Goal: Task Accomplishment & Management: Manage account settings

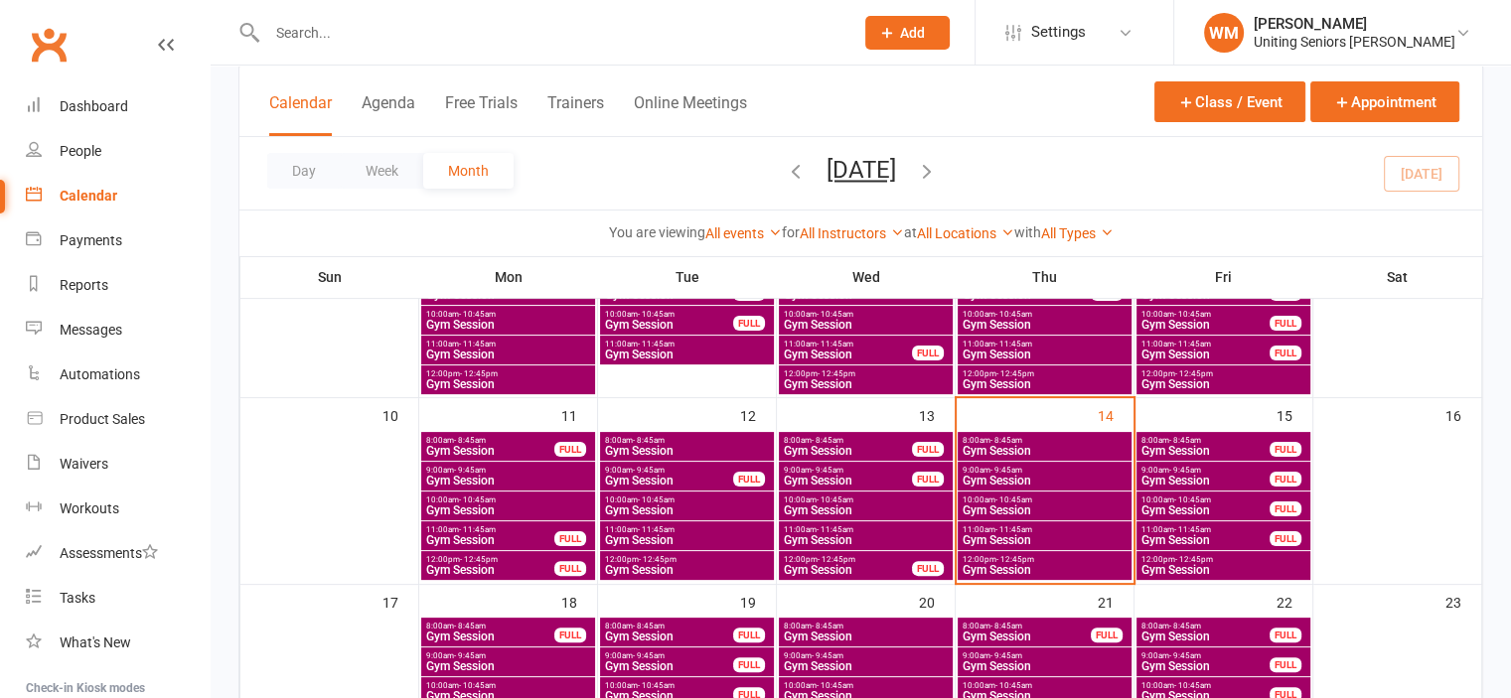
scroll to position [397, 0]
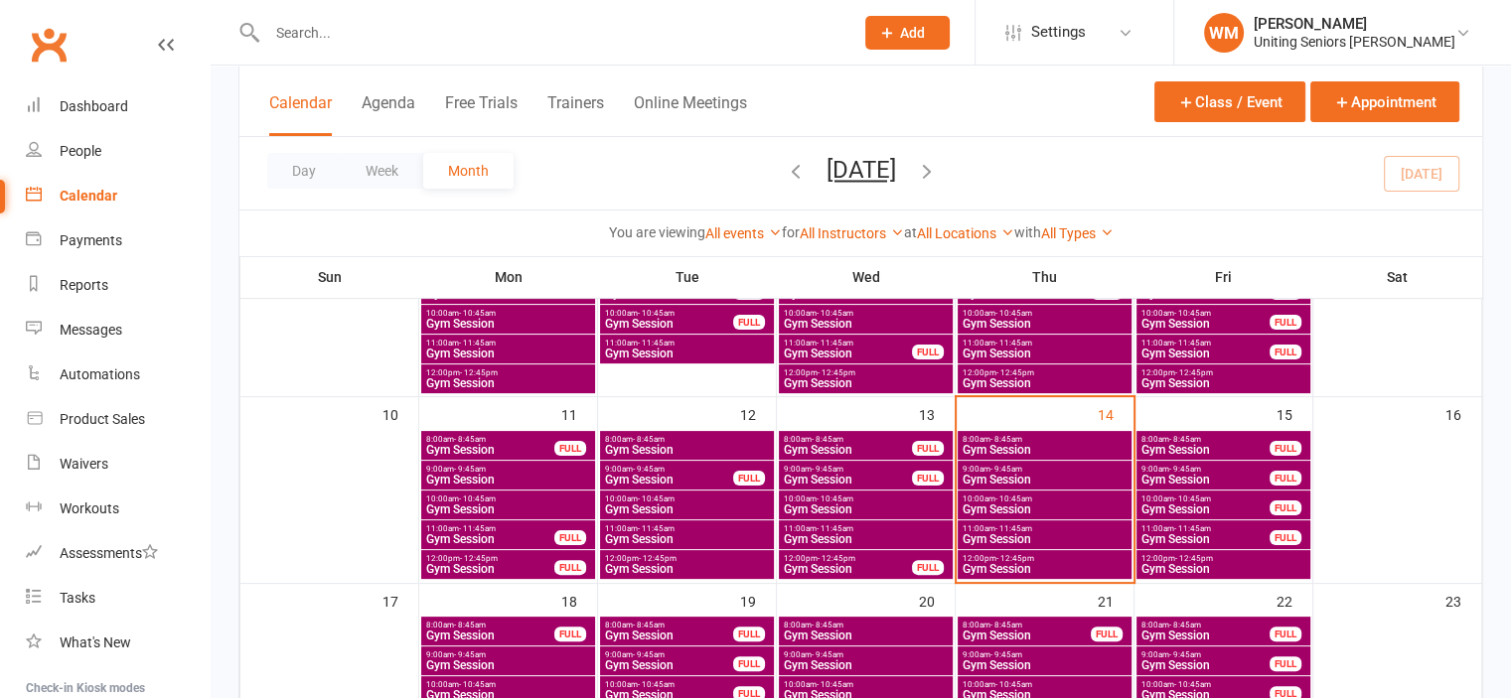
click at [977, 479] on span "Gym Session" at bounding box center [1045, 480] width 166 height 12
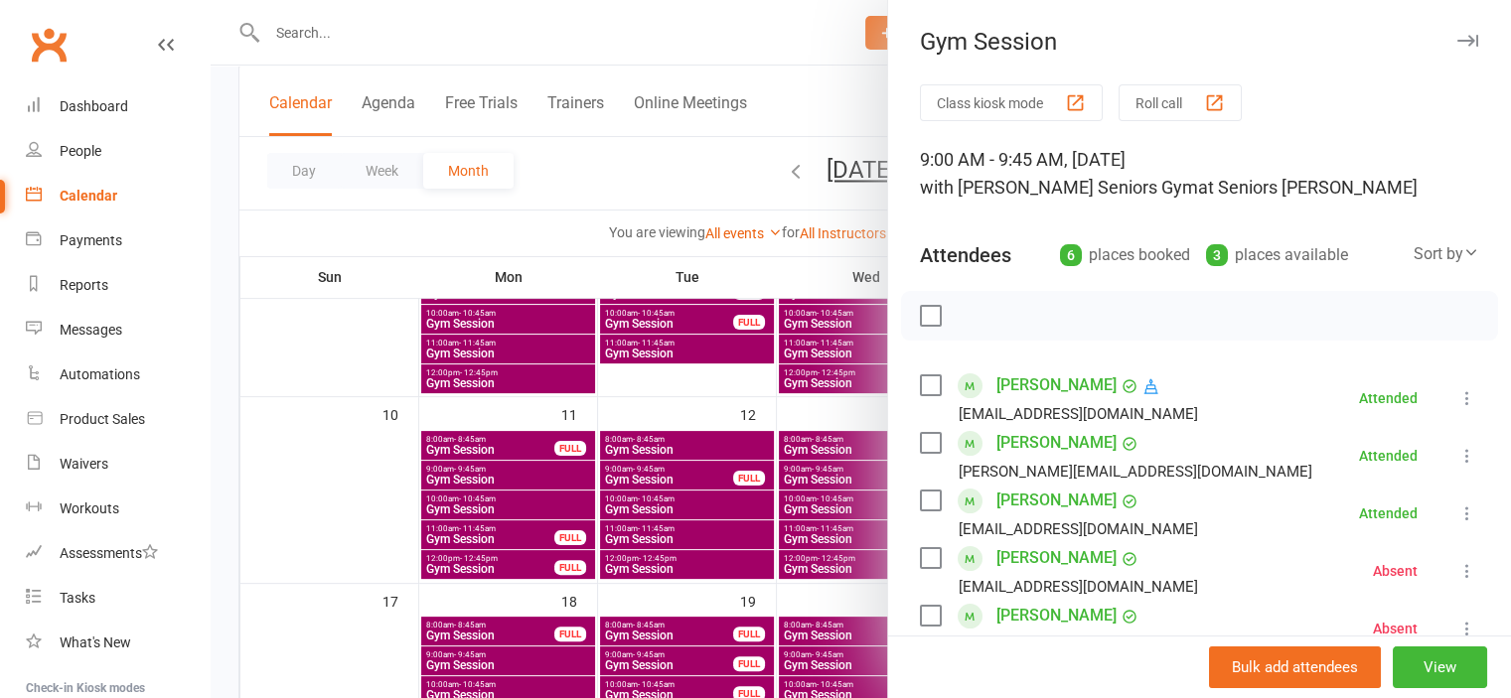
scroll to position [298, 0]
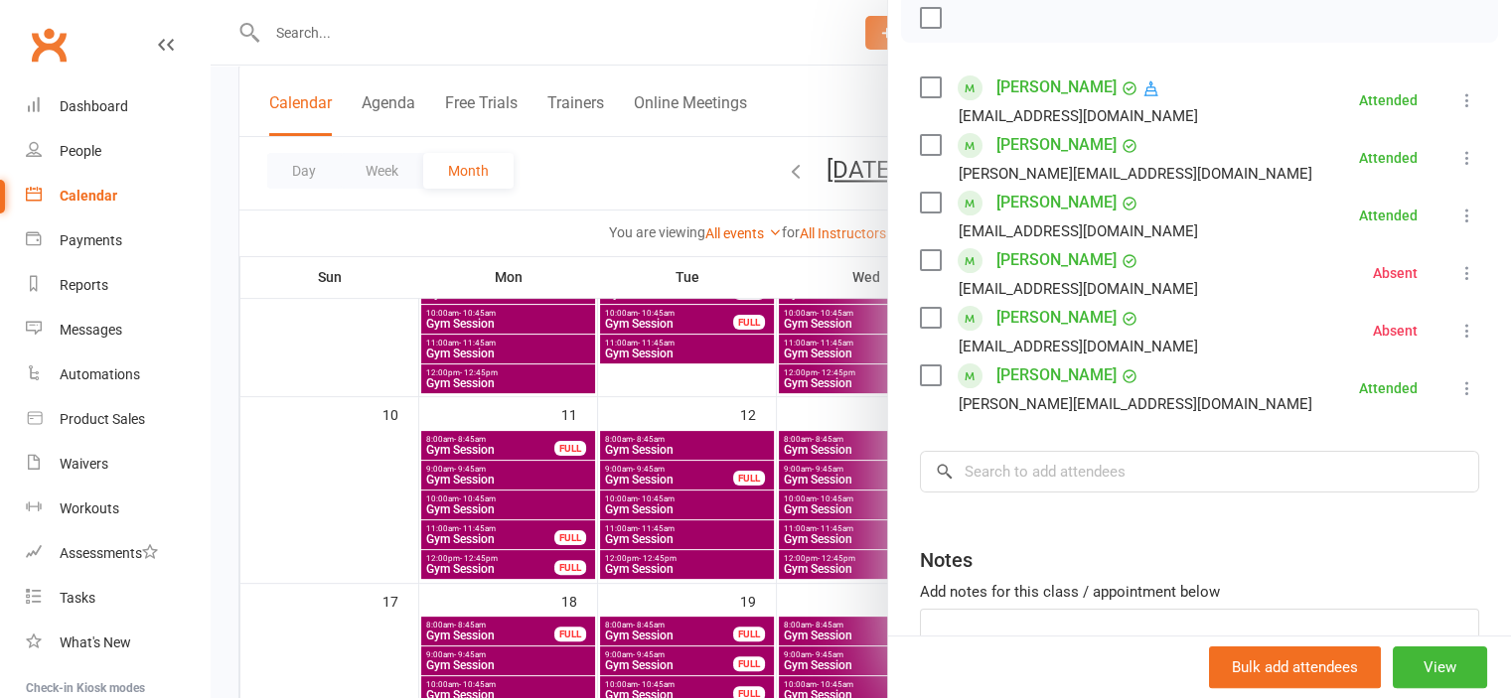
click at [370, 508] on div at bounding box center [861, 349] width 1300 height 698
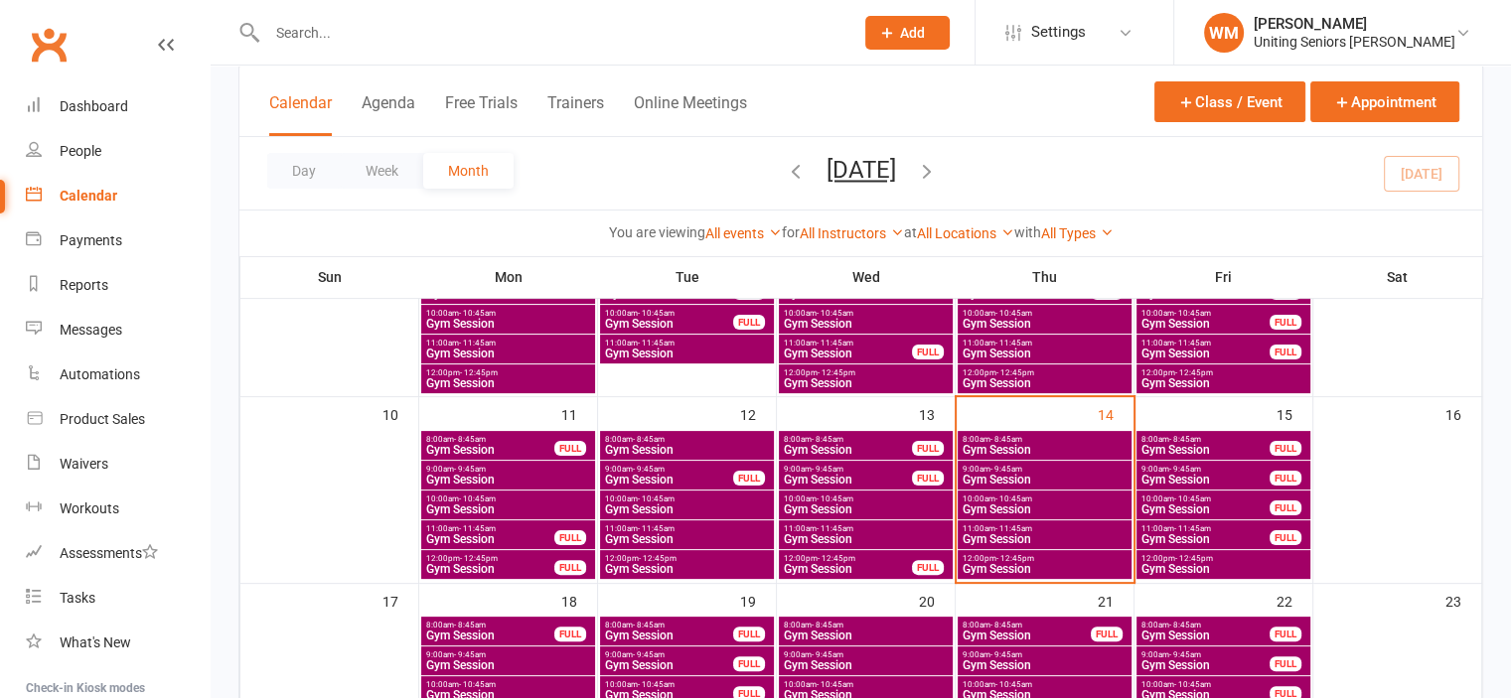
click at [995, 500] on span "- 10:45am" at bounding box center [1013, 499] width 37 height 9
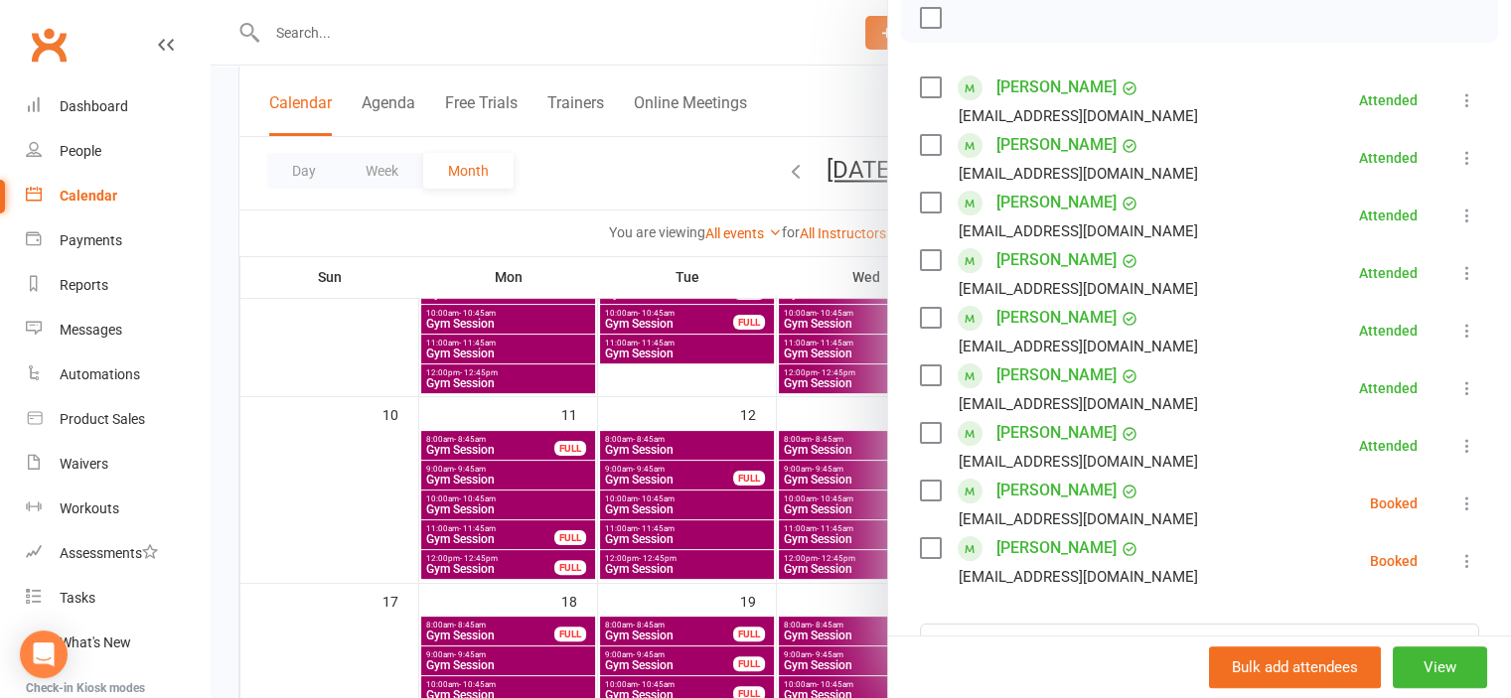
click at [939, 486] on div "[PERSON_NAME] [PERSON_NAME][EMAIL_ADDRESS][DOMAIN_NAME]" at bounding box center [1063, 504] width 286 height 58
click at [932, 489] on label at bounding box center [930, 491] width 20 height 20
drag, startPoint x: 927, startPoint y: 542, endPoint x: 947, endPoint y: 131, distance: 411.7
click at [927, 541] on label at bounding box center [930, 548] width 20 height 20
click at [964, 12] on icon "button" at bounding box center [975, 18] width 22 height 22
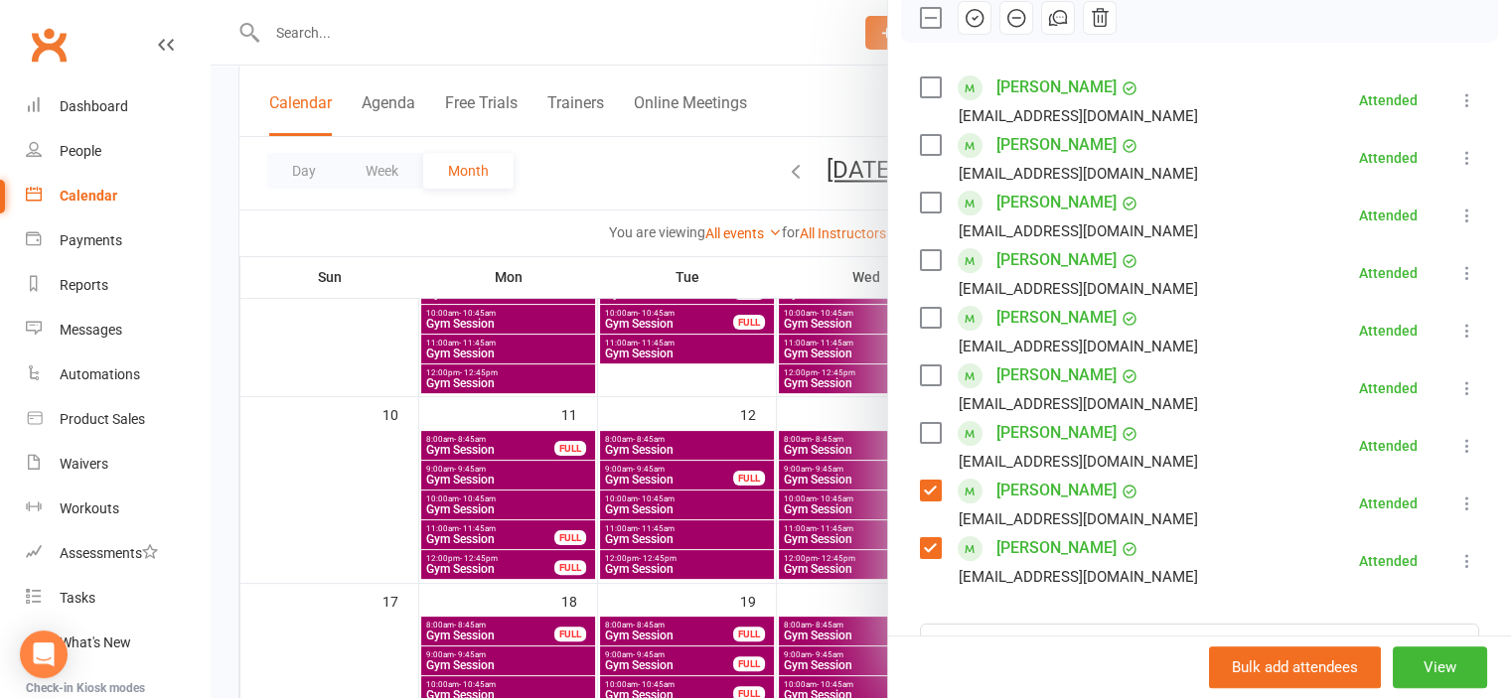
click at [1064, 538] on link "[PERSON_NAME]" at bounding box center [1056, 548] width 120 height 32
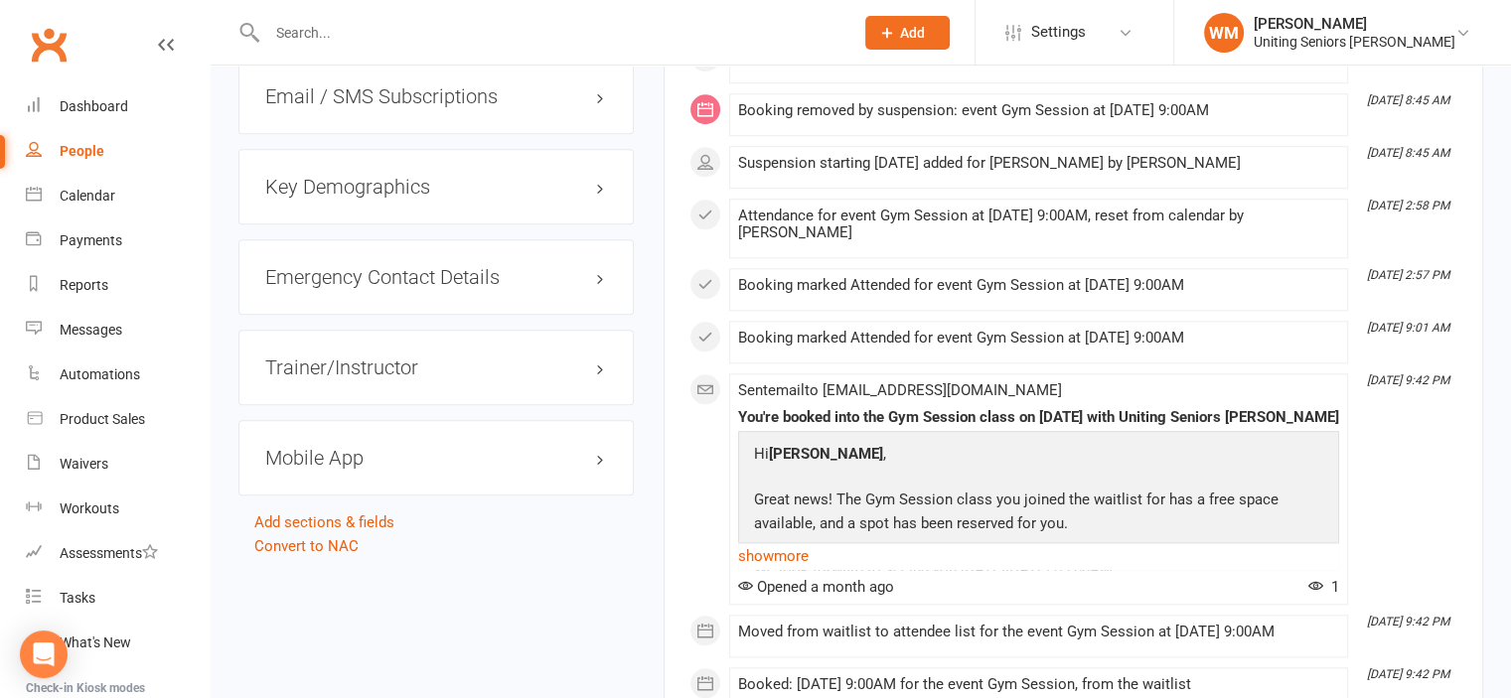
scroll to position [1887, 0]
click at [358, 446] on h3 "Mobile App" at bounding box center [436, 457] width 342 height 22
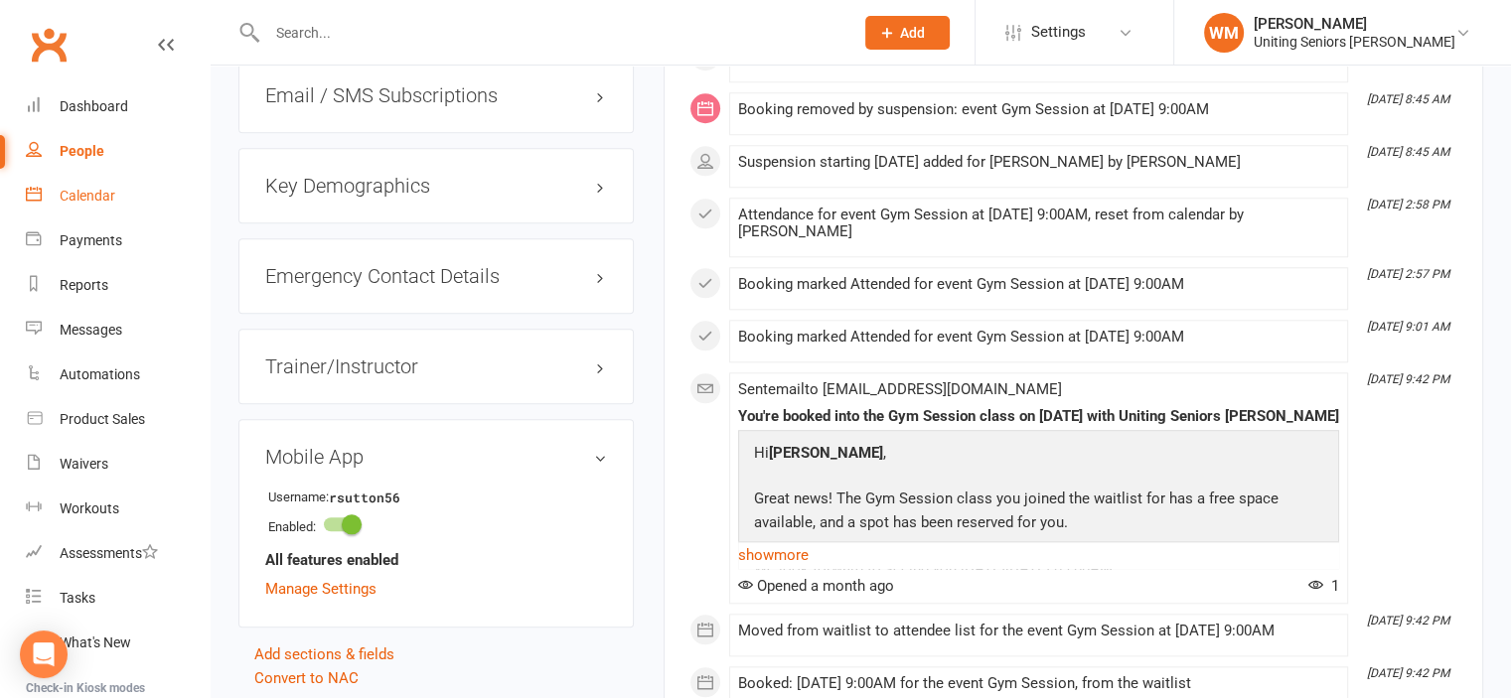
click at [80, 207] on link "Calendar" at bounding box center [118, 196] width 184 height 45
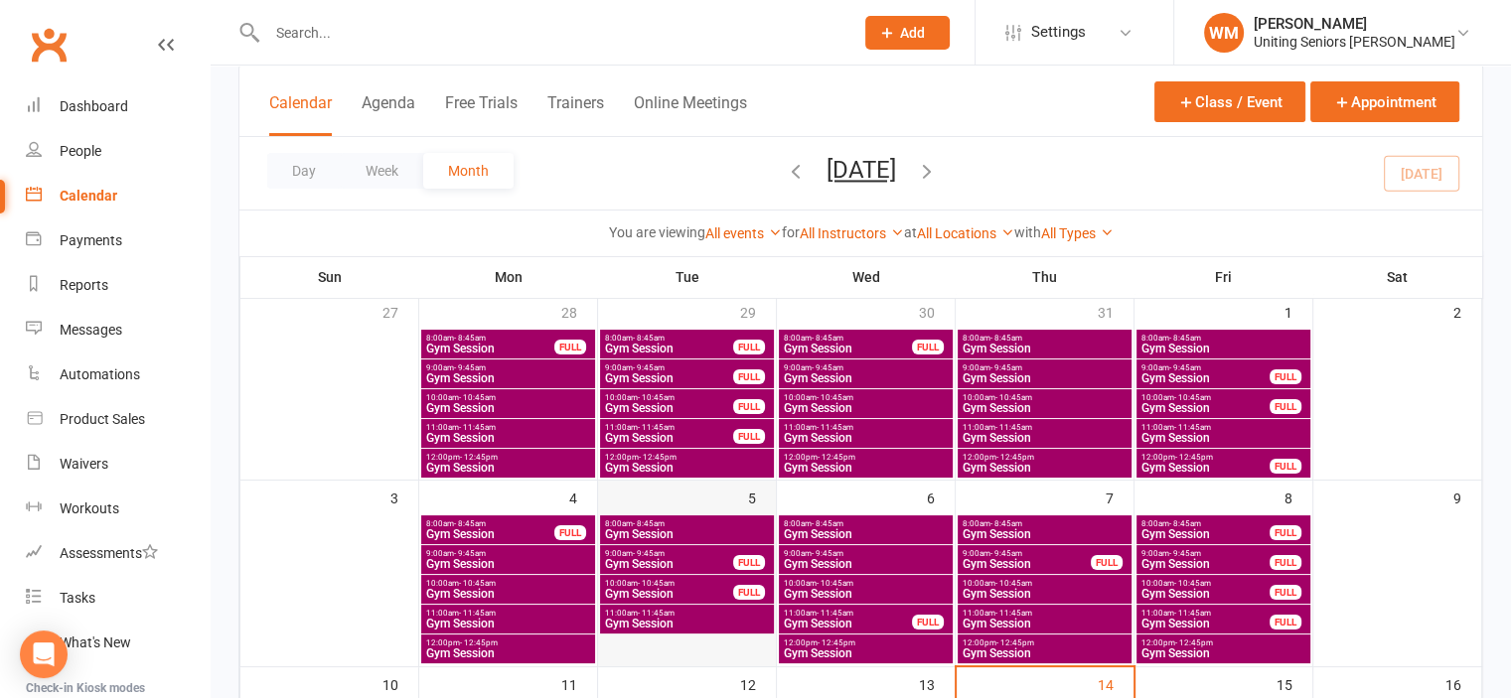
scroll to position [397, 0]
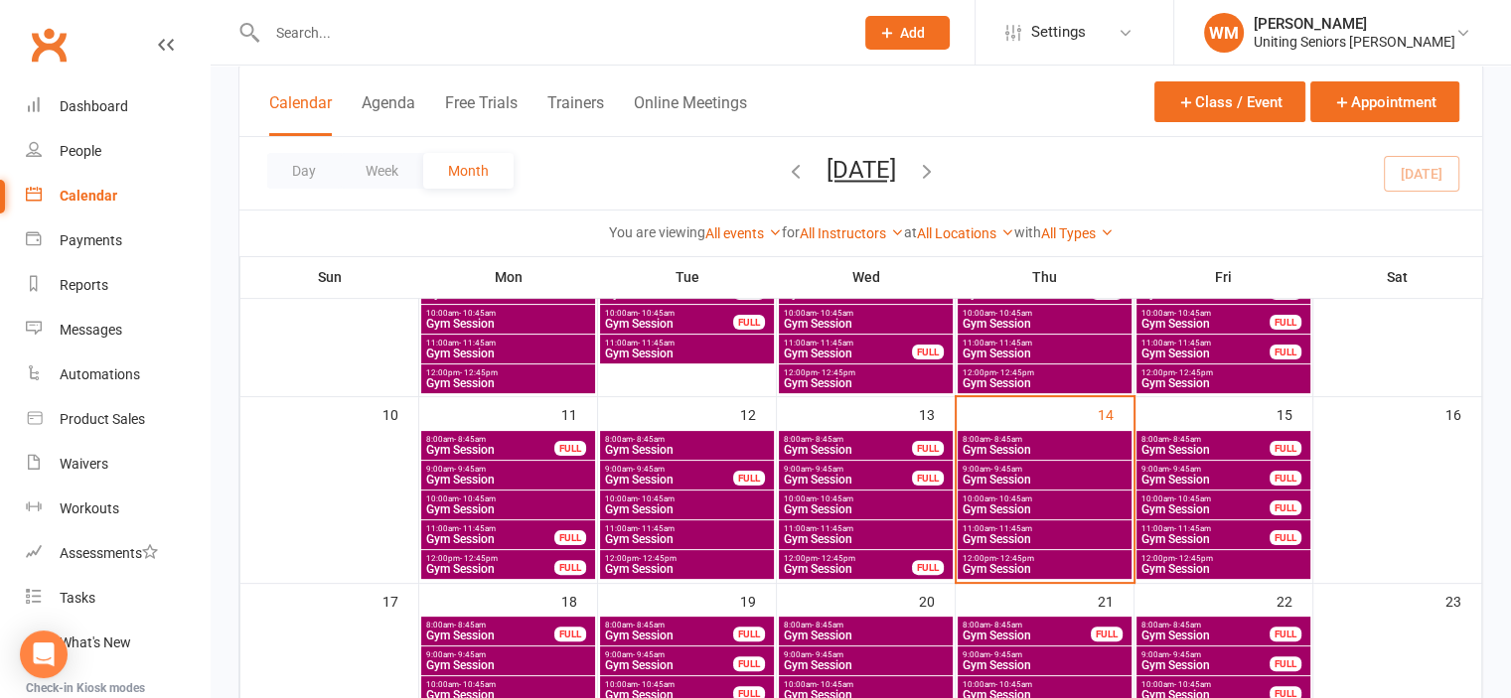
click at [521, 35] on input "text" at bounding box center [550, 33] width 578 height 28
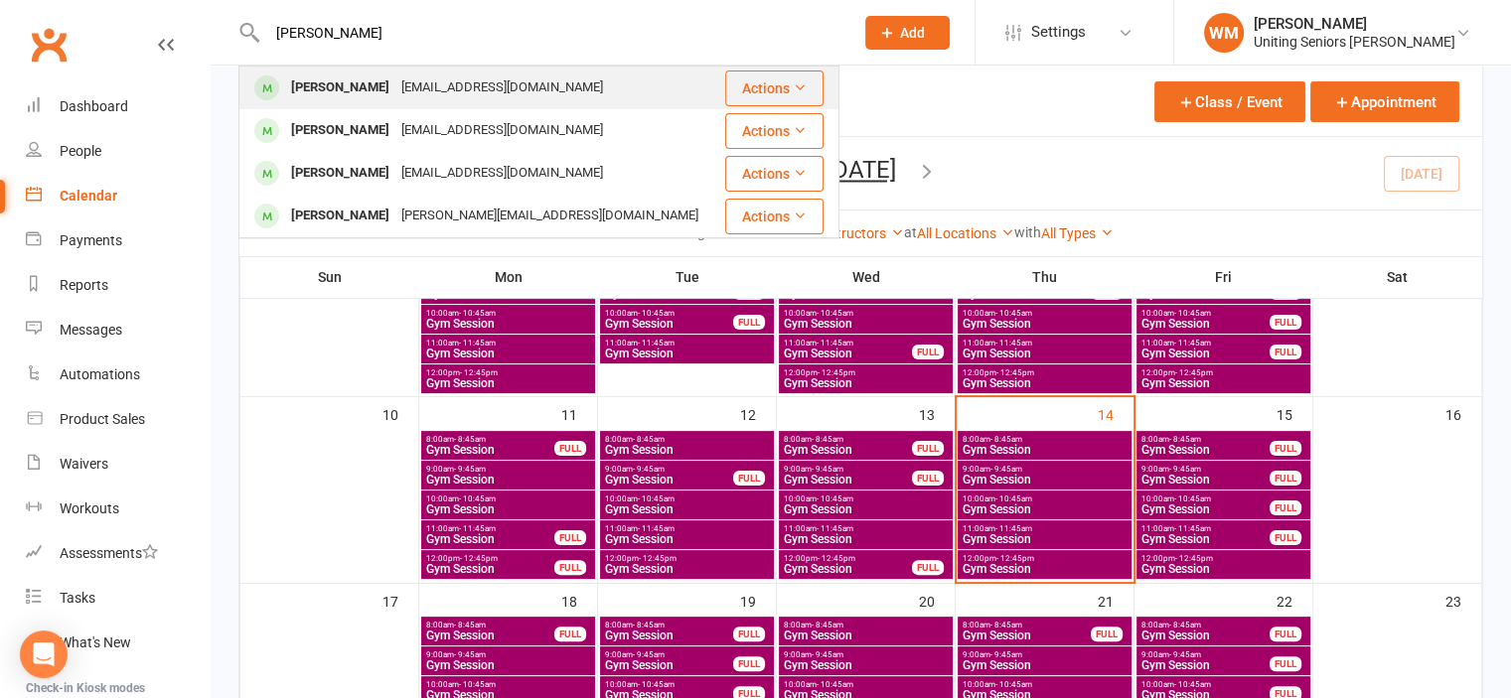
type input "[PERSON_NAME]"
click at [395, 89] on div "[EMAIL_ADDRESS][DOMAIN_NAME]" at bounding box center [502, 88] width 214 height 29
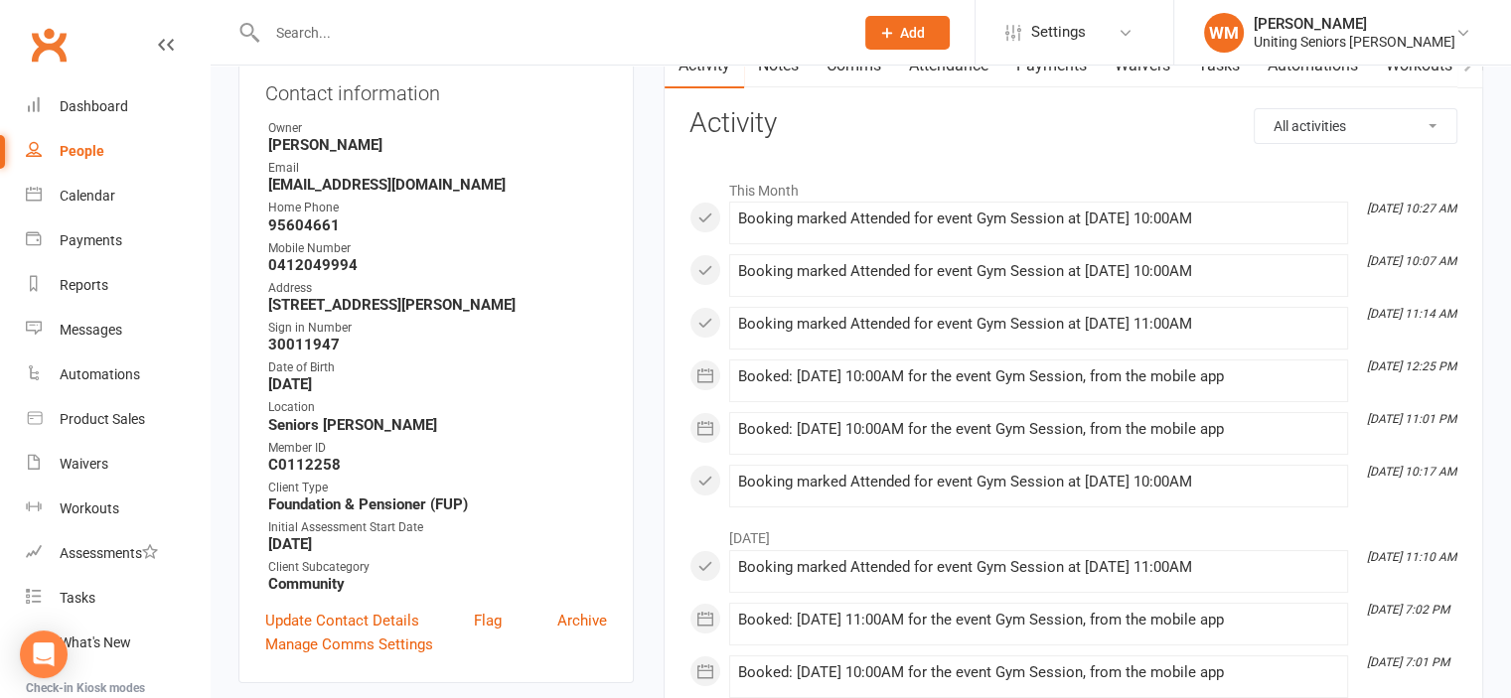
scroll to position [199, 0]
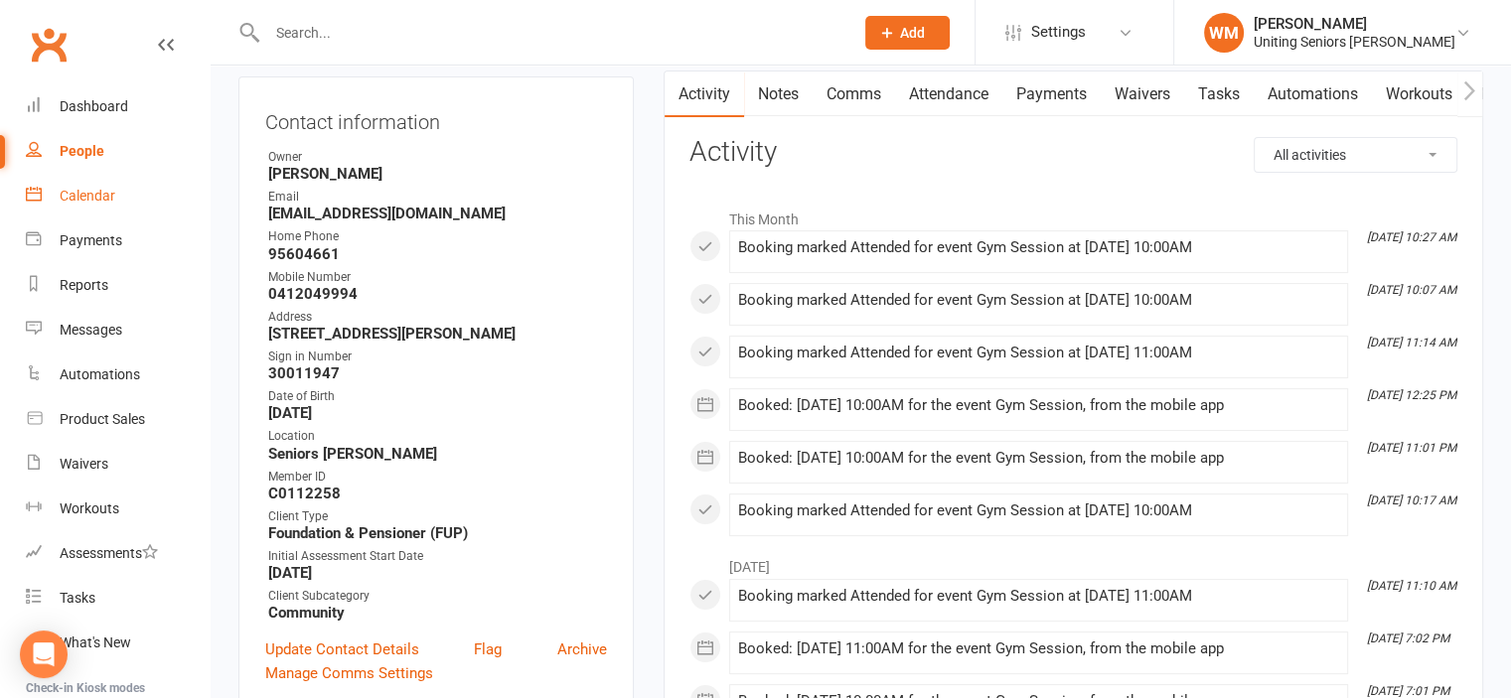
click at [91, 206] on link "Calendar" at bounding box center [118, 196] width 184 height 45
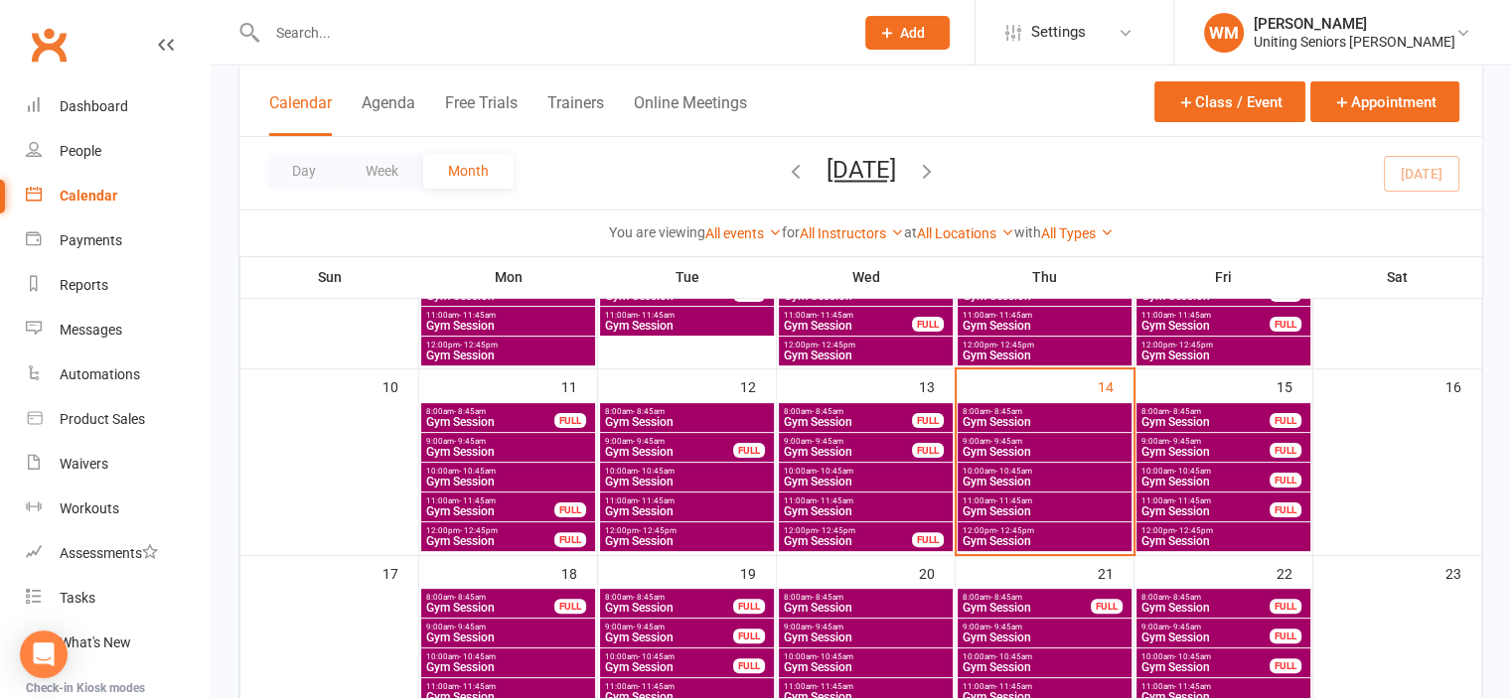
scroll to position [497, 0]
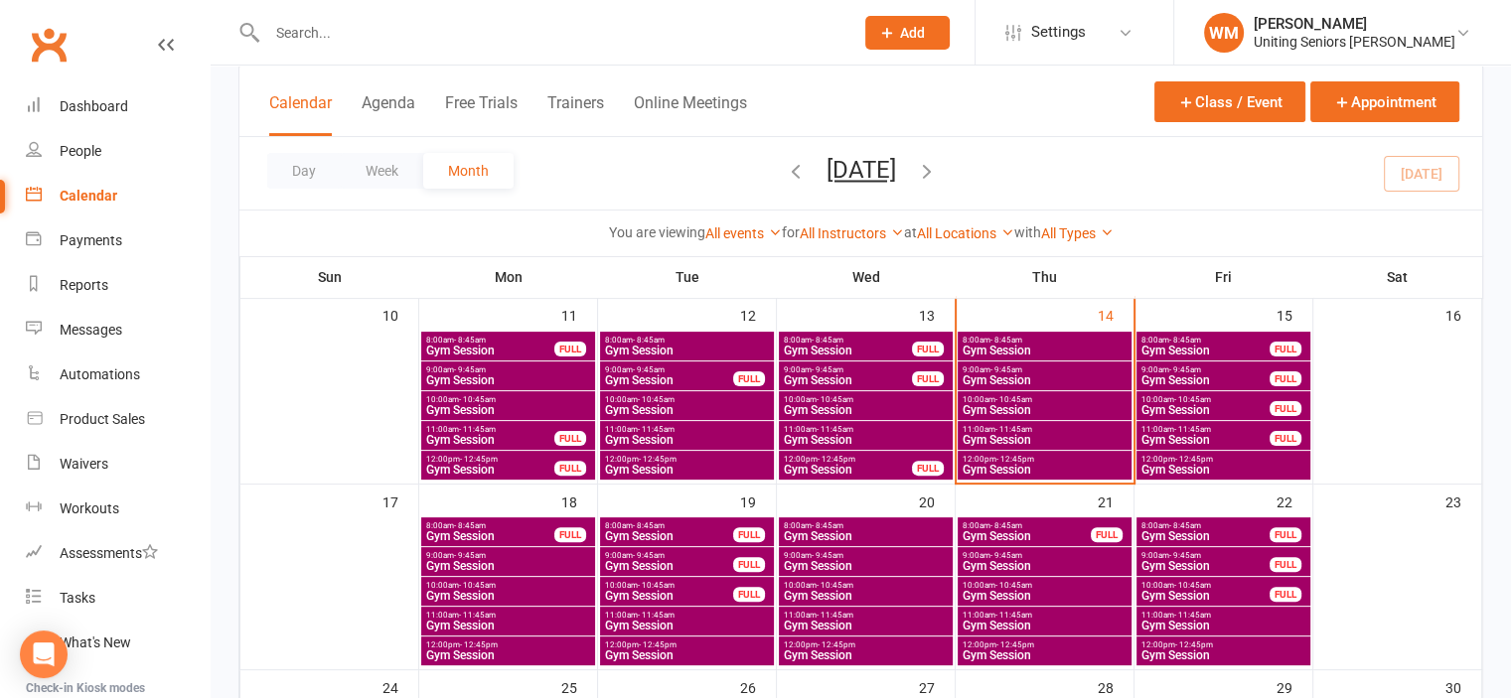
click at [807, 587] on span "10:00am - 10:45am" at bounding box center [866, 585] width 166 height 9
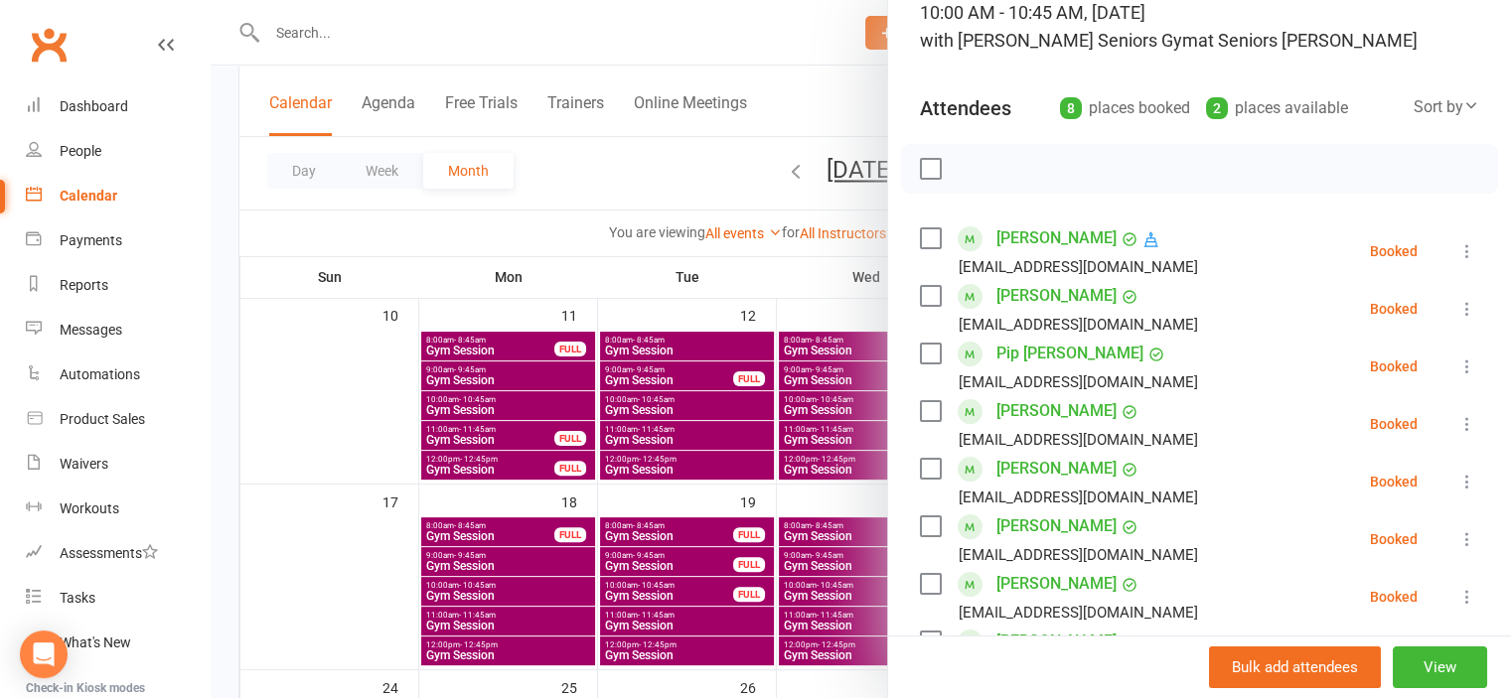
scroll to position [397, 0]
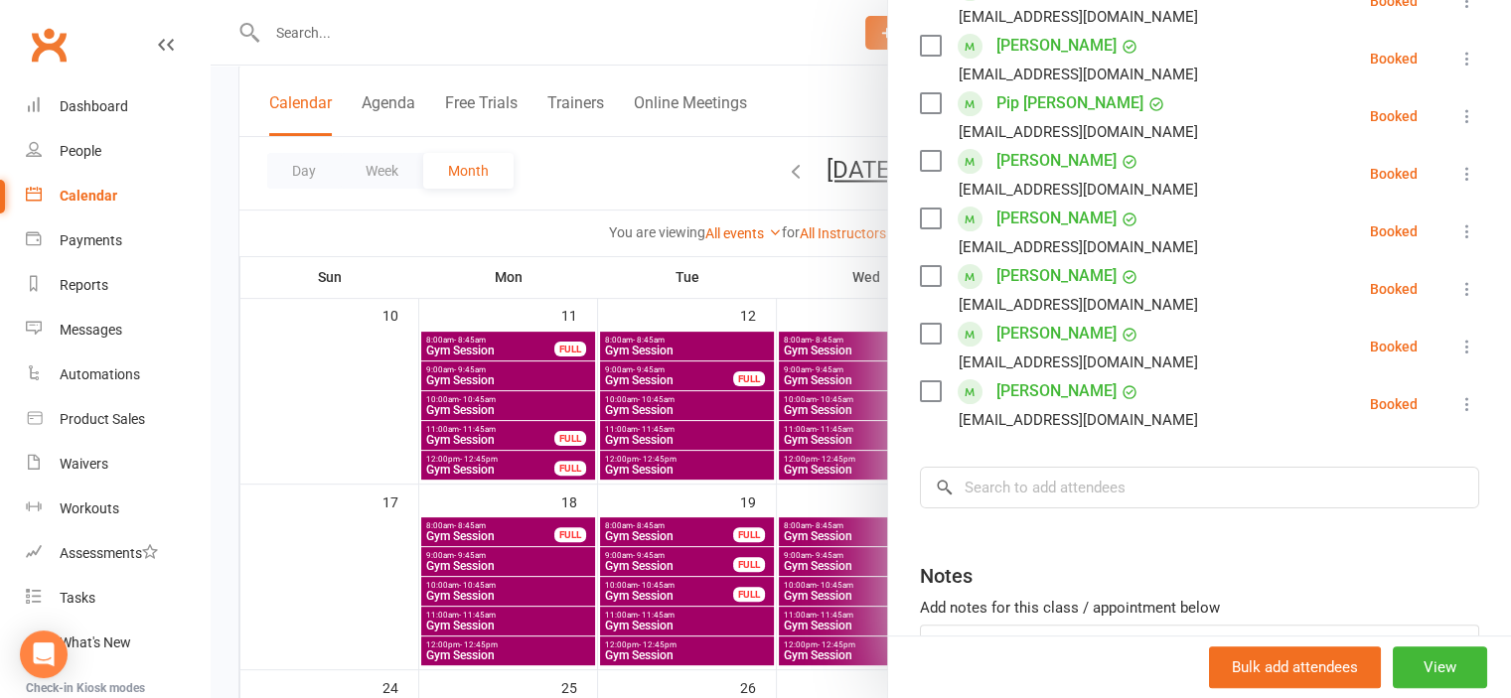
drag, startPoint x: 345, startPoint y: 588, endPoint x: 370, endPoint y: 583, distance: 25.3
click at [345, 589] on div at bounding box center [861, 349] width 1300 height 698
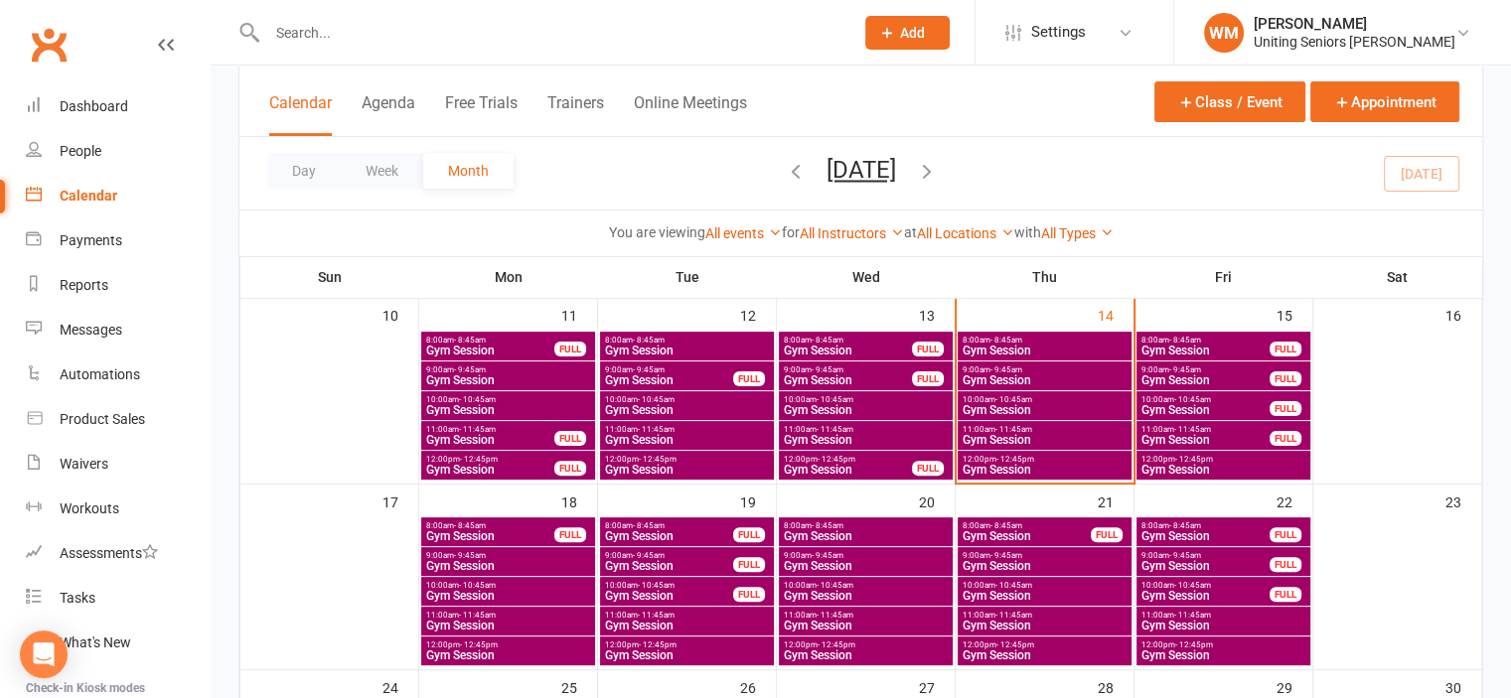
click at [824, 595] on span "Gym Session" at bounding box center [866, 596] width 166 height 12
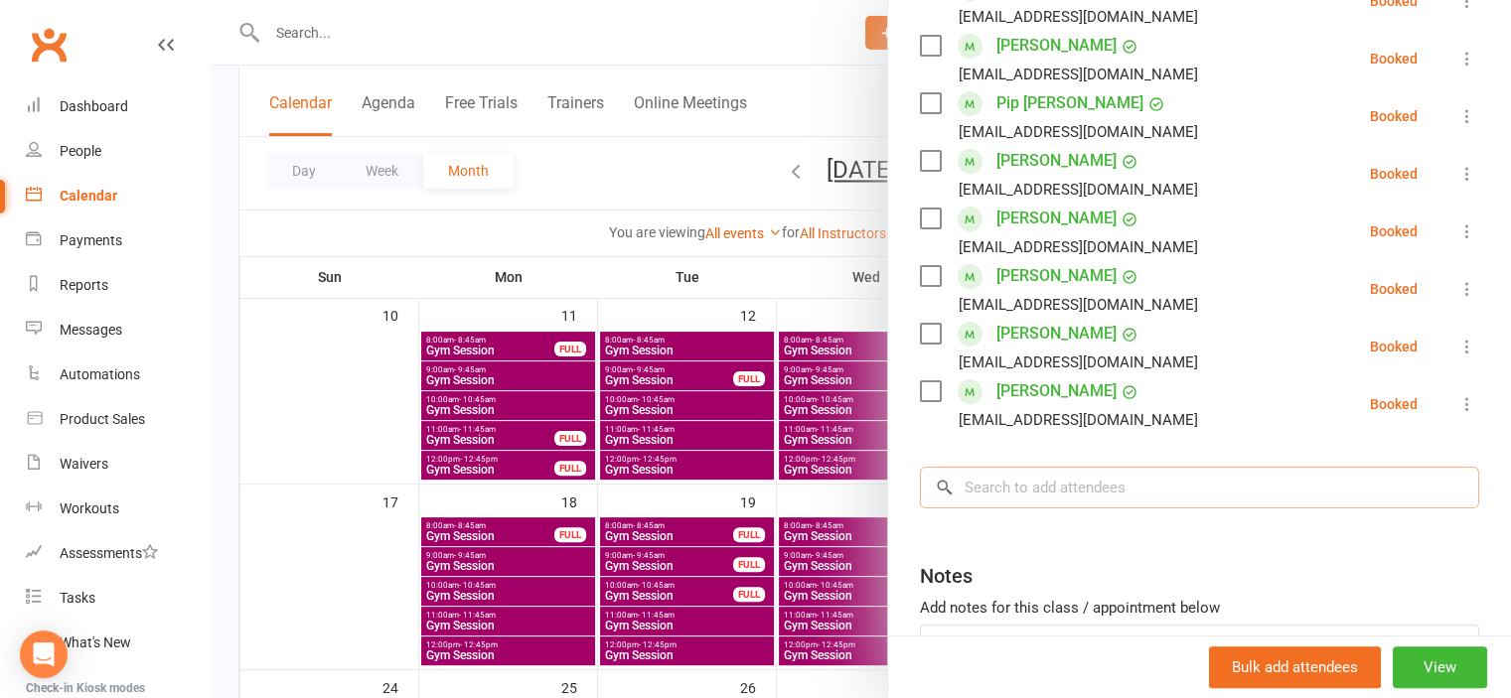
click at [1057, 471] on input "search" at bounding box center [1199, 488] width 559 height 42
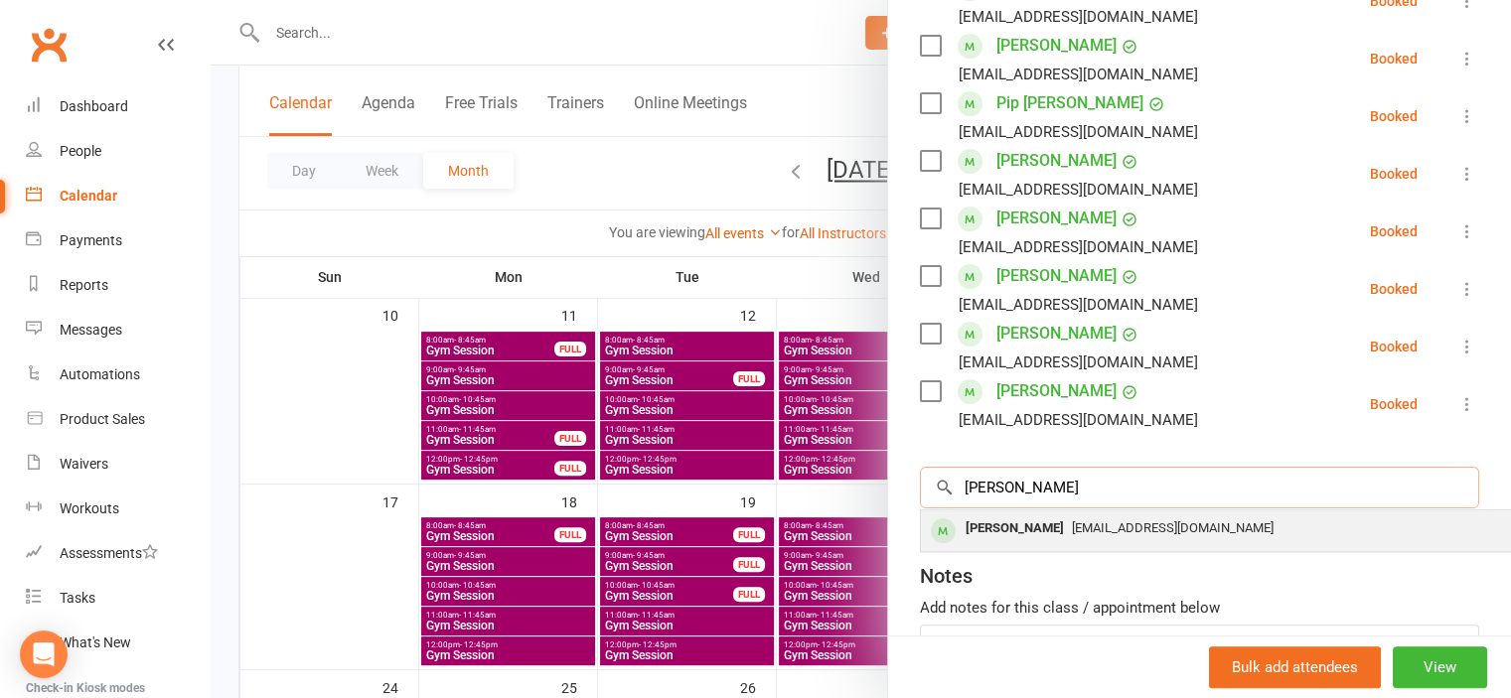
type input "[PERSON_NAME]"
click at [1072, 528] on span "[EMAIL_ADDRESS][DOMAIN_NAME]" at bounding box center [1173, 527] width 202 height 15
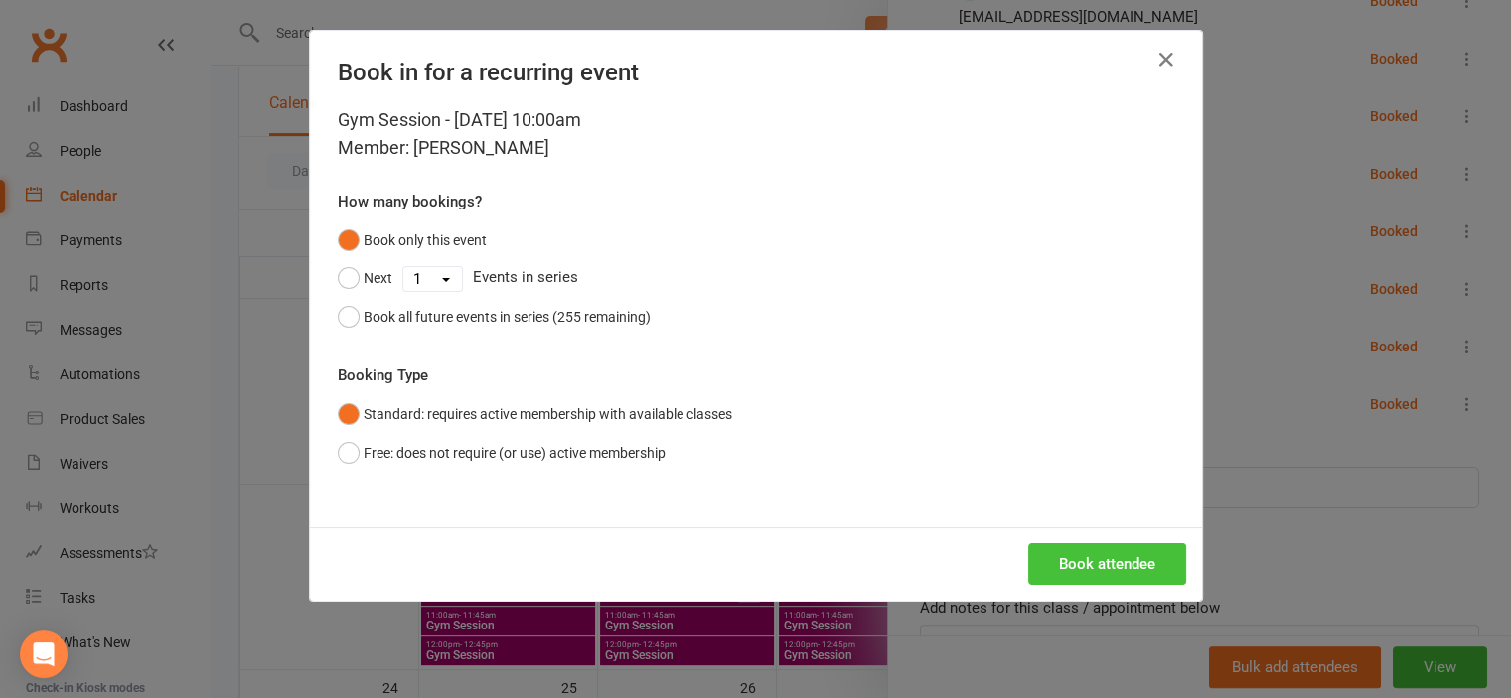
drag, startPoint x: 1061, startPoint y: 557, endPoint x: 953, endPoint y: 548, distance: 108.6
click at [1061, 558] on button "Book attendee" at bounding box center [1107, 564] width 158 height 42
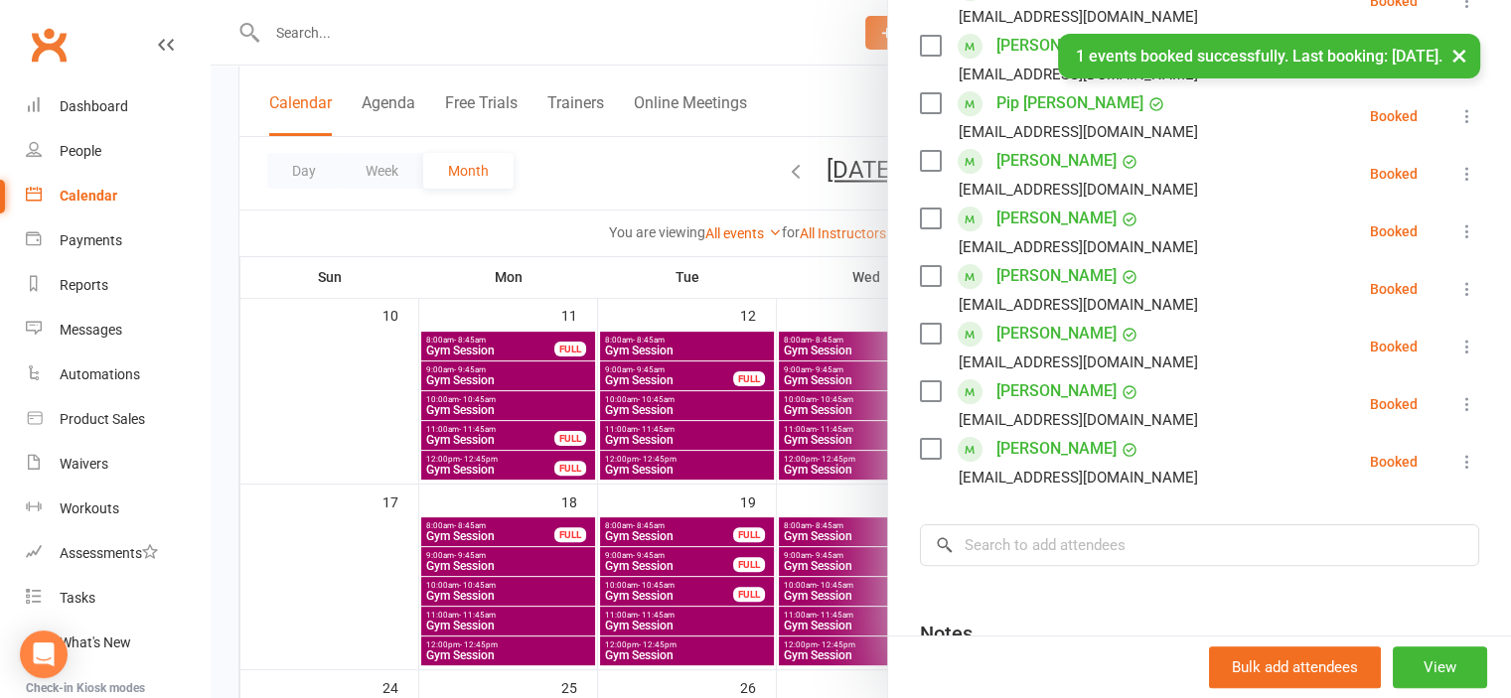
click at [364, 575] on div at bounding box center [861, 349] width 1300 height 698
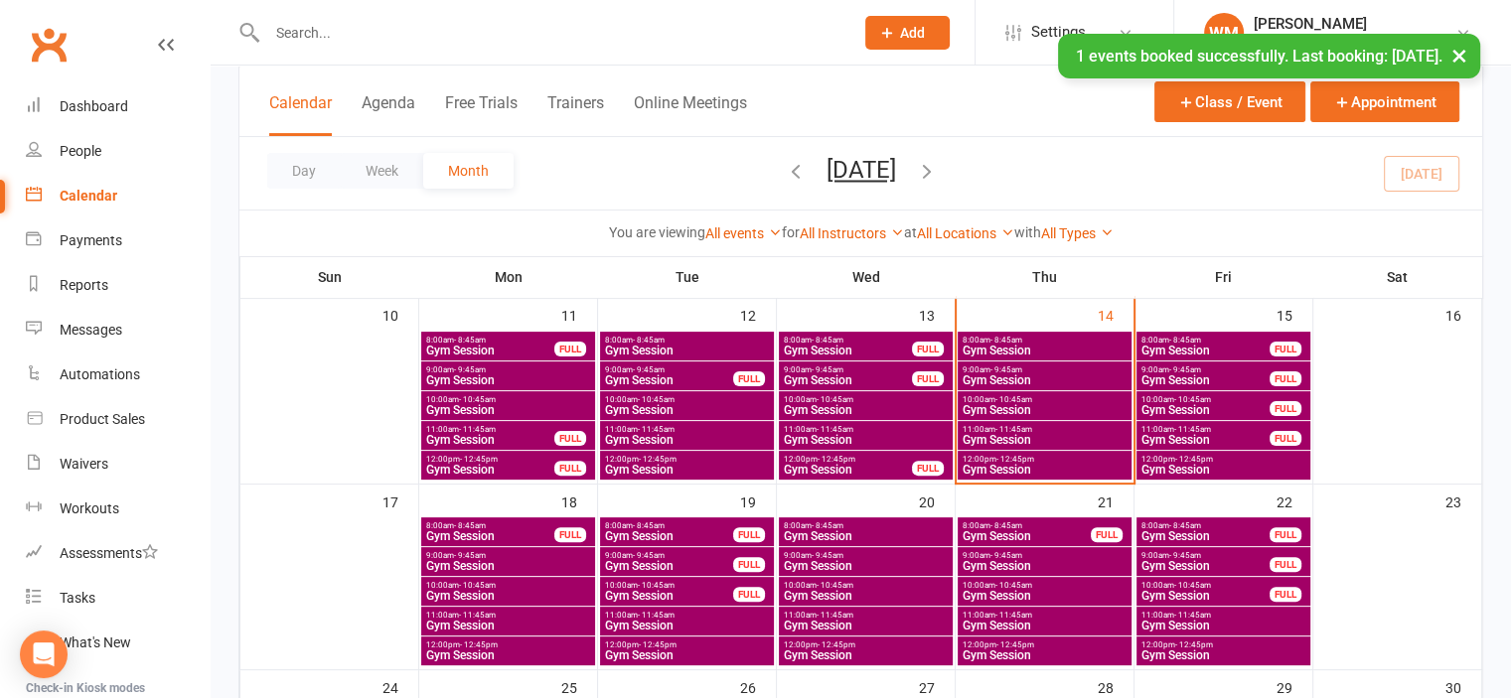
click at [1180, 617] on span "- 11:45am" at bounding box center [1192, 615] width 37 height 9
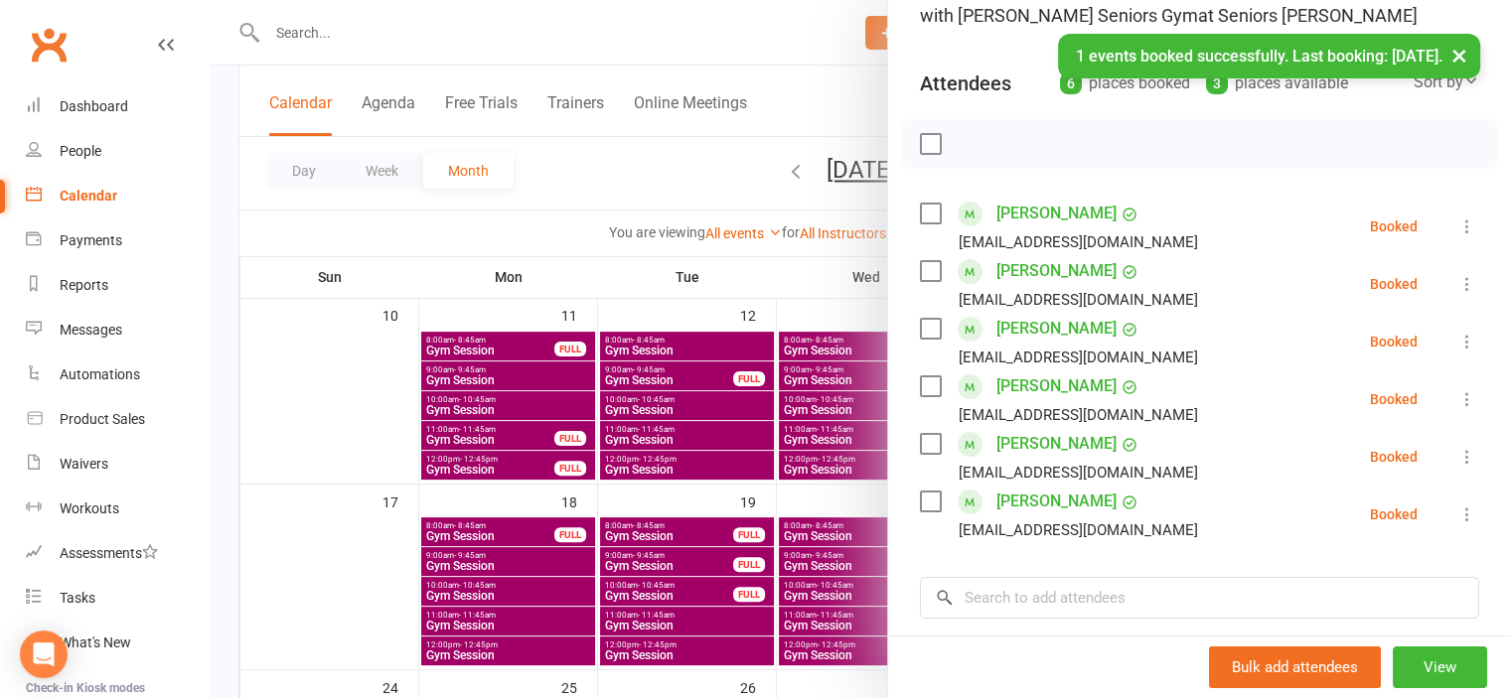
scroll to position [199, 0]
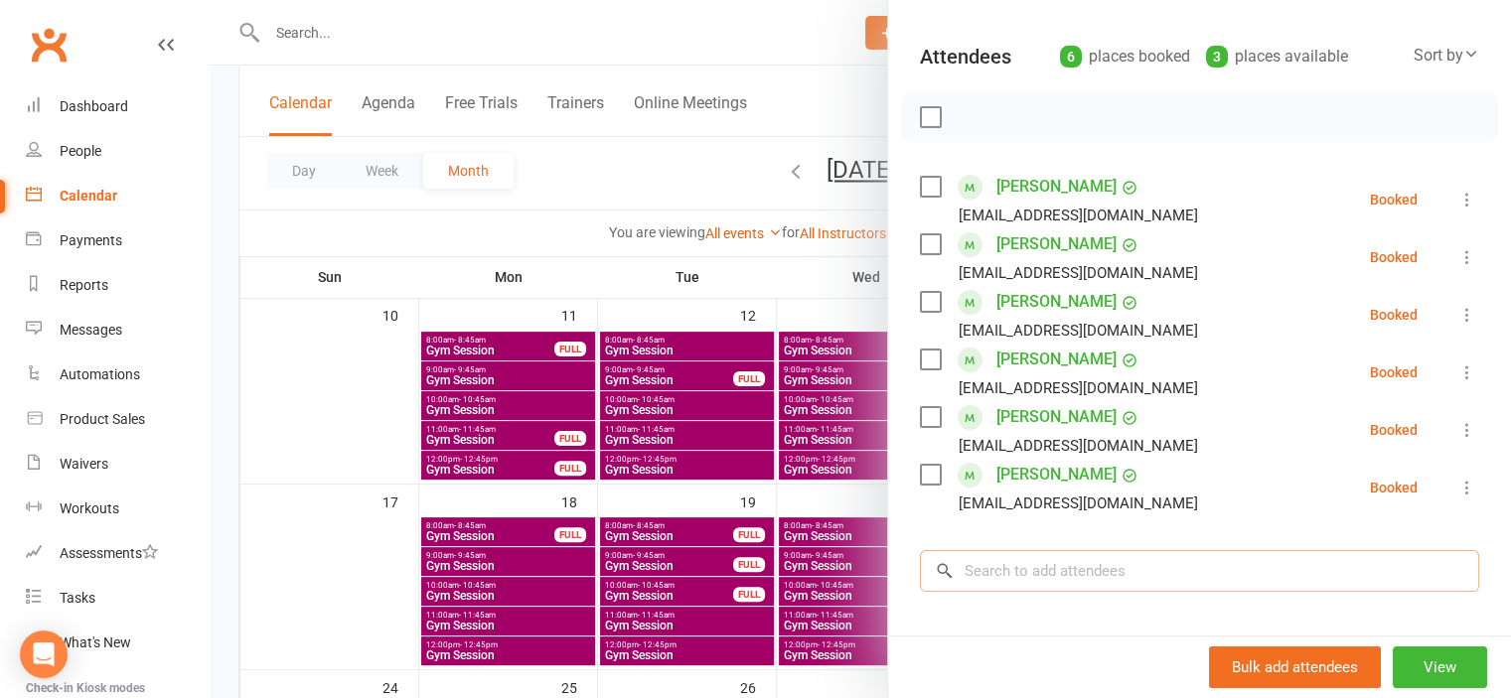
click at [1012, 557] on input "search" at bounding box center [1199, 571] width 559 height 42
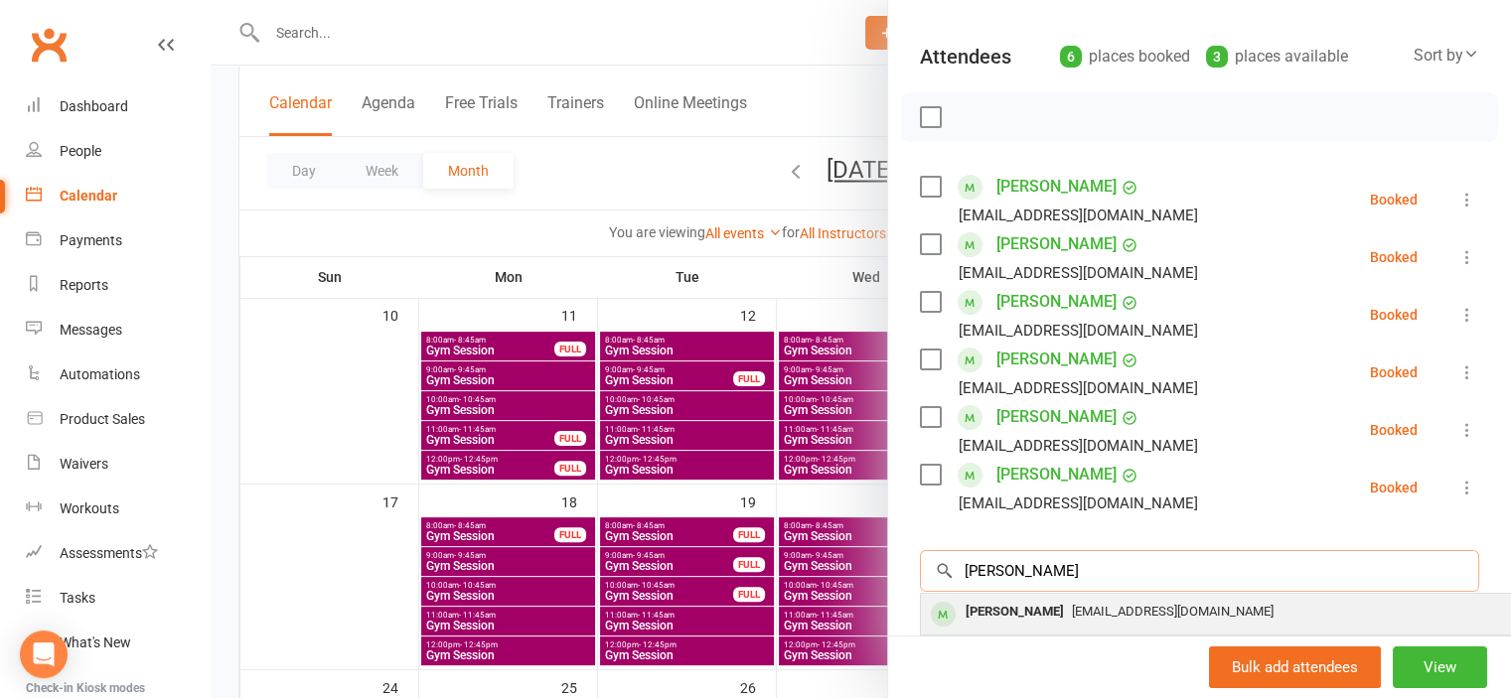
type input "[PERSON_NAME]"
click at [1003, 607] on div "[PERSON_NAME]" at bounding box center [1015, 612] width 114 height 29
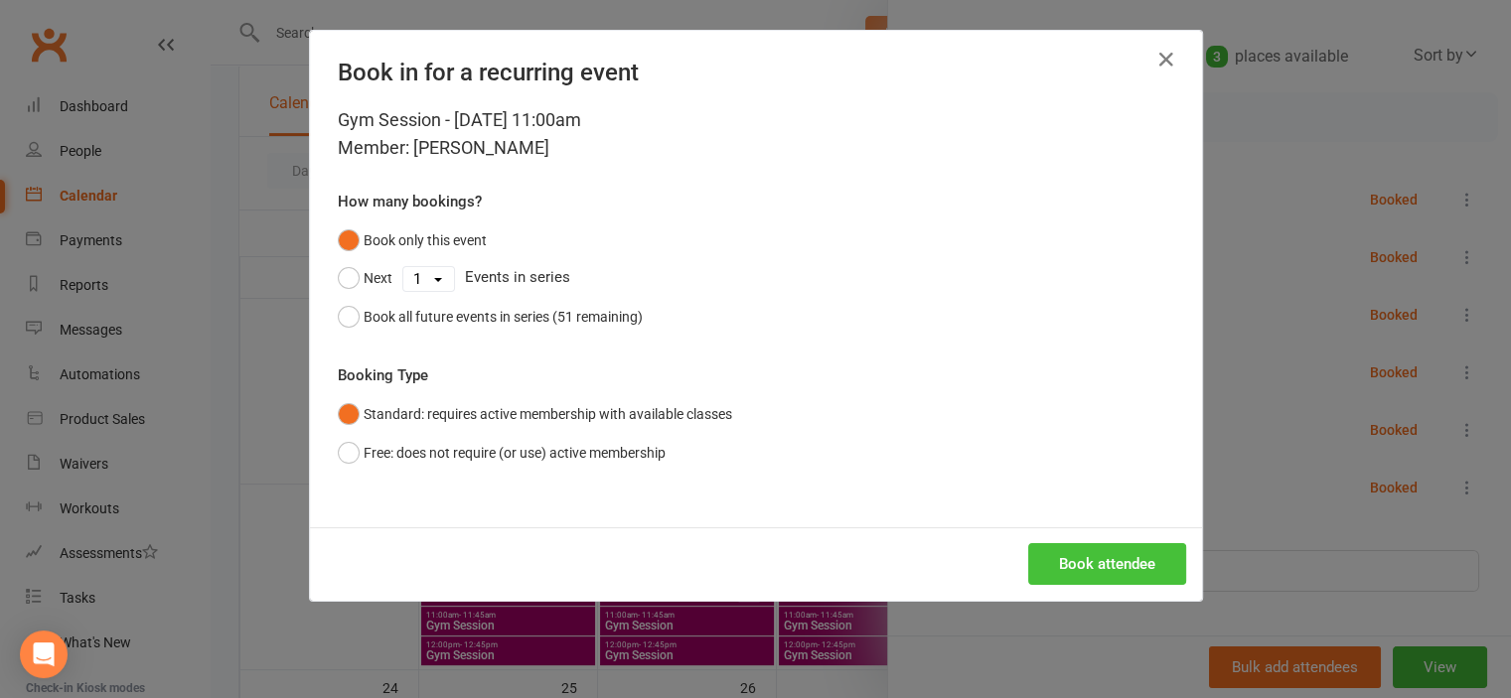
click at [1064, 582] on button "Book attendee" at bounding box center [1107, 564] width 158 height 42
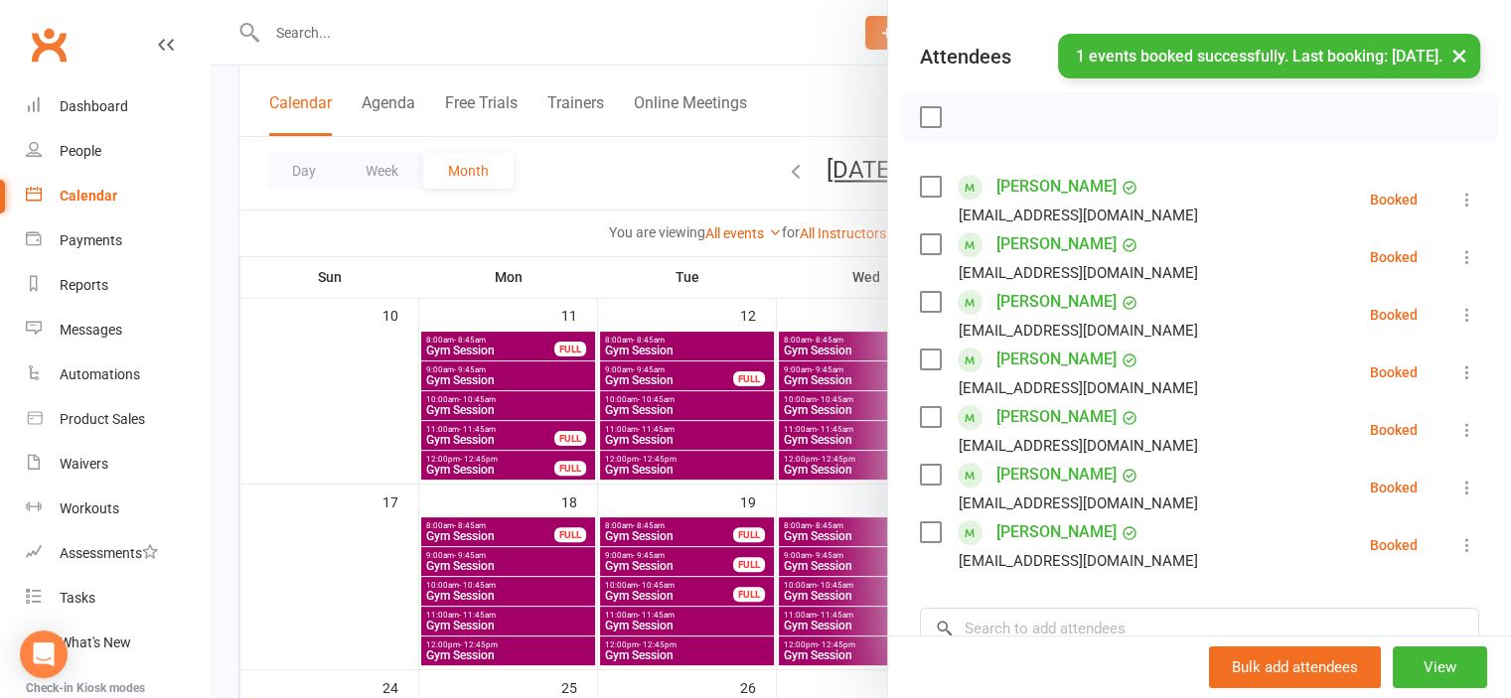
click at [309, 623] on div at bounding box center [861, 349] width 1300 height 698
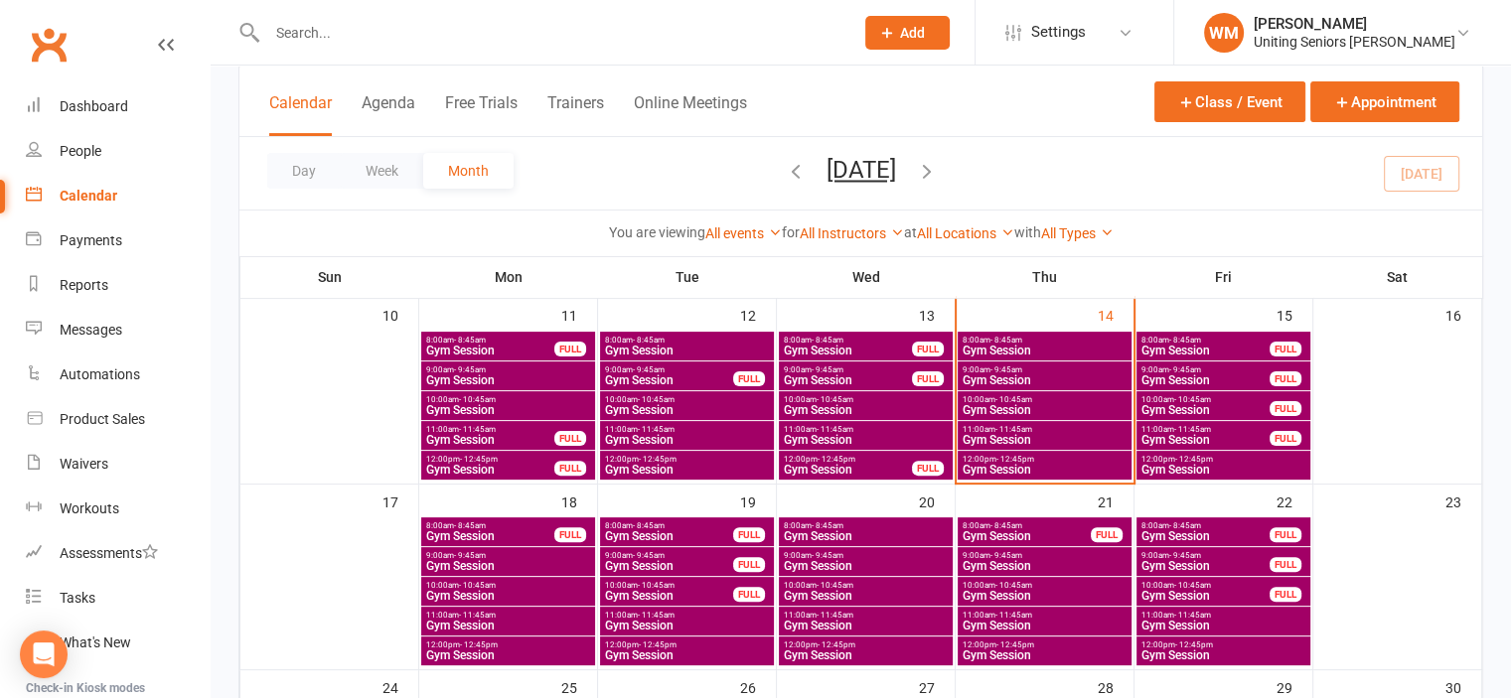
click at [1177, 615] on span "- 11:45am" at bounding box center [1192, 615] width 37 height 9
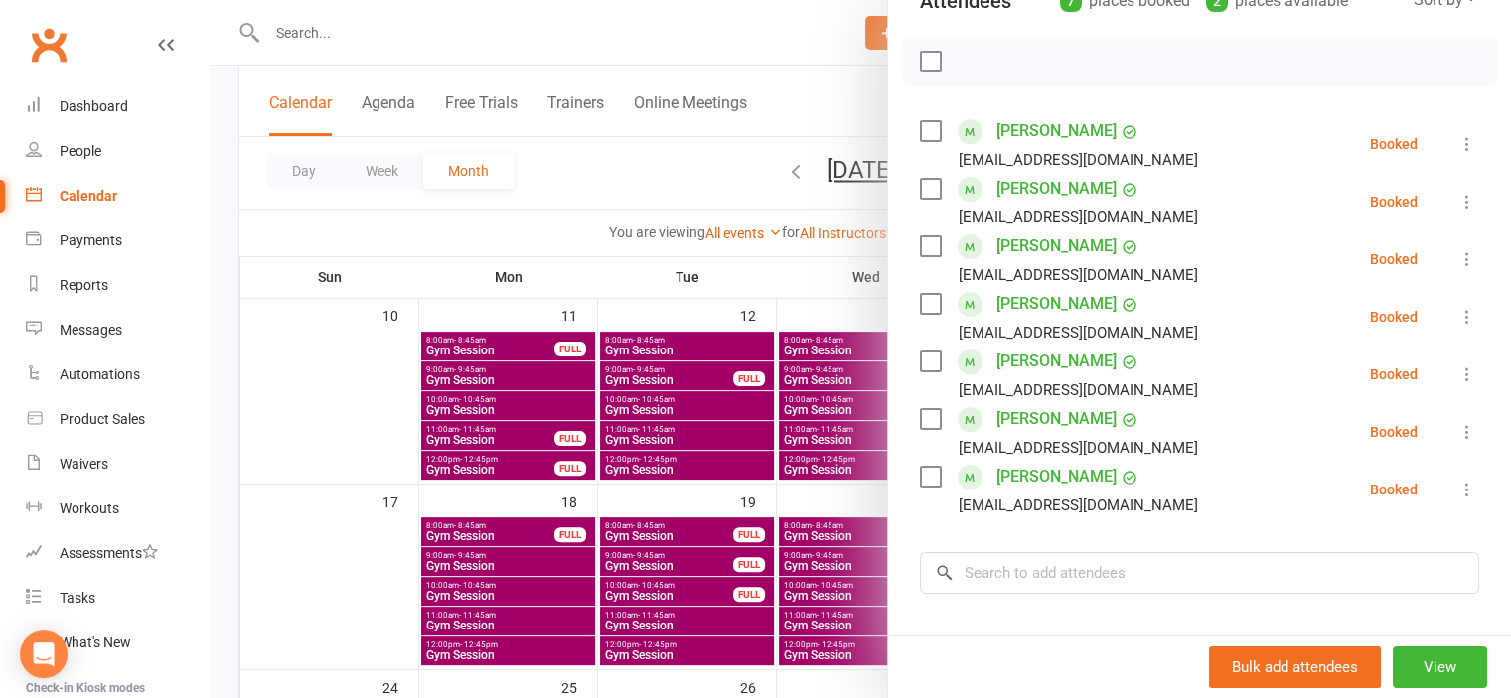
scroll to position [298, 0]
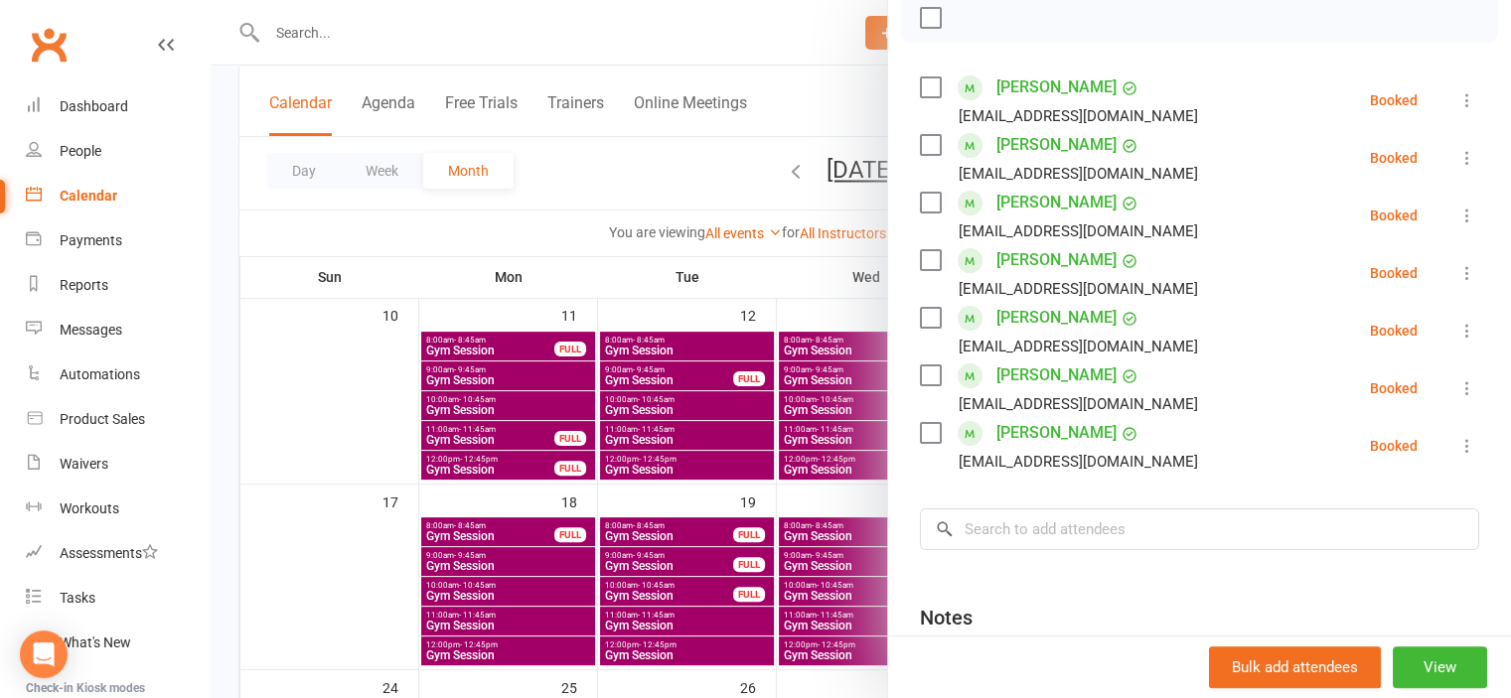
click at [354, 597] on div at bounding box center [861, 349] width 1300 height 698
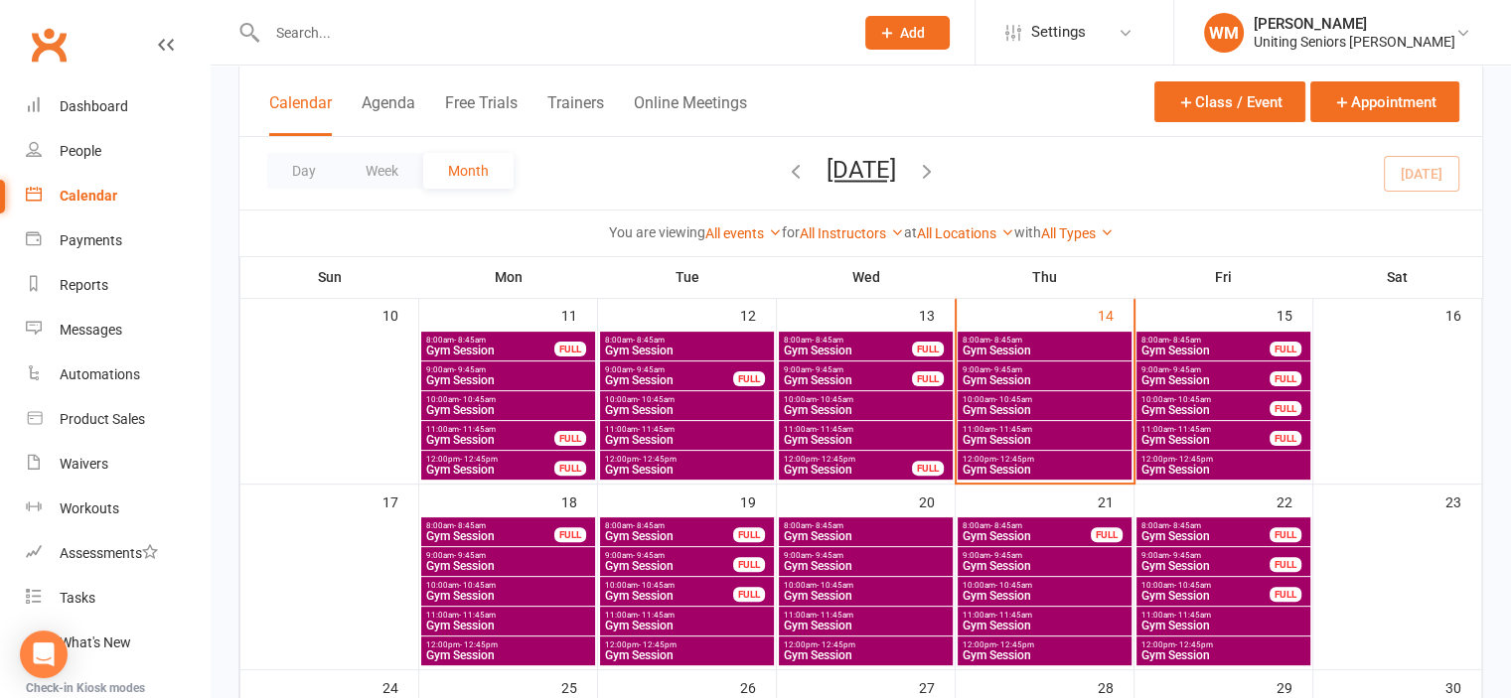
click at [814, 593] on span "Gym Session" at bounding box center [866, 596] width 166 height 12
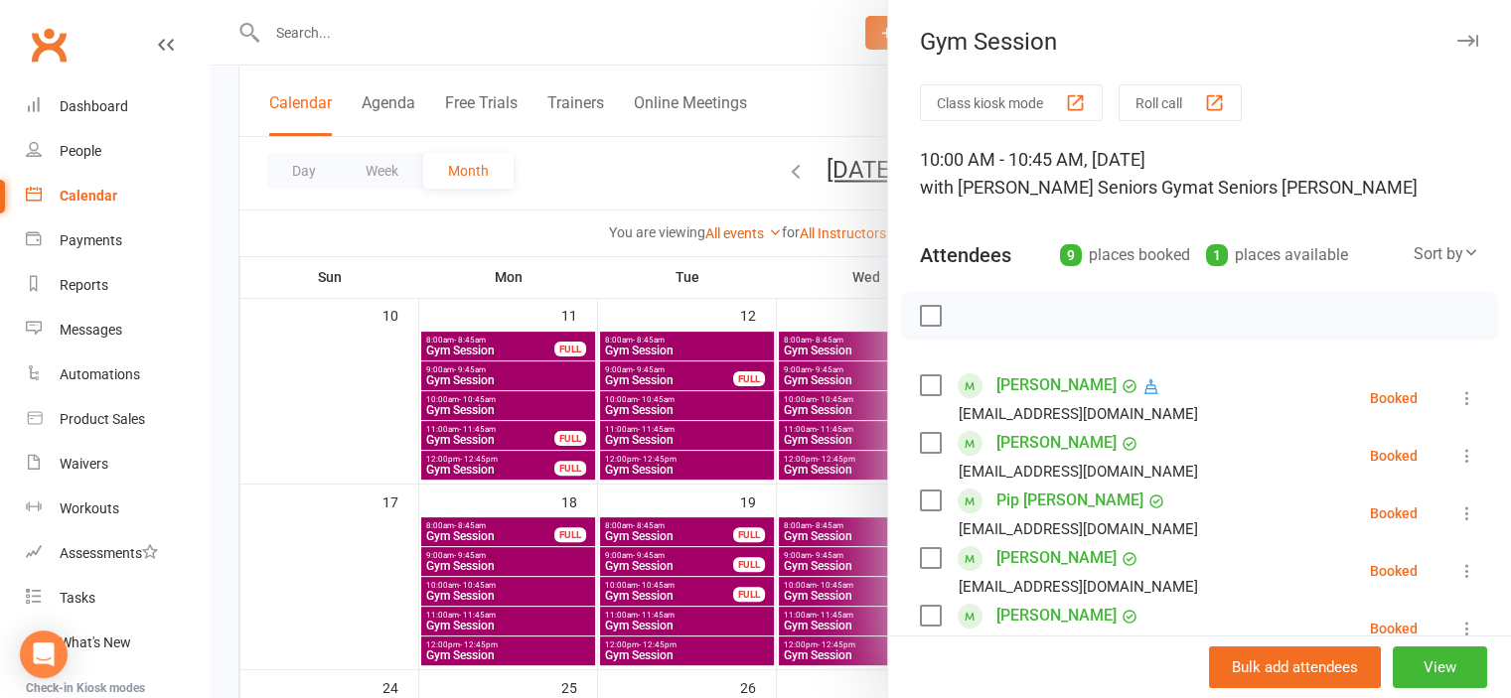
click at [461, 59] on div at bounding box center [861, 349] width 1300 height 698
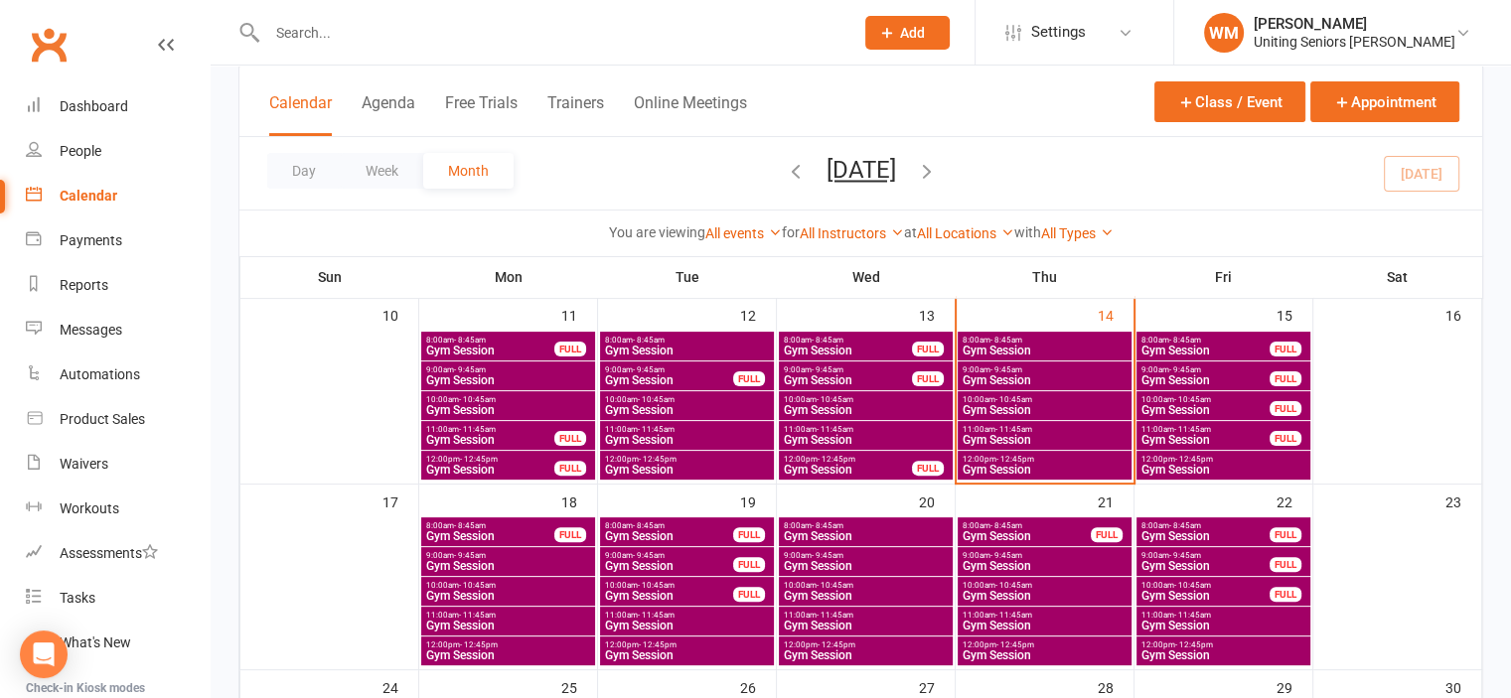
click at [423, 33] on input "text" at bounding box center [550, 33] width 578 height 28
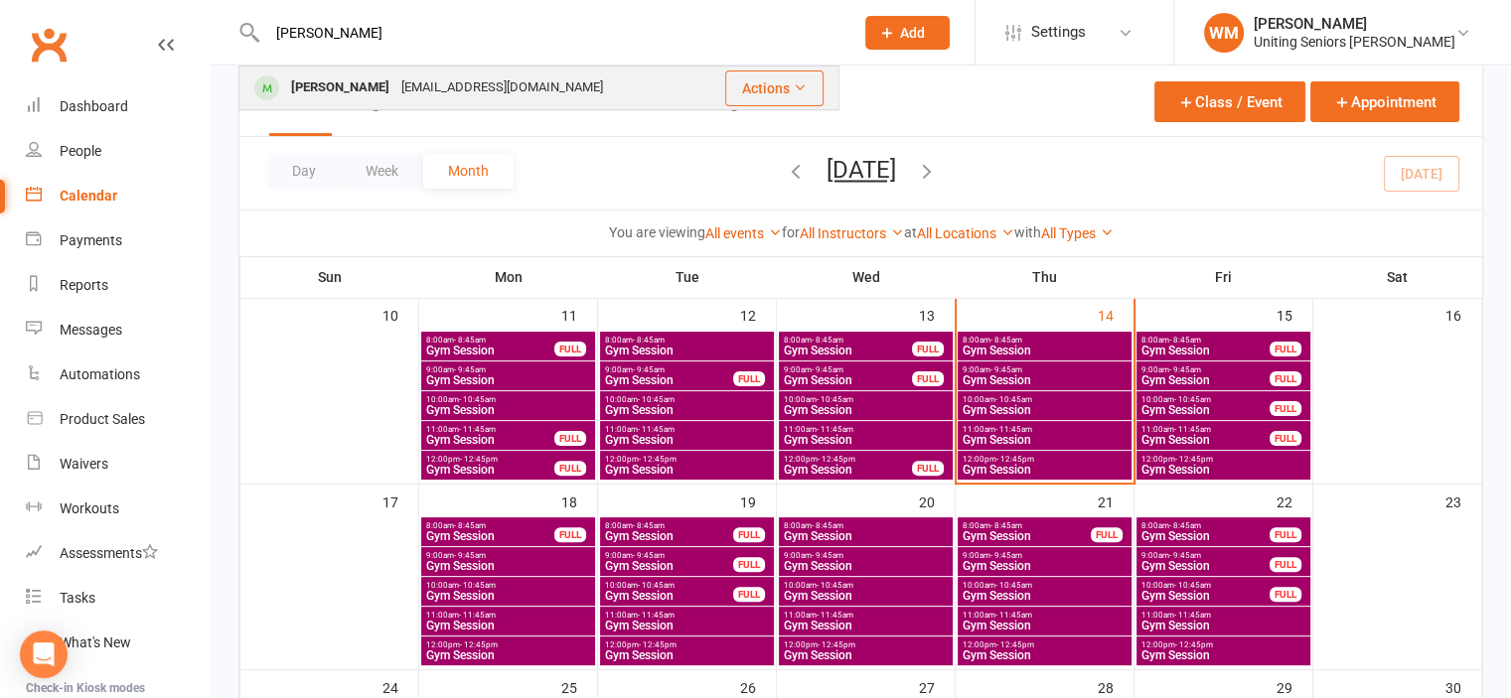
type input "[PERSON_NAME]"
click at [417, 83] on div "[EMAIL_ADDRESS][DOMAIN_NAME]" at bounding box center [502, 88] width 214 height 29
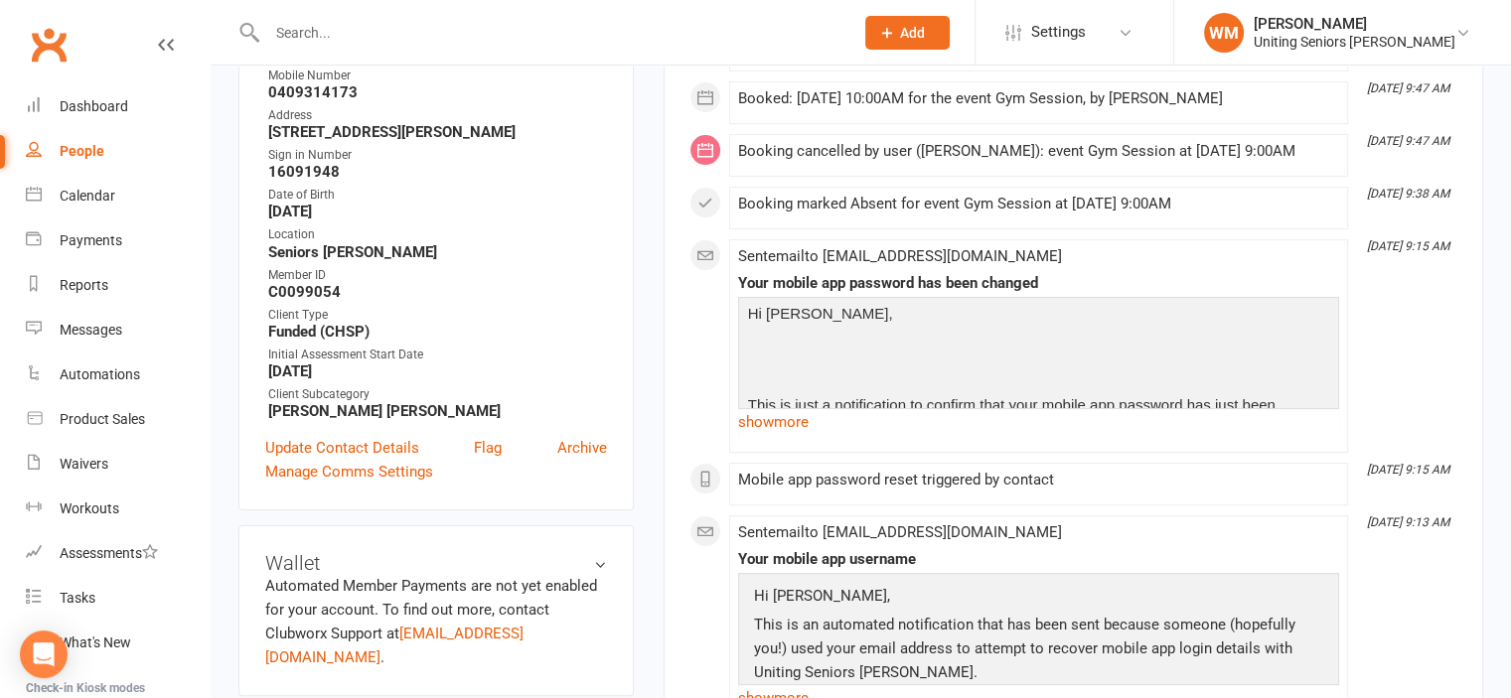
scroll to position [596, 0]
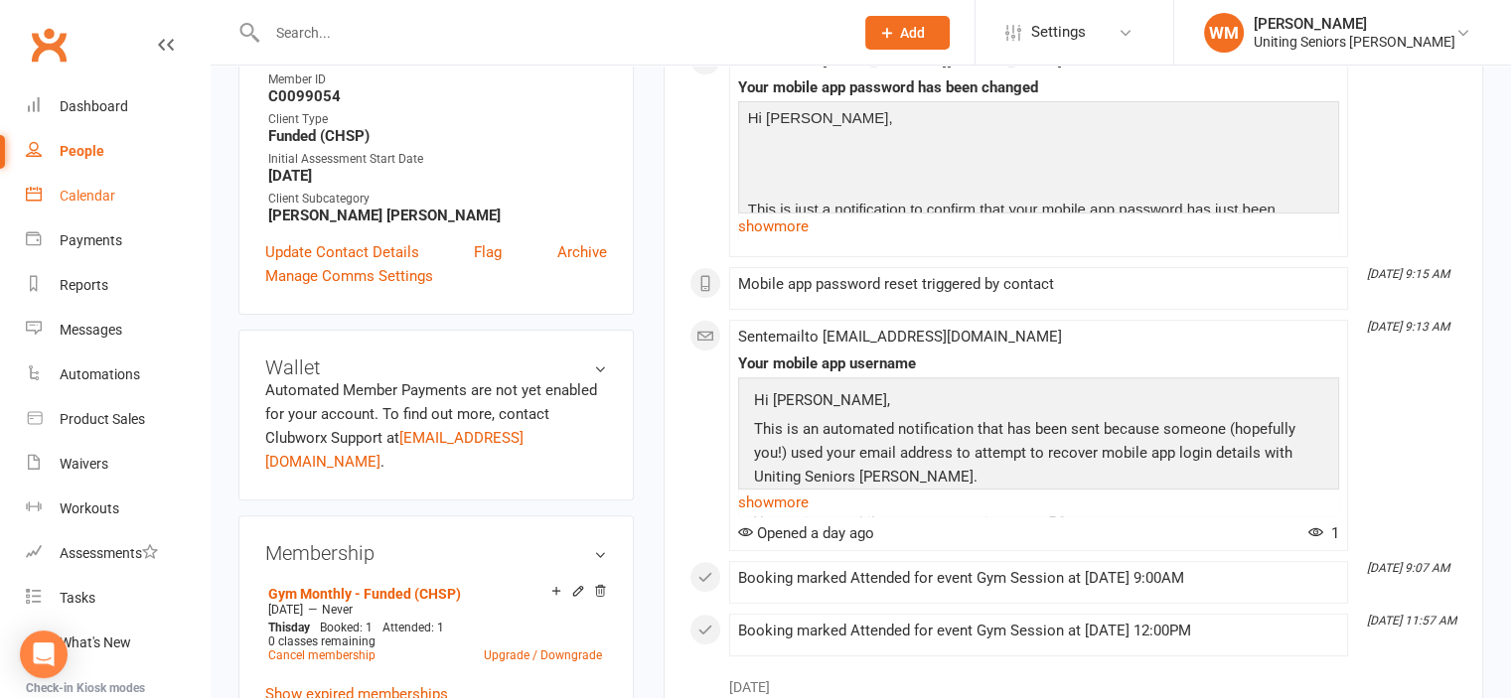
click at [62, 202] on div "Calendar" at bounding box center [88, 196] width 56 height 16
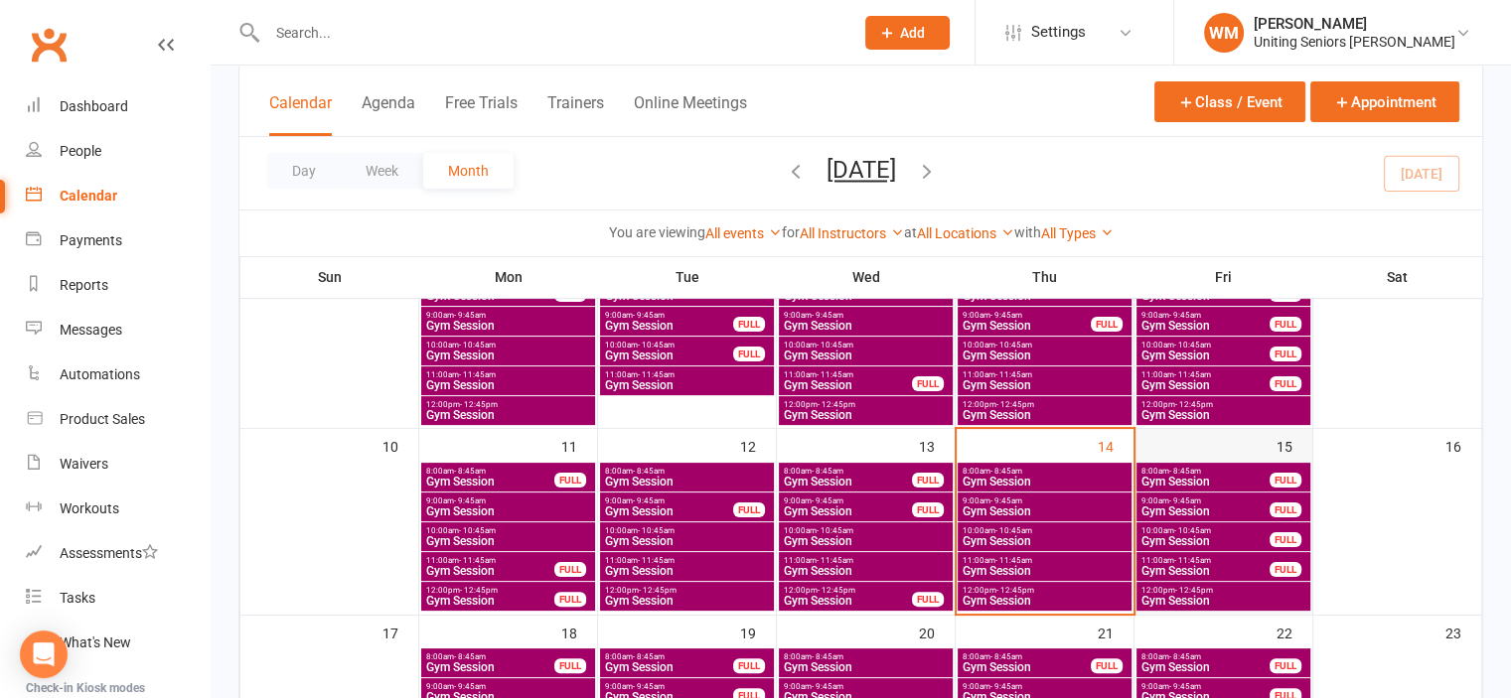
scroll to position [397, 0]
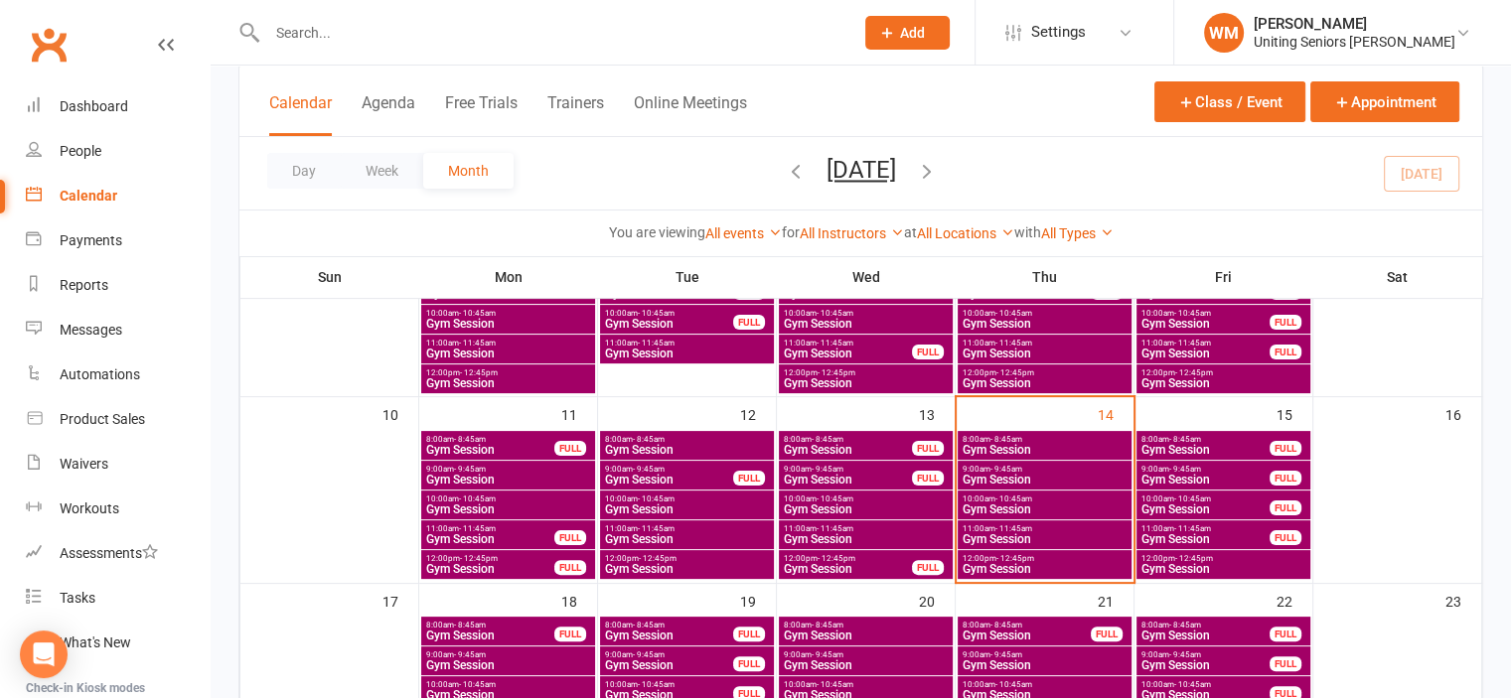
click at [1188, 564] on span "Gym Session" at bounding box center [1223, 569] width 166 height 12
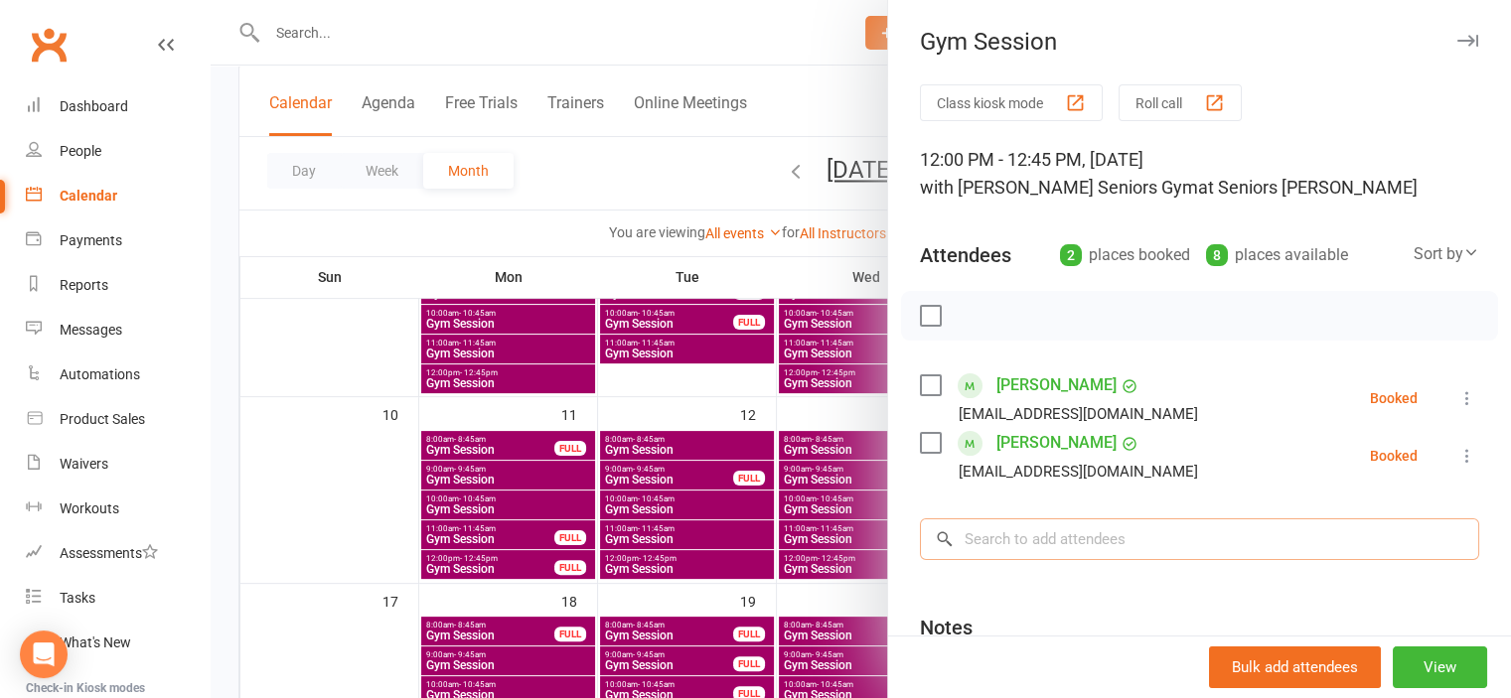
click at [1005, 527] on input "search" at bounding box center [1199, 540] width 559 height 42
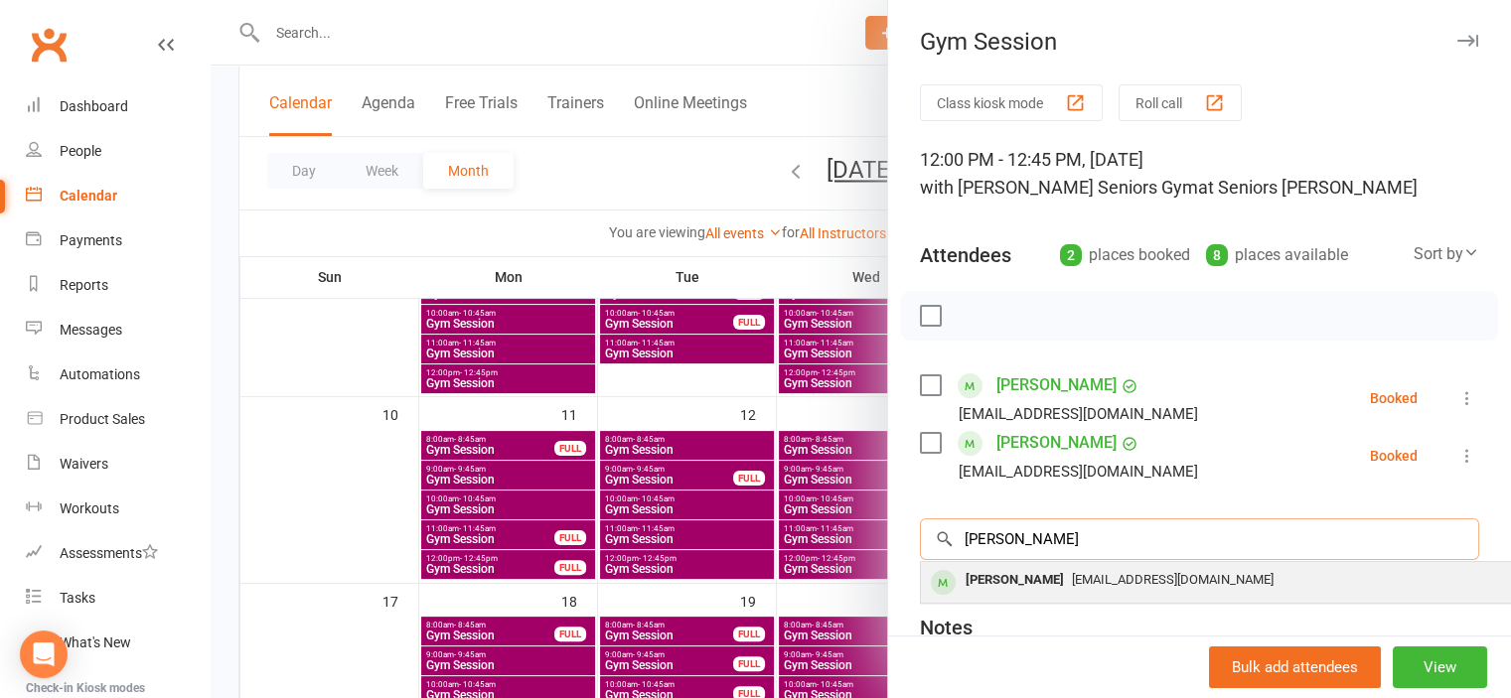
type input "[PERSON_NAME]"
click at [1045, 567] on div "[PERSON_NAME]" at bounding box center [1015, 580] width 114 height 29
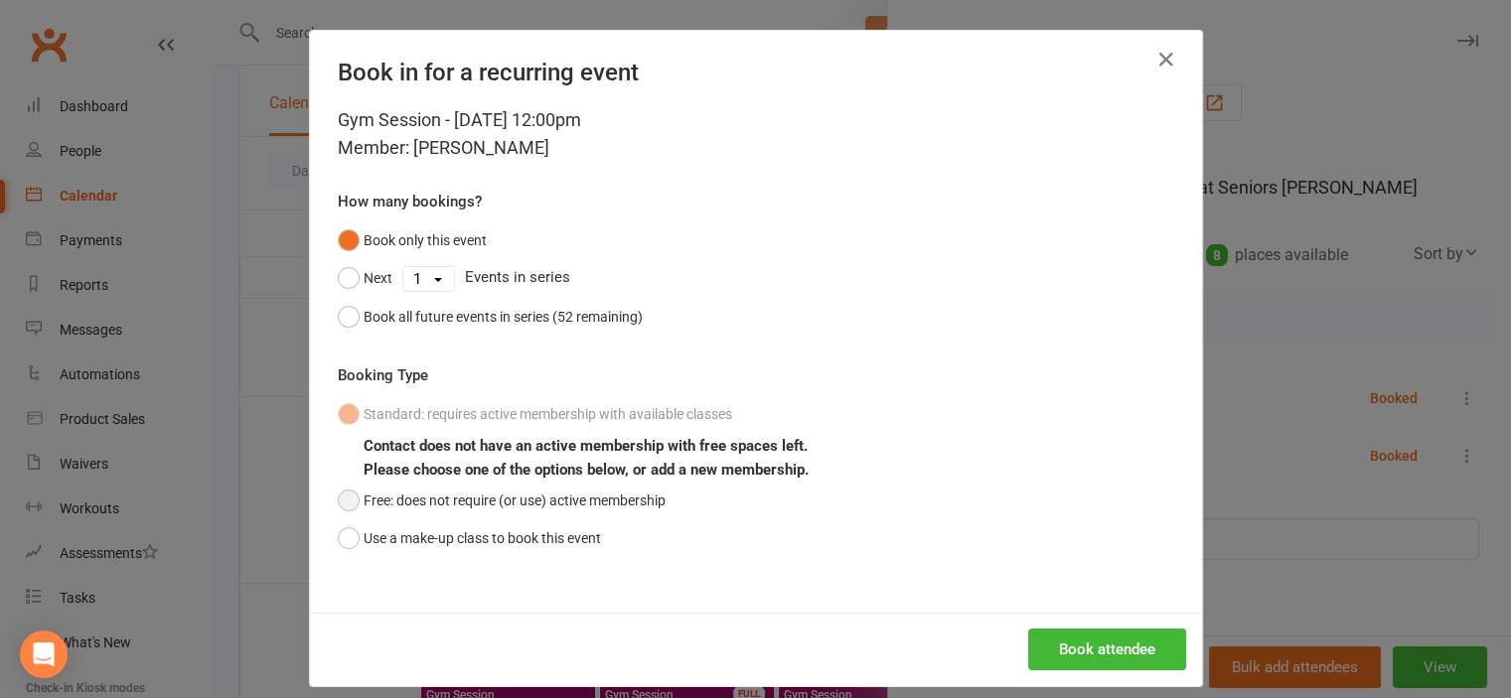
click at [572, 512] on button "Free: does not require (or use) active membership" at bounding box center [502, 501] width 328 height 38
click at [1097, 648] on button "Book attendee" at bounding box center [1107, 650] width 158 height 42
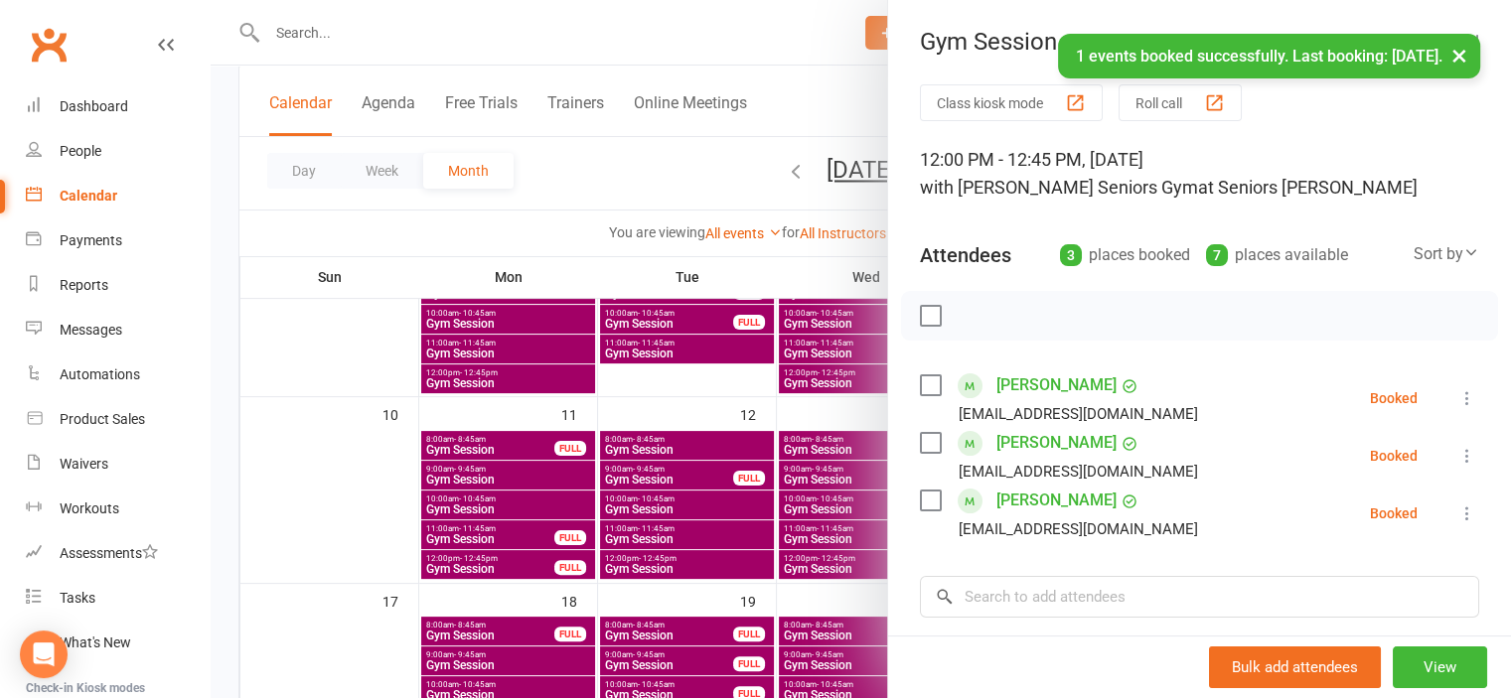
click at [377, 488] on div at bounding box center [861, 349] width 1300 height 698
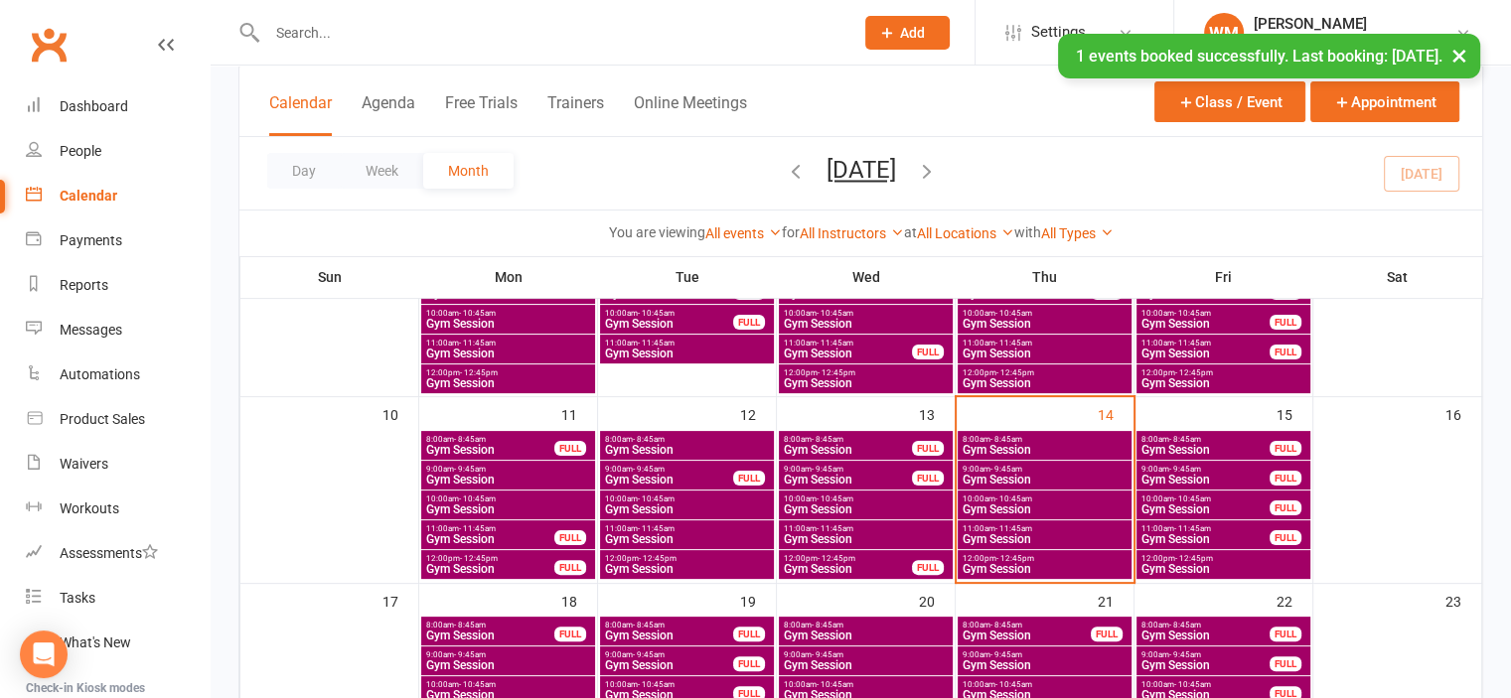
click at [1163, 478] on span "Gym Session" at bounding box center [1205, 480] width 130 height 12
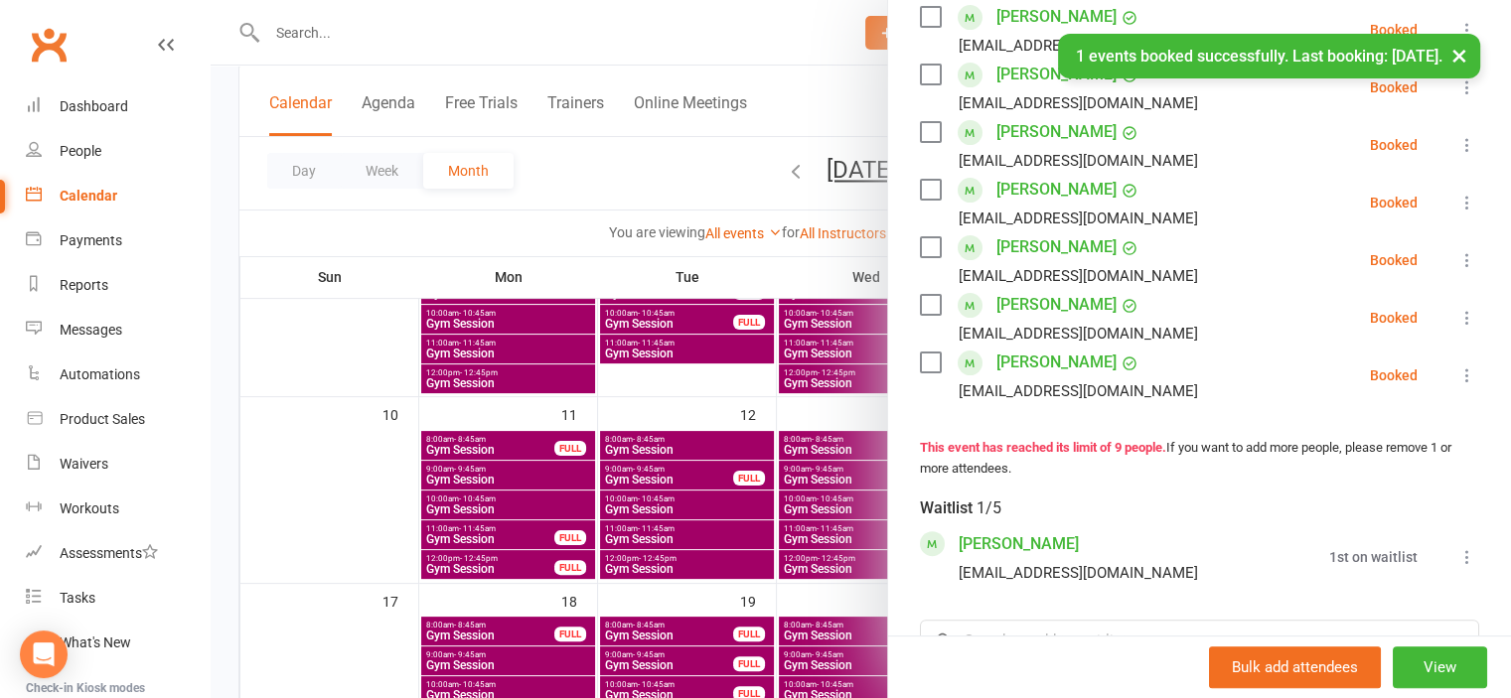
scroll to position [497, 0]
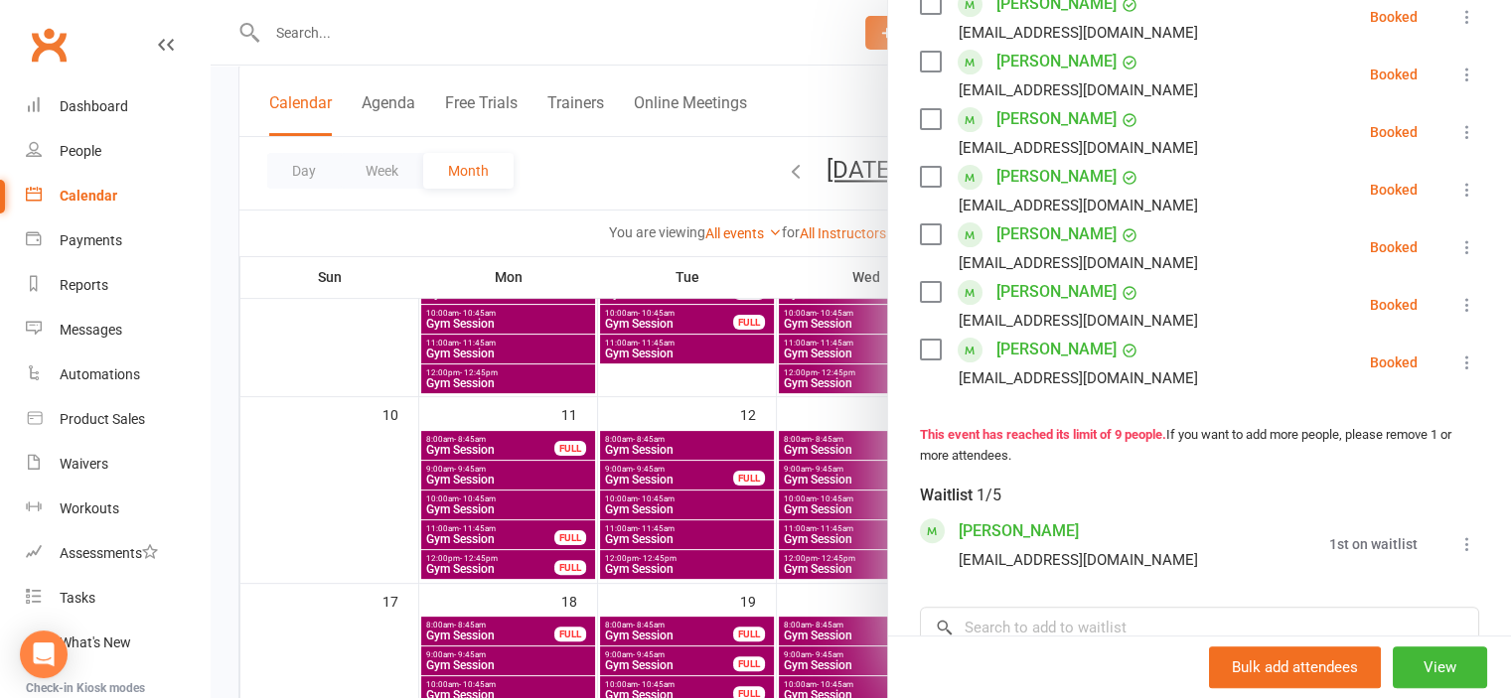
click at [376, 454] on div at bounding box center [861, 349] width 1300 height 698
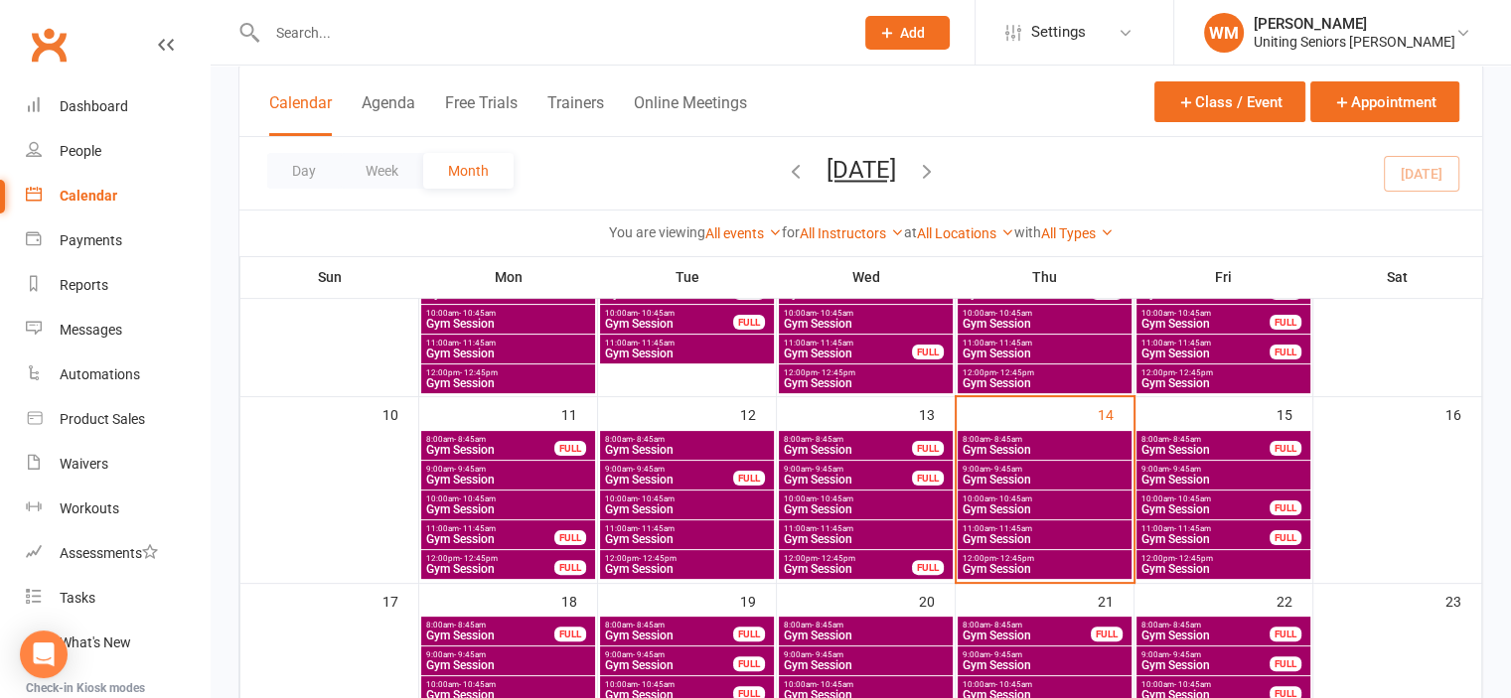
click at [1227, 567] on span "Gym Session" at bounding box center [1223, 569] width 166 height 12
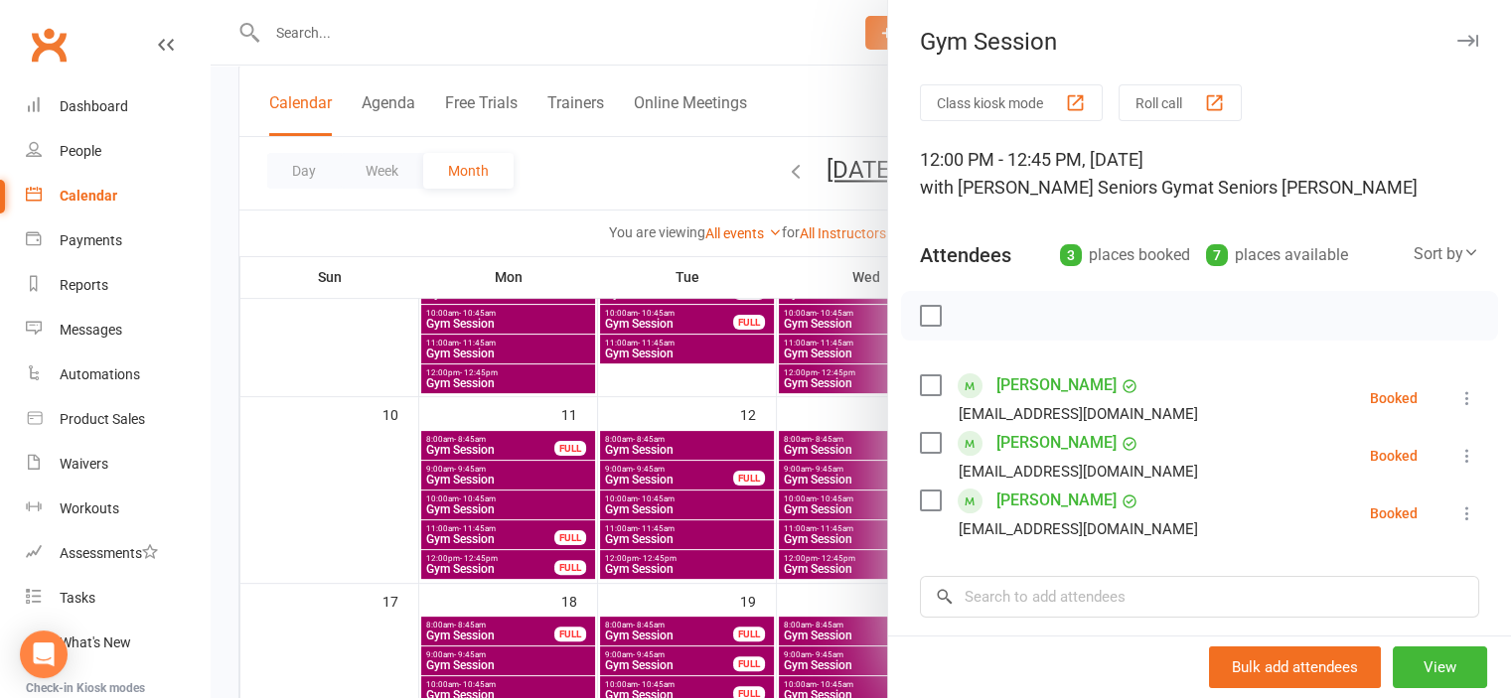
click at [338, 523] on div at bounding box center [861, 349] width 1300 height 698
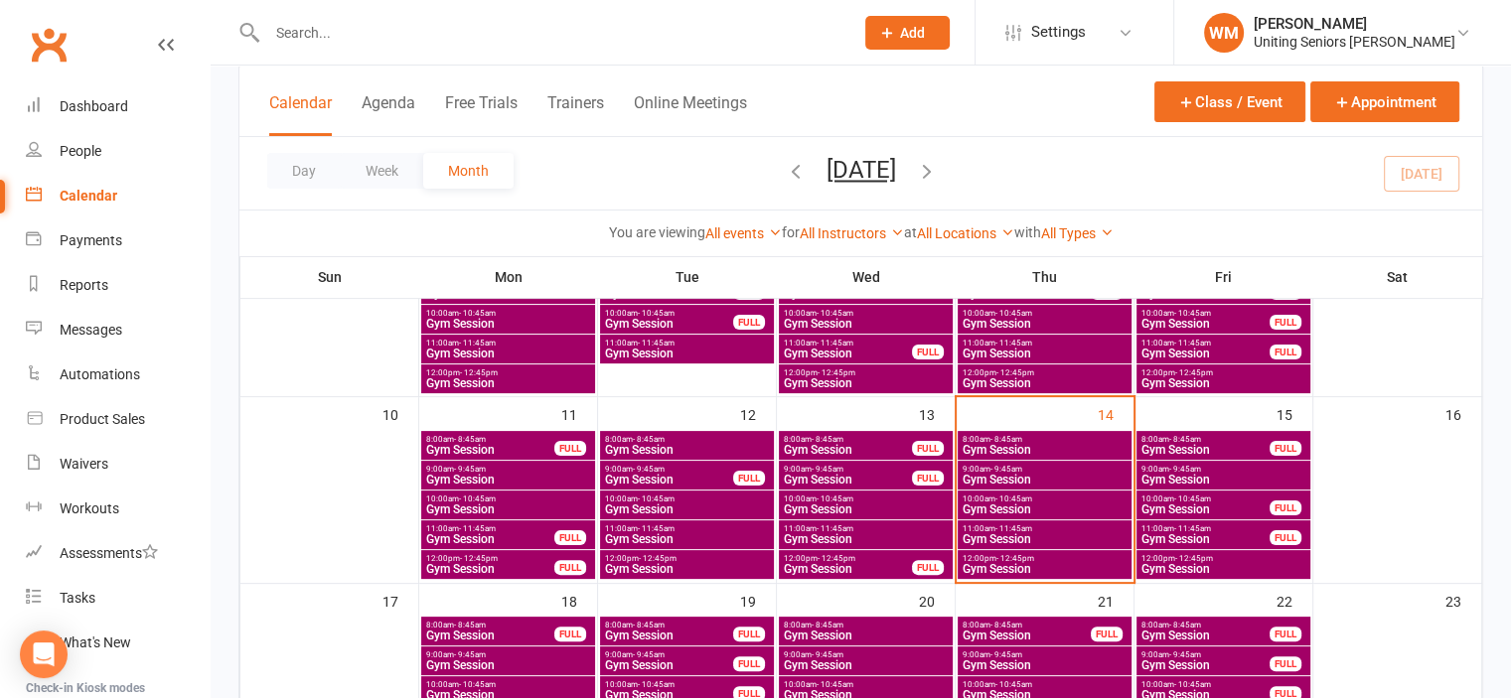
click at [1192, 478] on span "Gym Session" at bounding box center [1223, 480] width 166 height 12
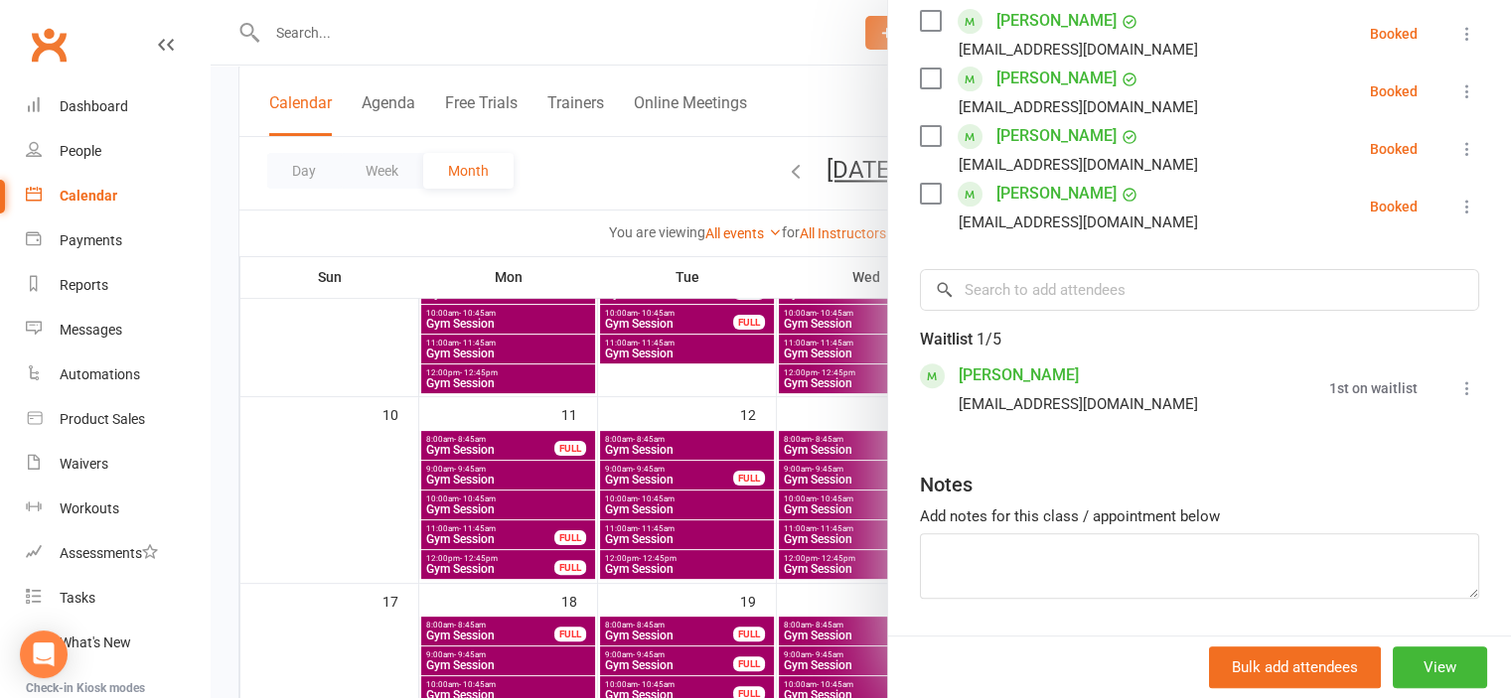
scroll to position [596, 0]
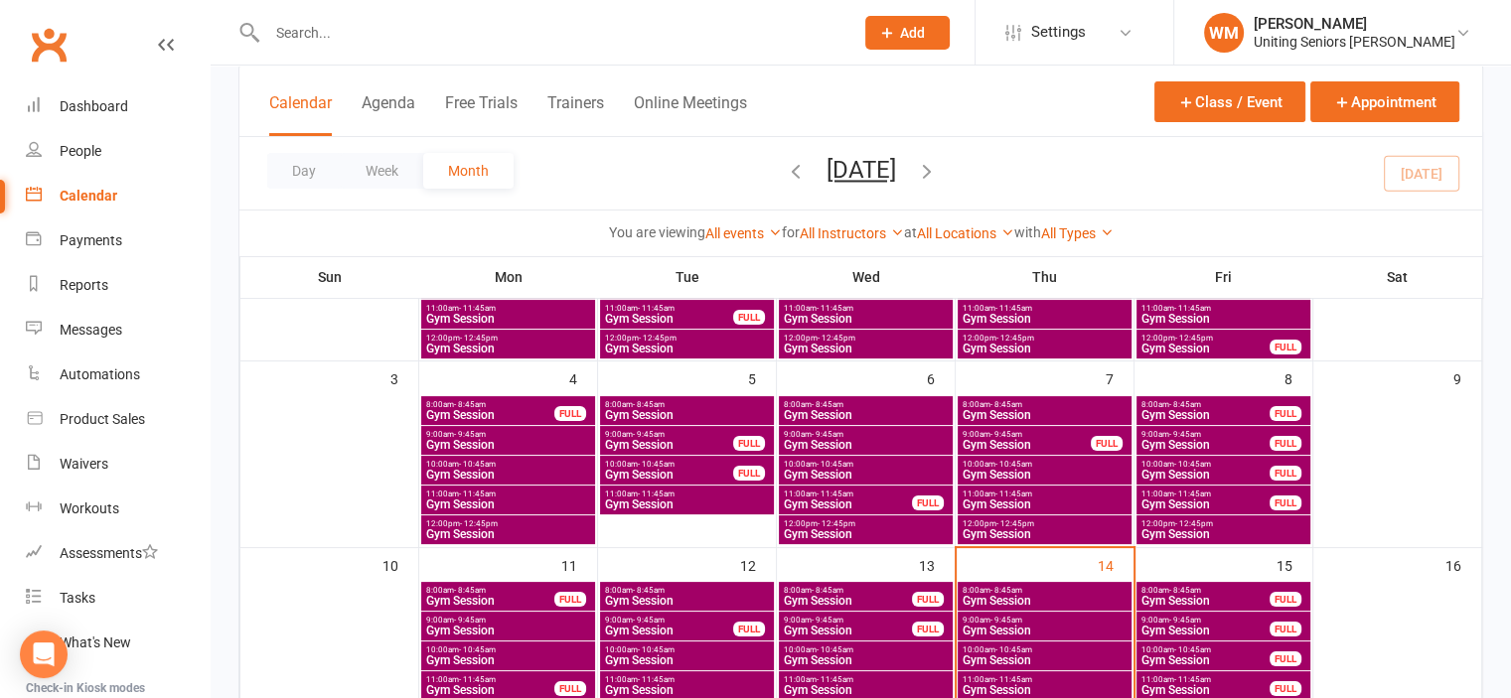
scroll to position [298, 0]
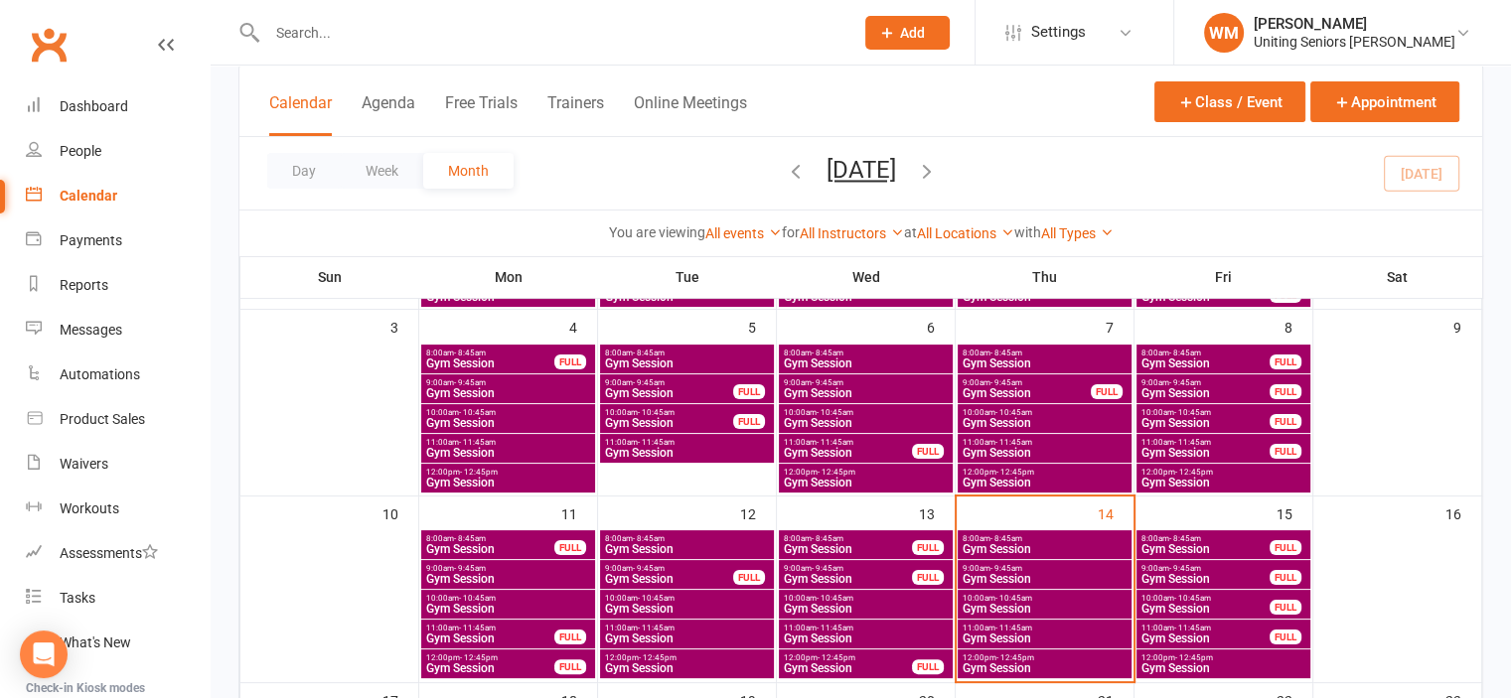
click at [983, 633] on span "Gym Session" at bounding box center [1045, 639] width 166 height 12
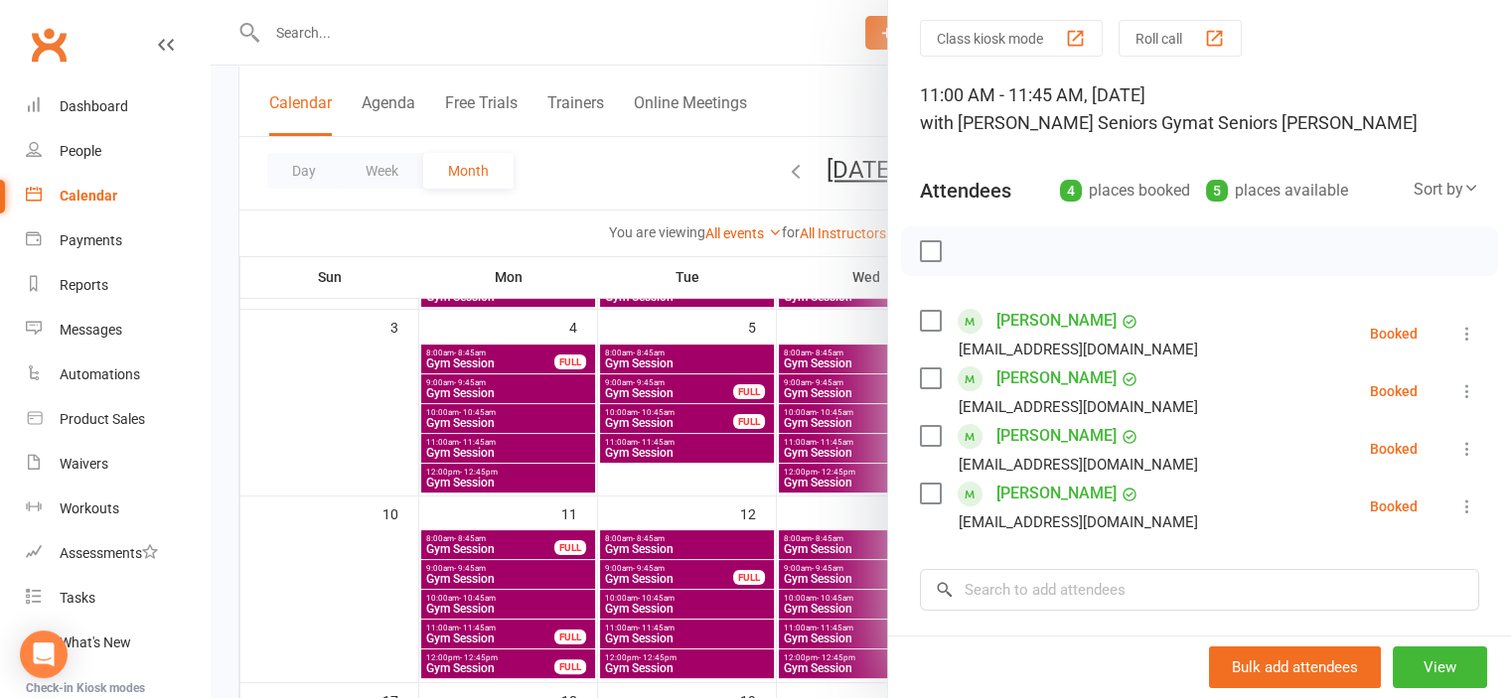
scroll to position [99, 0]
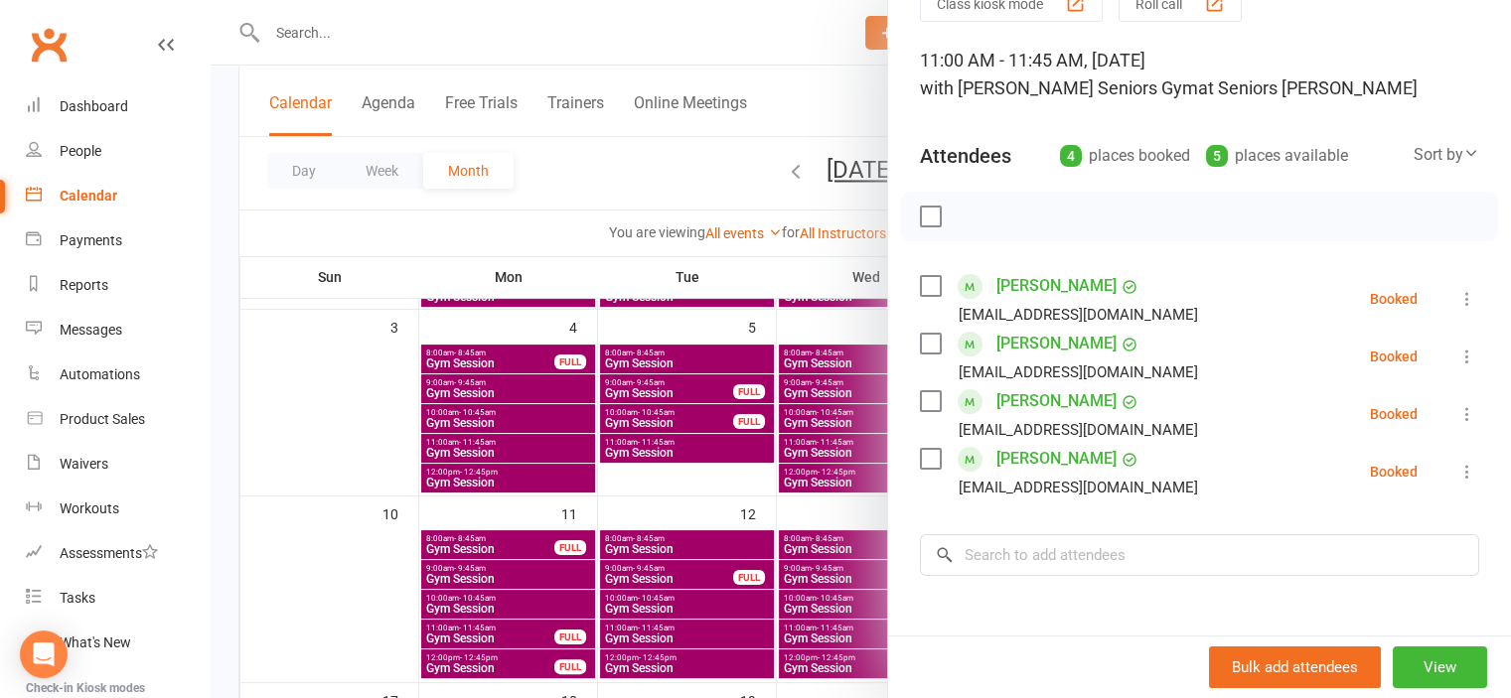
click at [1073, 396] on link "Jocelyn Thomas" at bounding box center [1056, 401] width 120 height 32
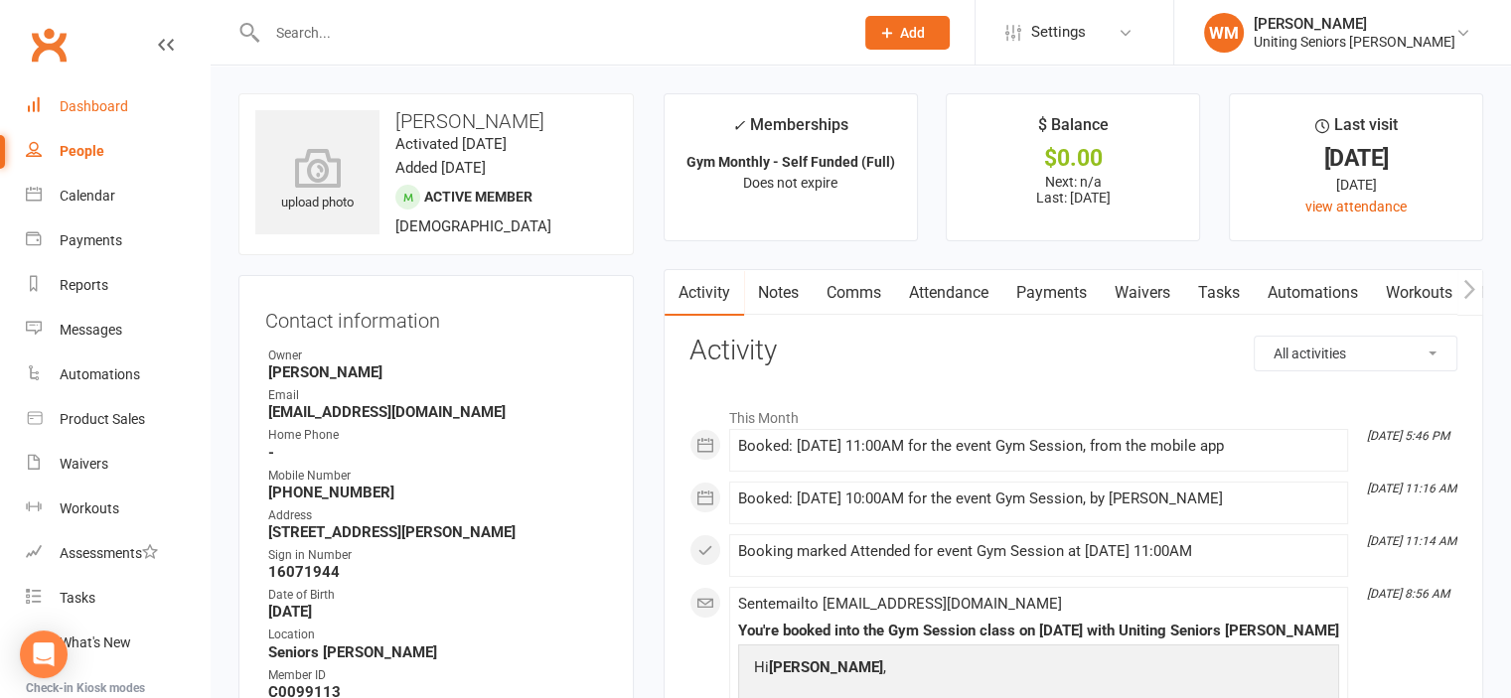
click at [138, 96] on link "Dashboard" at bounding box center [118, 106] width 184 height 45
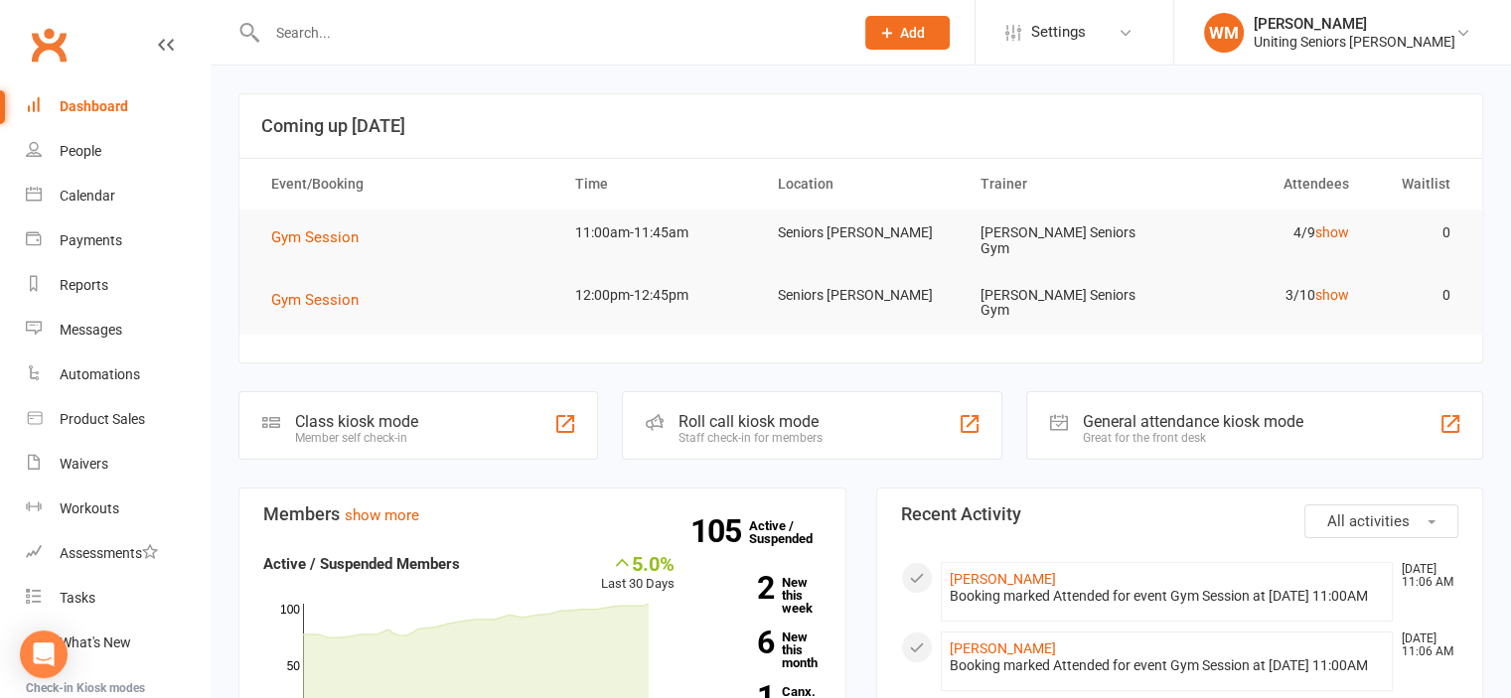
click at [303, 34] on input "text" at bounding box center [550, 33] width 578 height 28
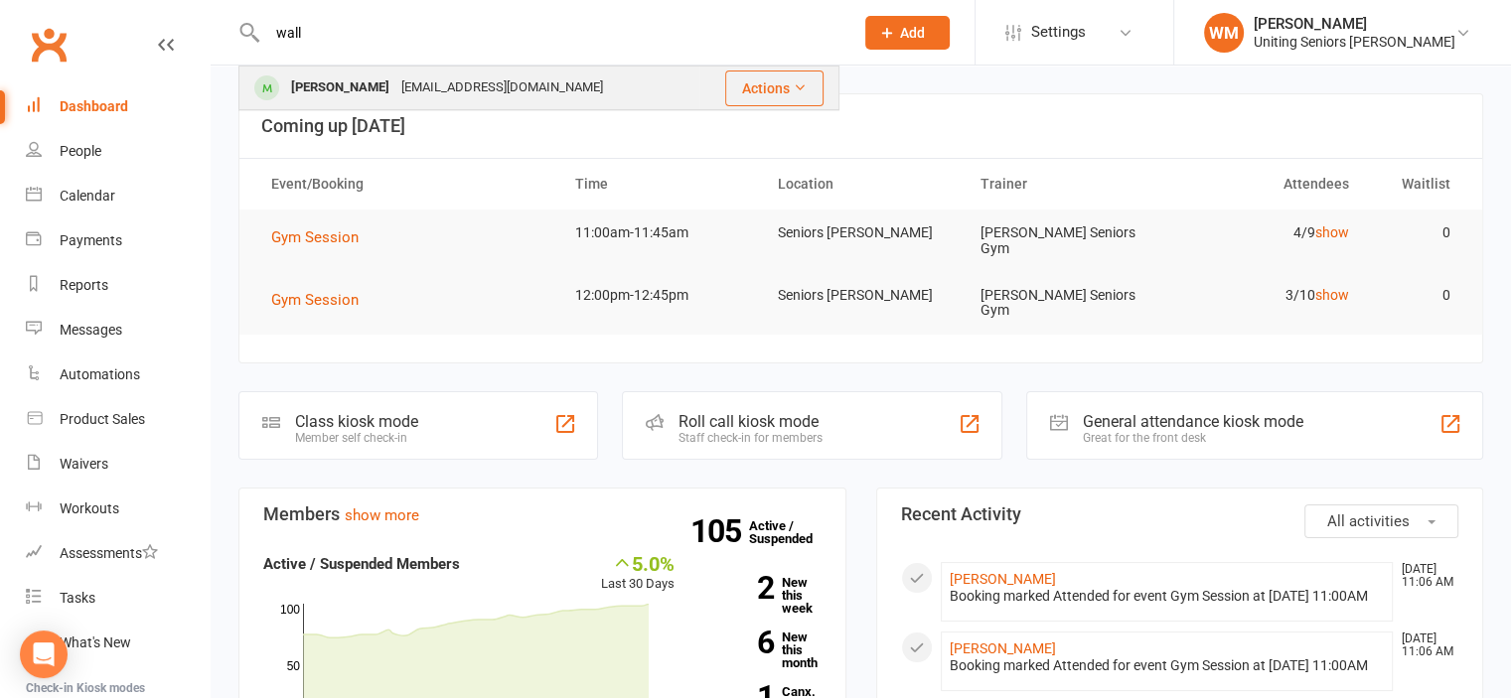
type input "wall"
click at [313, 75] on div "Margaret Wall" at bounding box center [340, 88] width 110 height 29
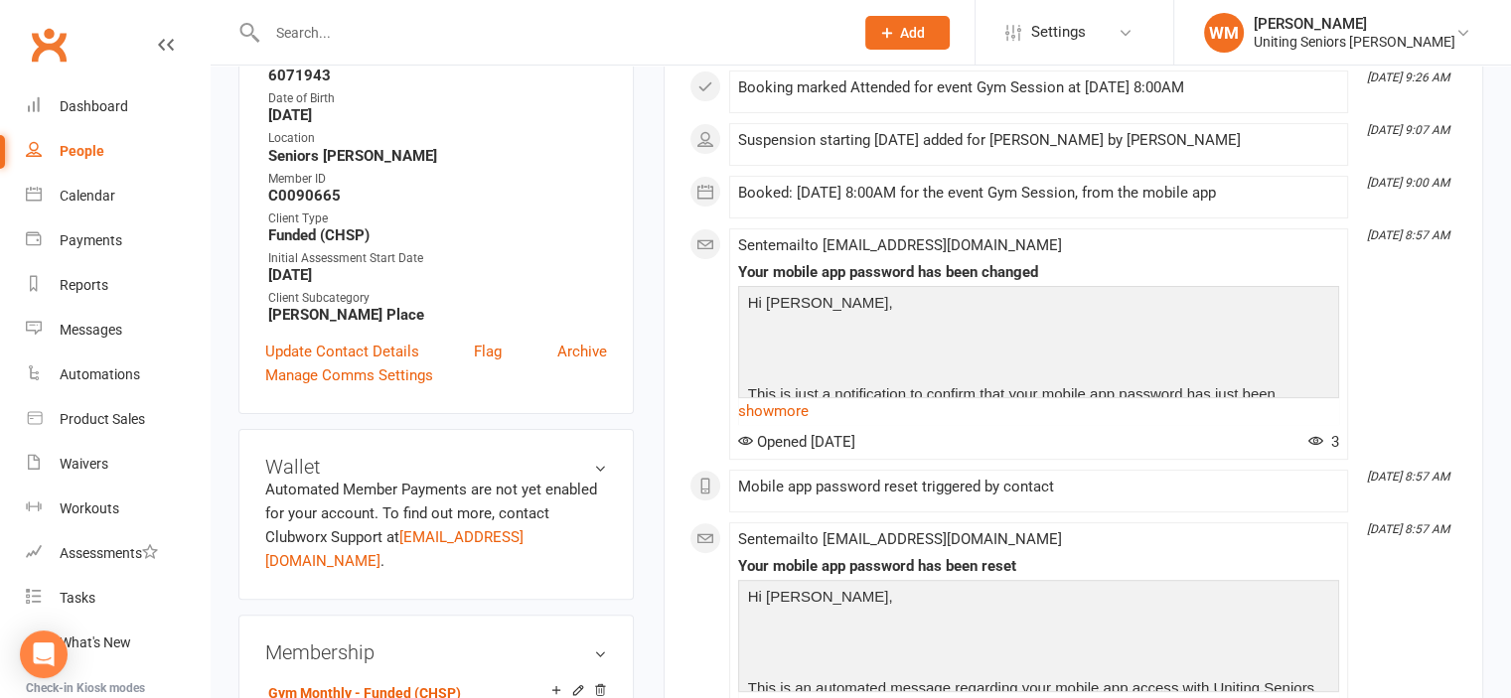
scroll to position [695, 0]
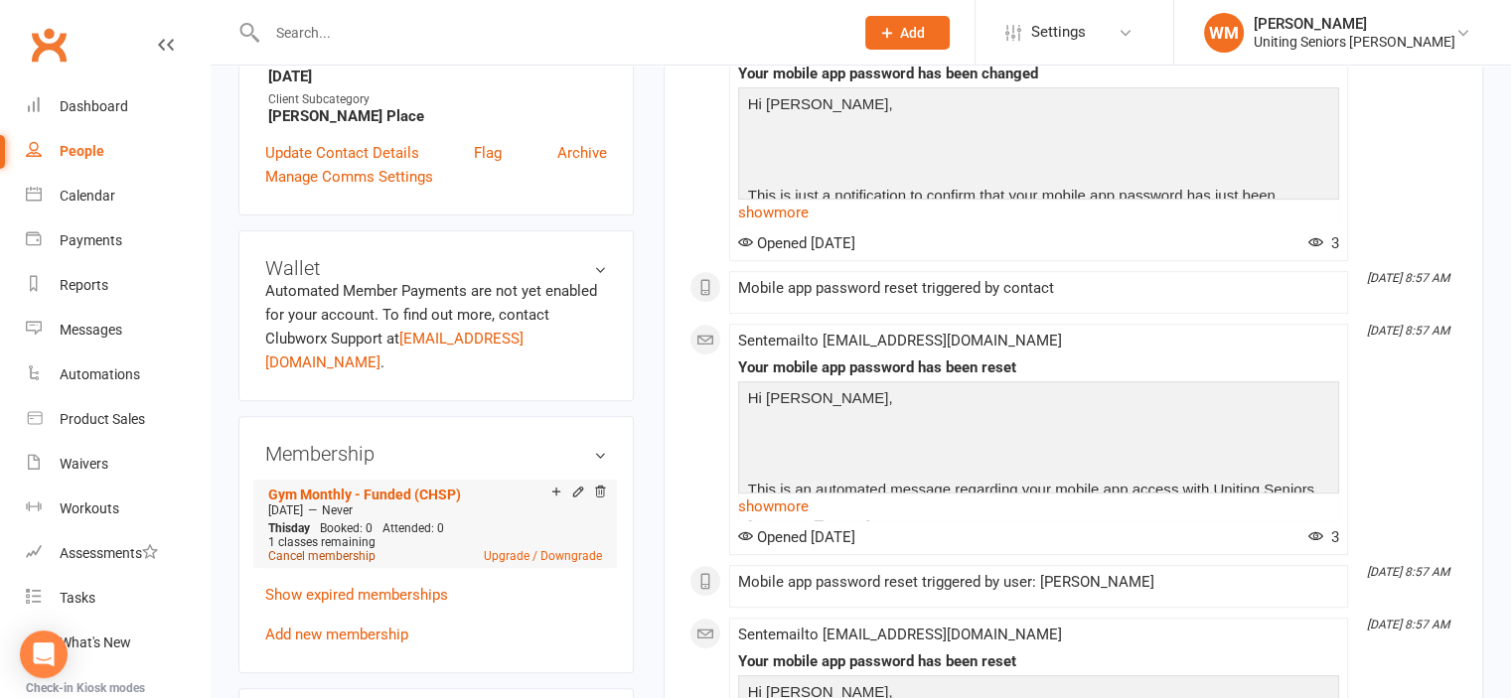
click at [354, 549] on link "Cancel membership" at bounding box center [321, 556] width 107 height 14
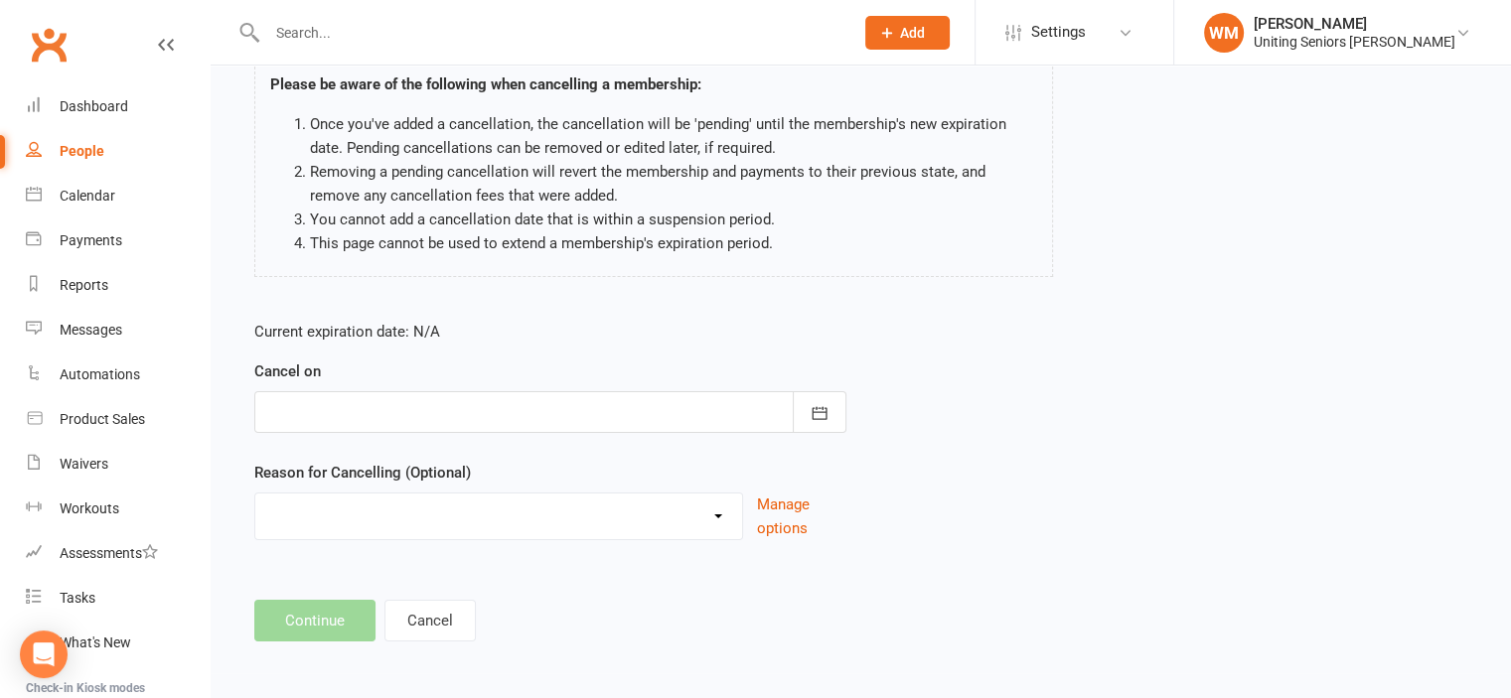
scroll to position [158, 0]
click at [564, 405] on div at bounding box center [550, 410] width 592 height 42
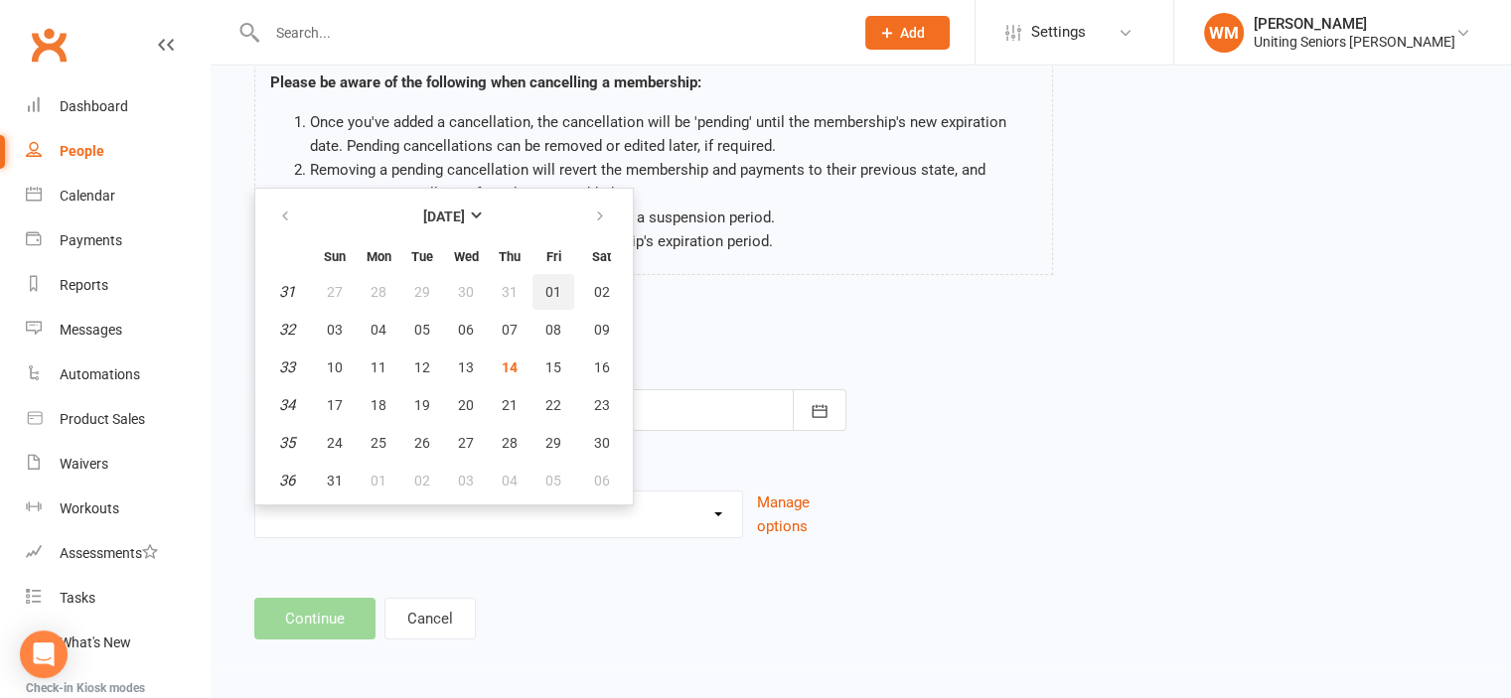
click at [545, 293] on span "01" at bounding box center [553, 292] width 16 height 16
type input "01 Aug 2025"
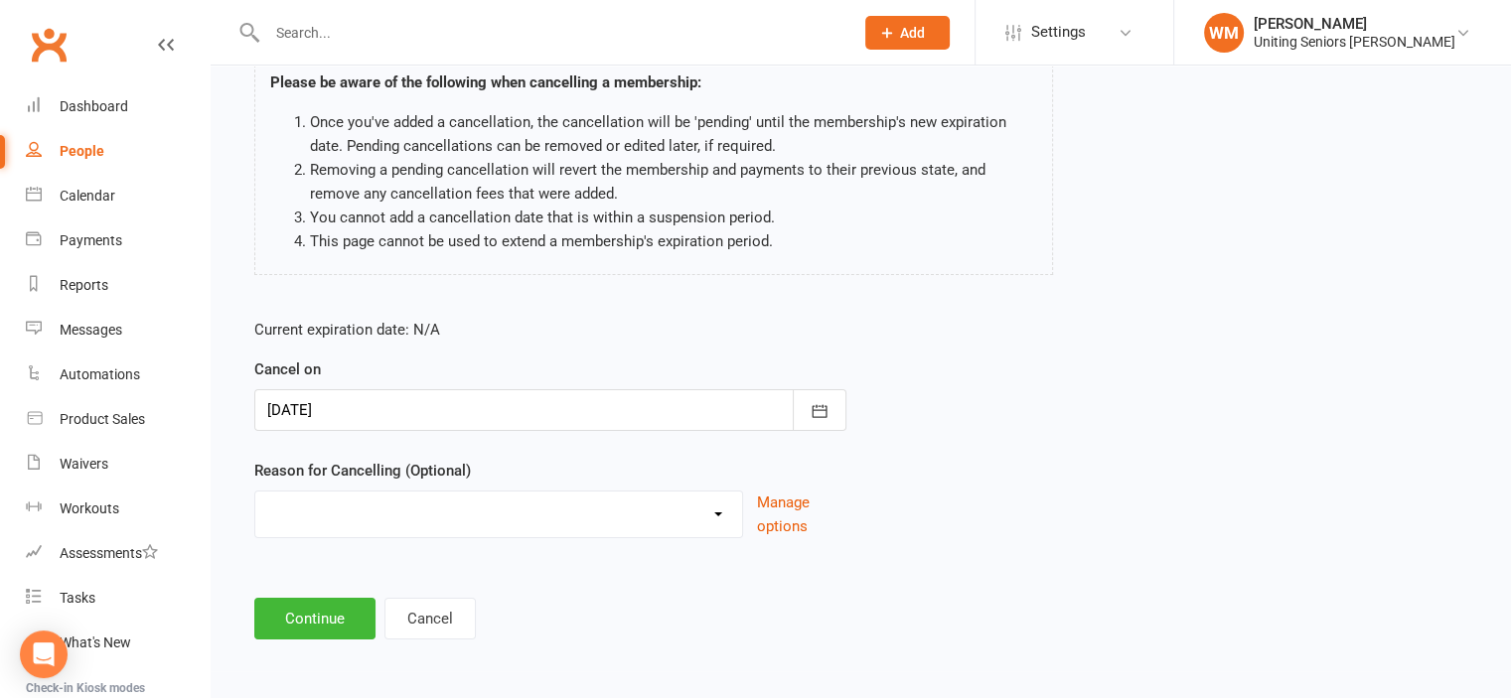
click at [362, 528] on select "Finish 10Vp Holiday Injury Other reason" at bounding box center [498, 512] width 487 height 40
click at [389, 404] on div at bounding box center [550, 410] width 592 height 42
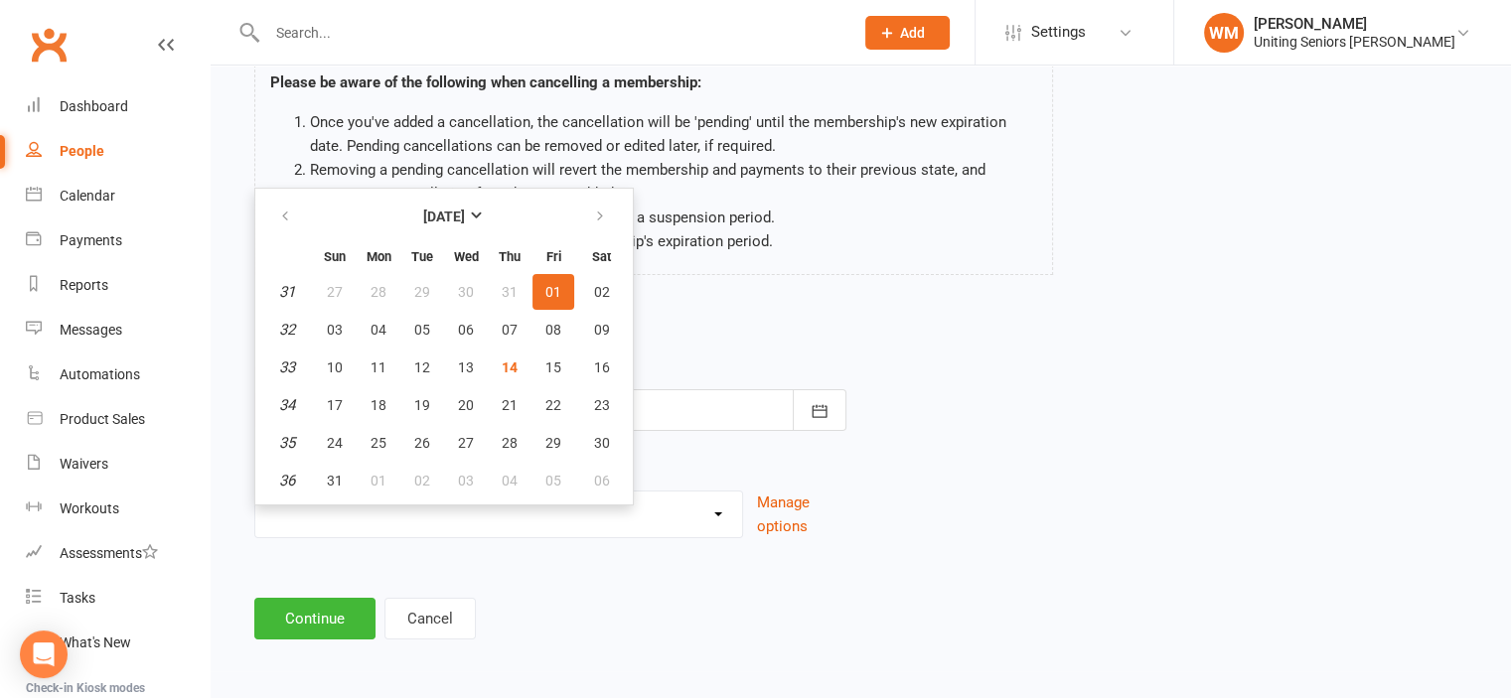
click at [545, 289] on span "01" at bounding box center [553, 292] width 16 height 16
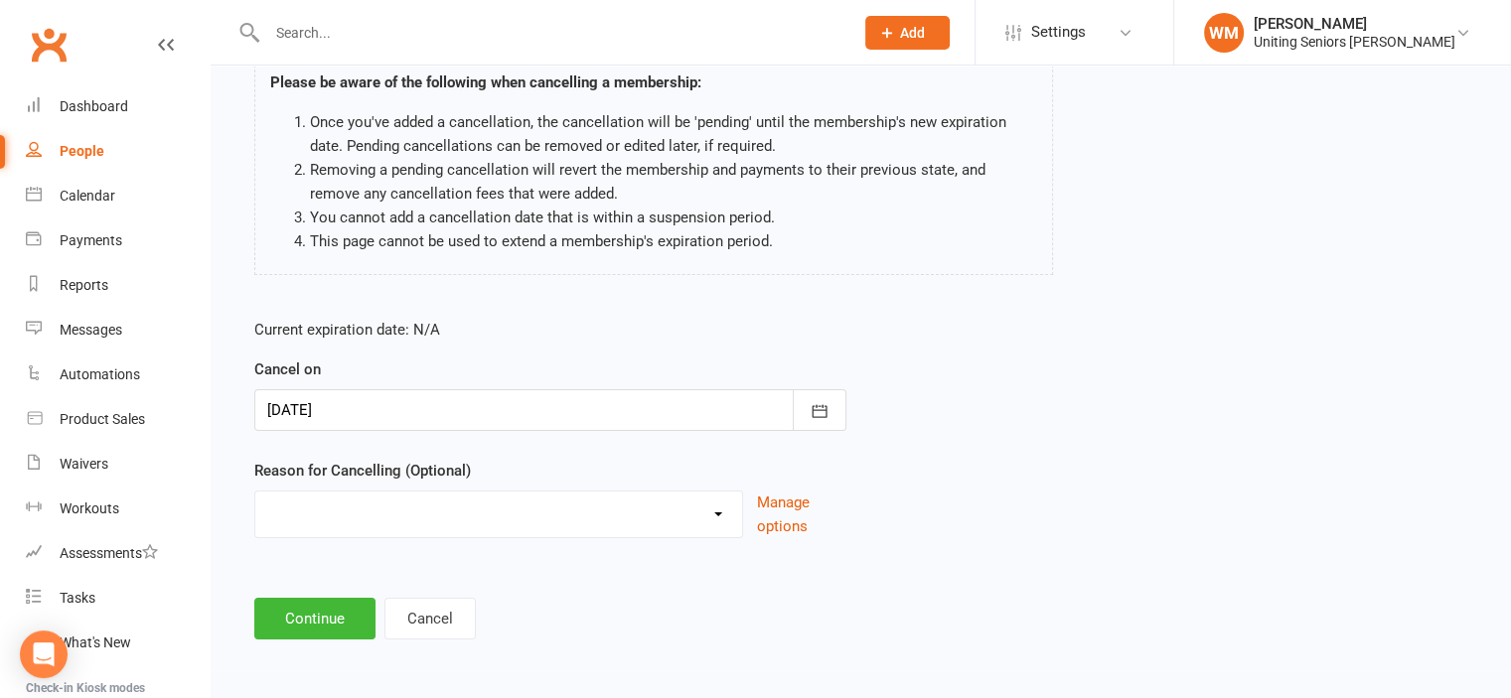
click at [671, 316] on div "Current expiration date: N/A Cancel on 01 Aug 2025 August 2025 Sun Mon Tue Wed …" at bounding box center [550, 434] width 622 height 263
click at [488, 499] on select "Finish 10Vp Holiday Injury Other reason" at bounding box center [498, 512] width 487 height 40
select select "2"
click at [255, 492] on select "Finish 10Vp Holiday Injury Other reason" at bounding box center [498, 512] width 487 height 40
click at [295, 611] on button "Continue" at bounding box center [314, 619] width 121 height 42
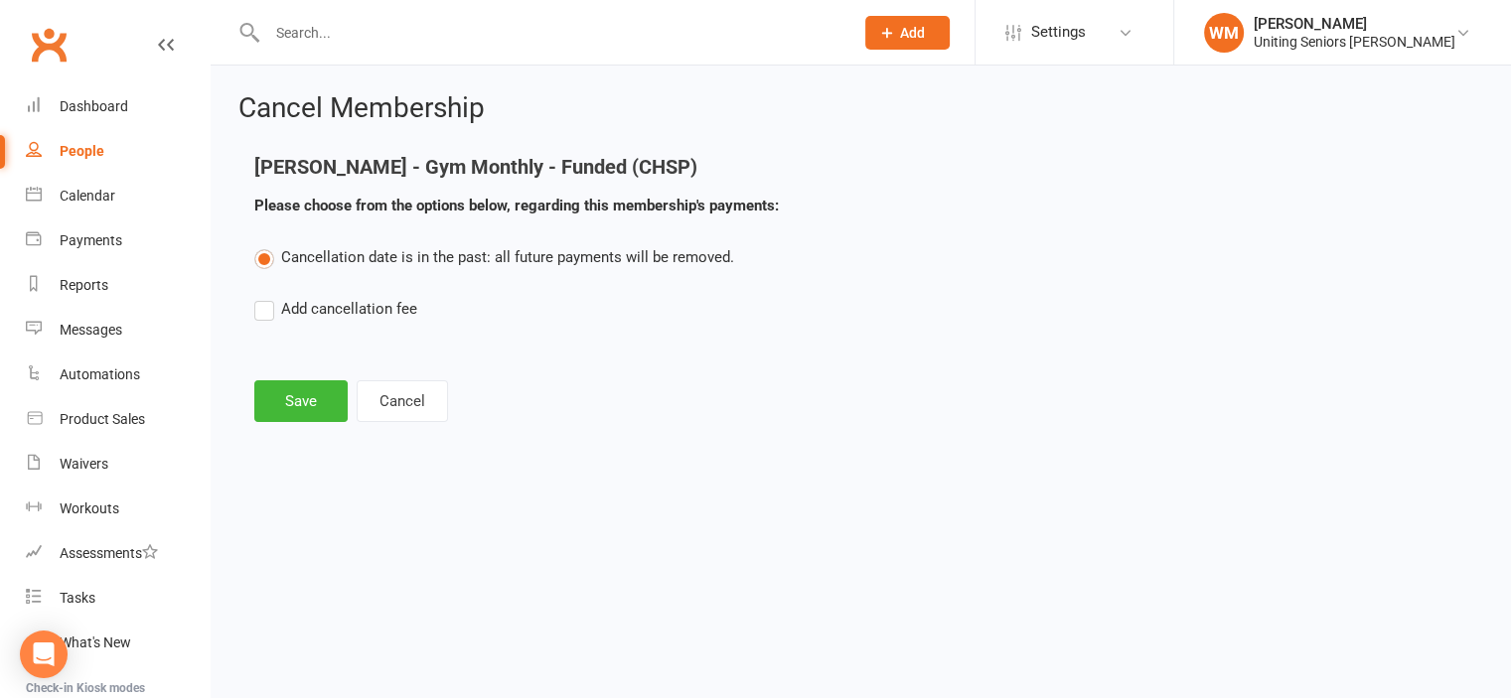
scroll to position [0, 0]
click at [393, 391] on button "Cancel" at bounding box center [402, 401] width 91 height 42
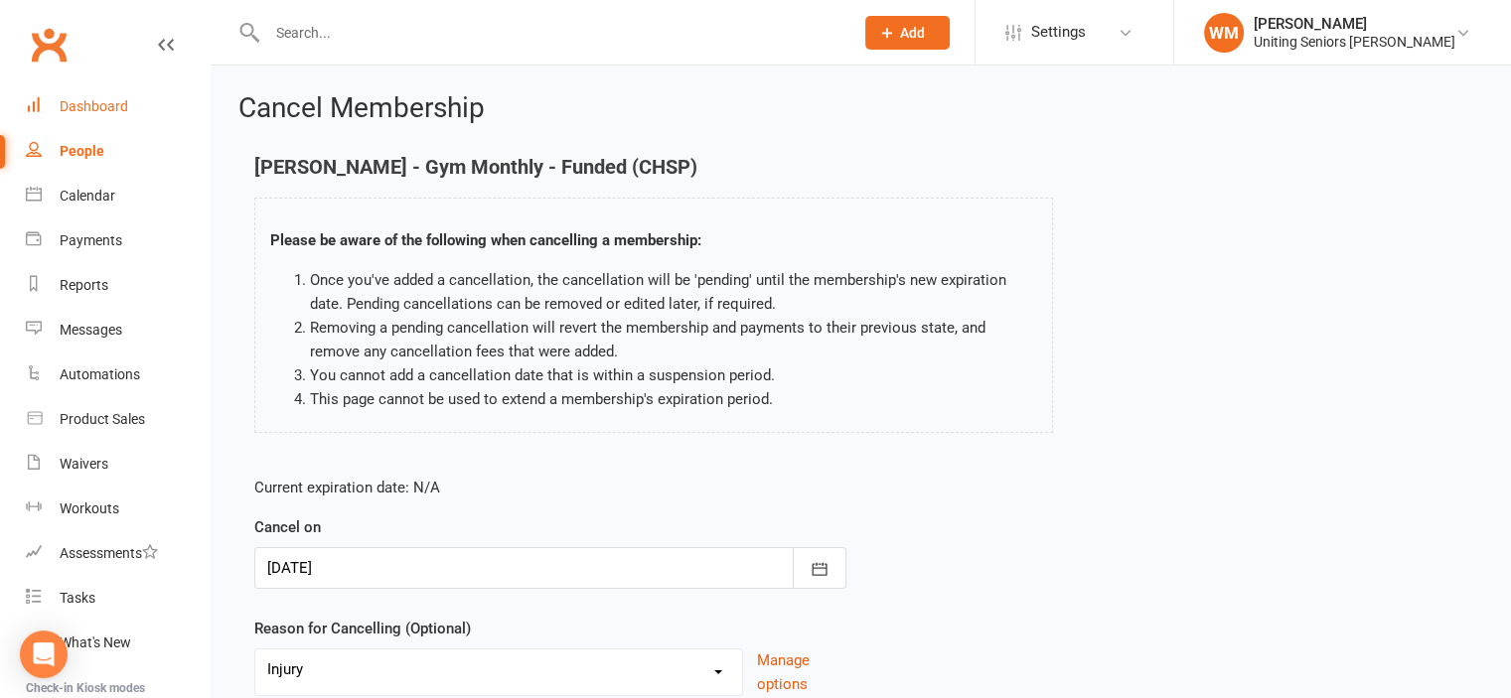
click at [98, 102] on div "Dashboard" at bounding box center [94, 106] width 69 height 16
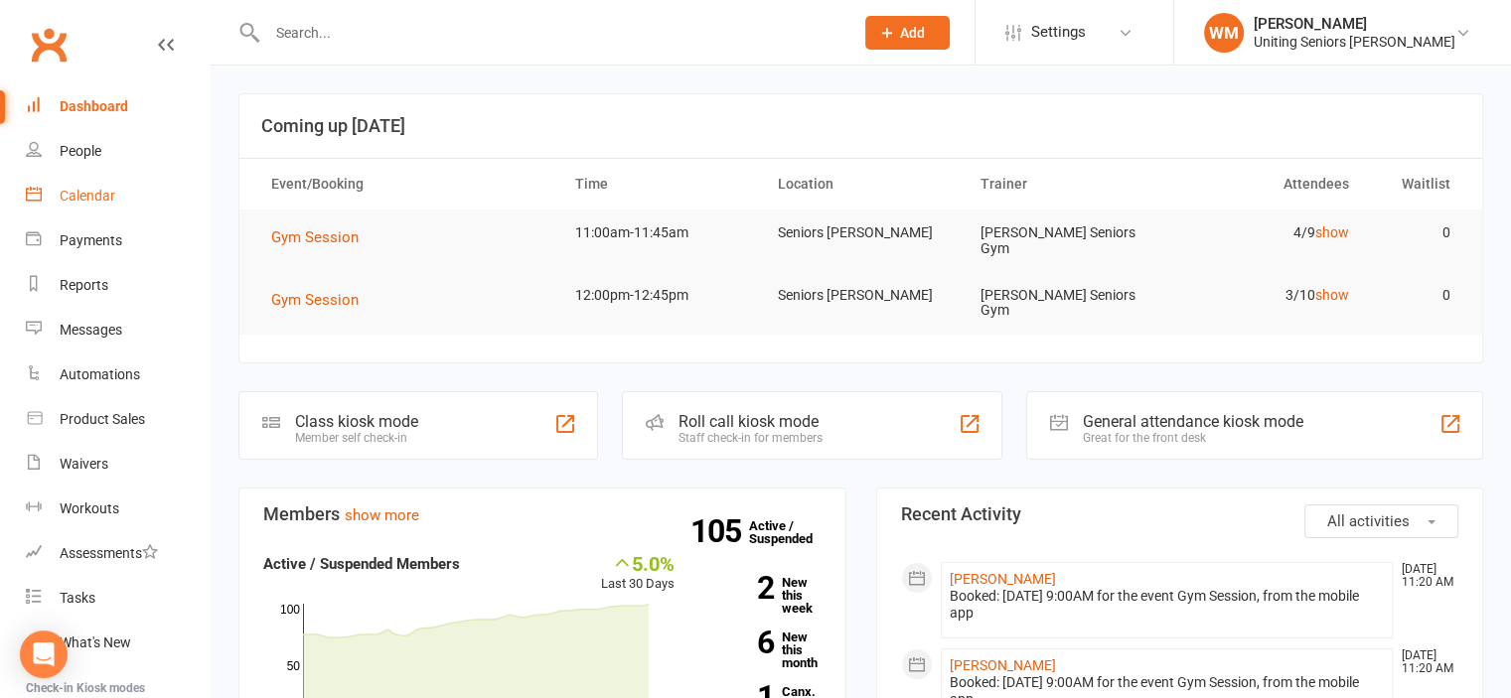
click at [83, 186] on link "Calendar" at bounding box center [118, 196] width 184 height 45
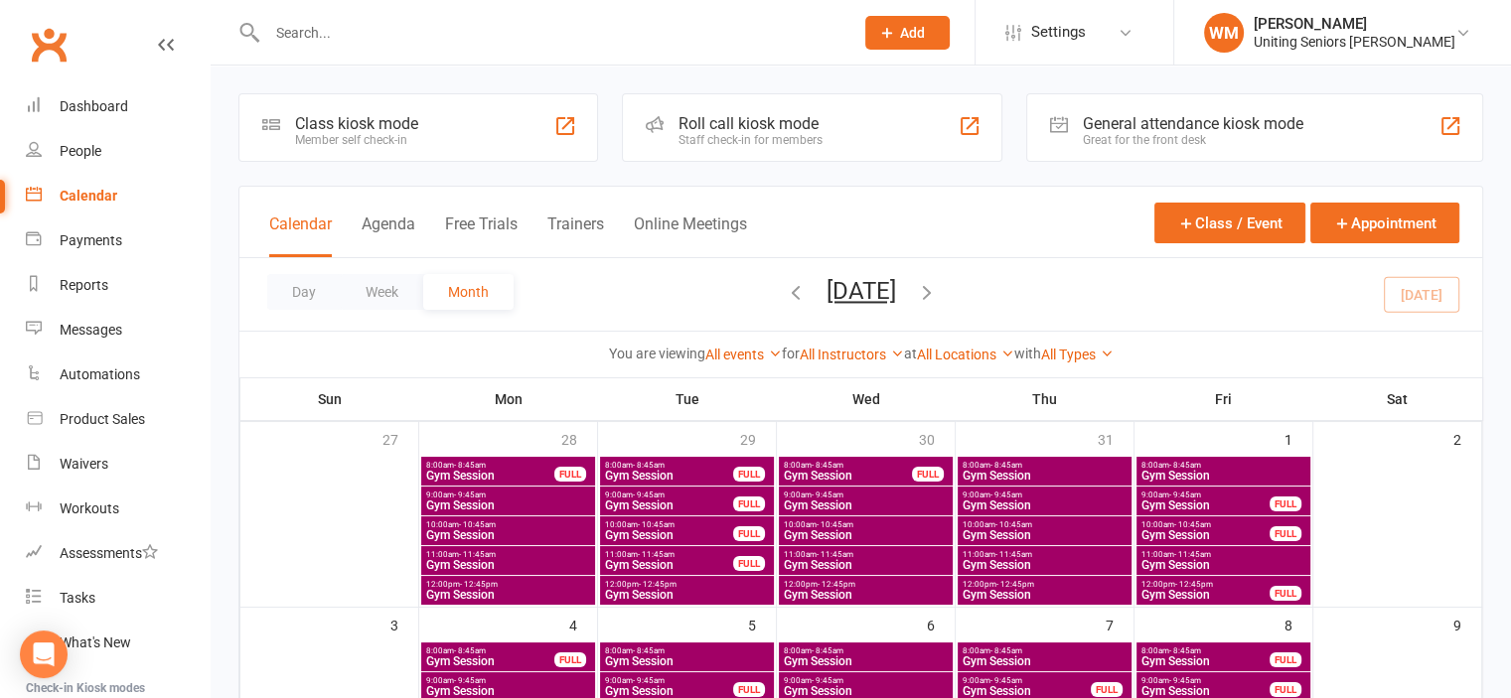
click at [544, 42] on input "text" at bounding box center [550, 33] width 578 height 28
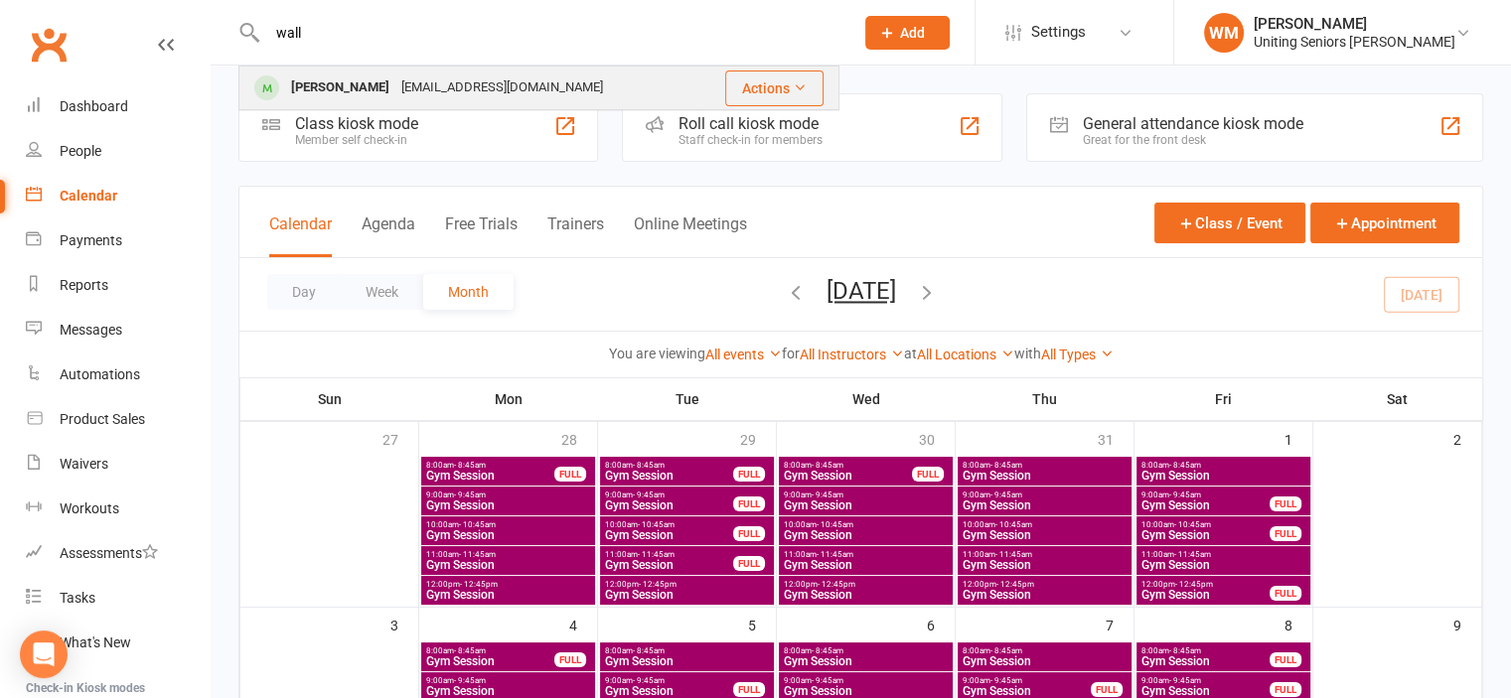
type input "wall"
click at [512, 103] on div "Margaret Wall mwa06206@bigpond.net.au" at bounding box center [469, 88] width 458 height 41
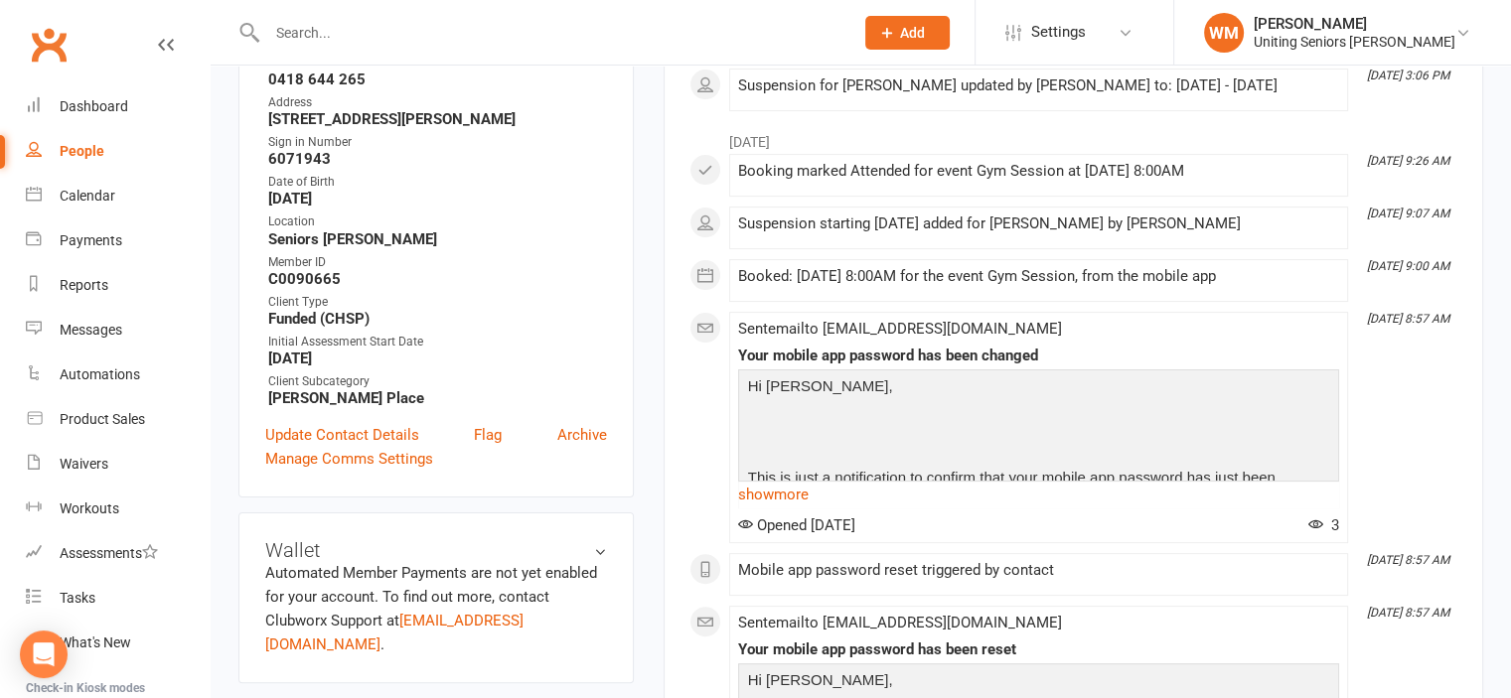
scroll to position [298, 0]
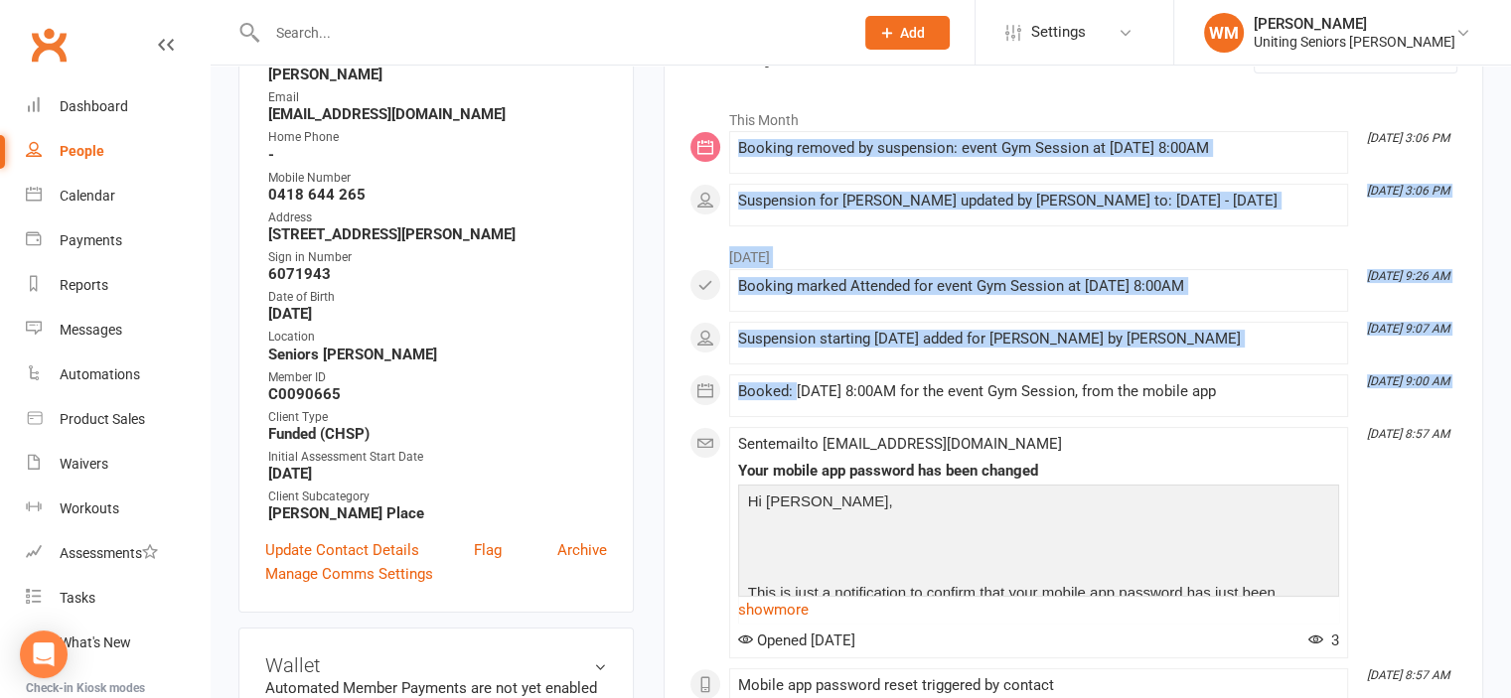
drag, startPoint x: 795, startPoint y: 391, endPoint x: 678, endPoint y: 131, distance: 285.0
click at [862, 350] on div "Suspension starting 24 Jul 2025 added for Margaret Wall by Matthew Taweel" at bounding box center [1038, 343] width 601 height 25
drag, startPoint x: 1274, startPoint y: 395, endPoint x: 754, endPoint y: 146, distance: 577.1
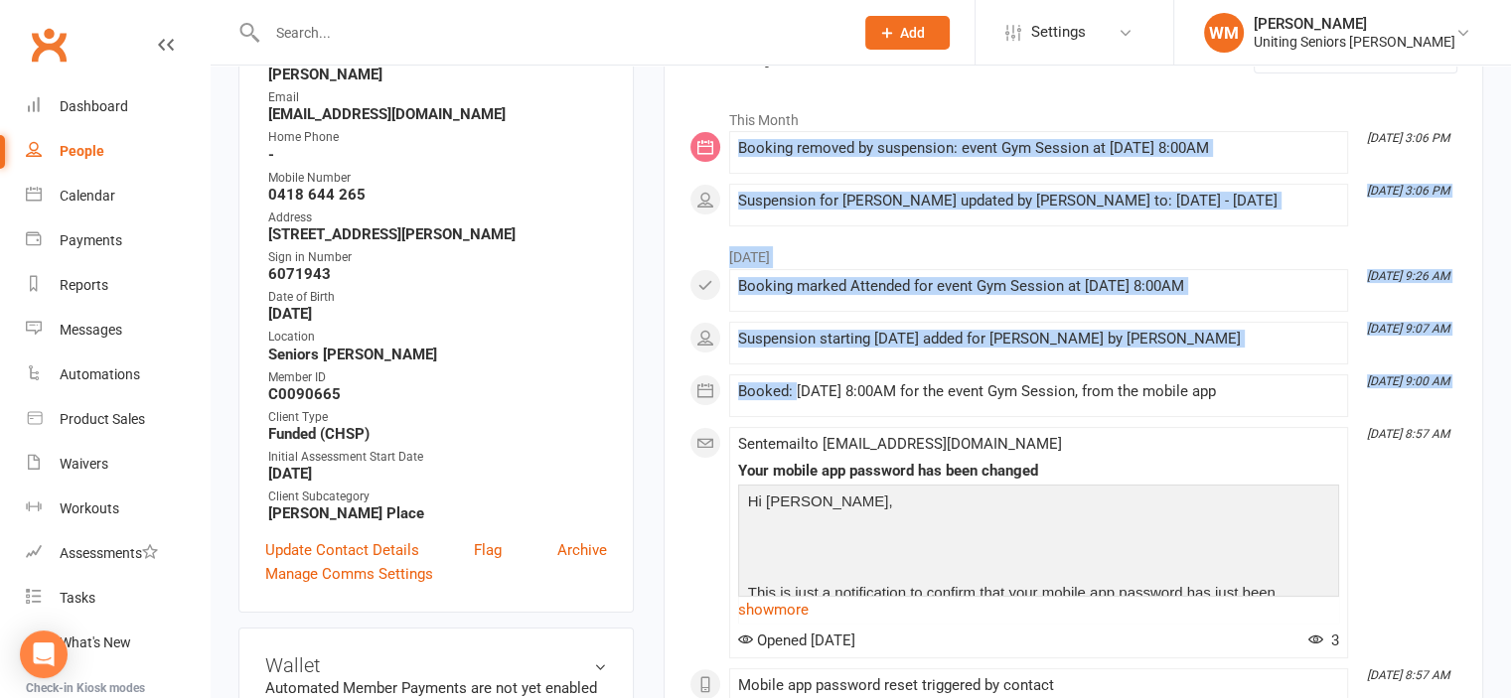
drag, startPoint x: 741, startPoint y: 150, endPoint x: 1260, endPoint y: 387, distance: 570.3
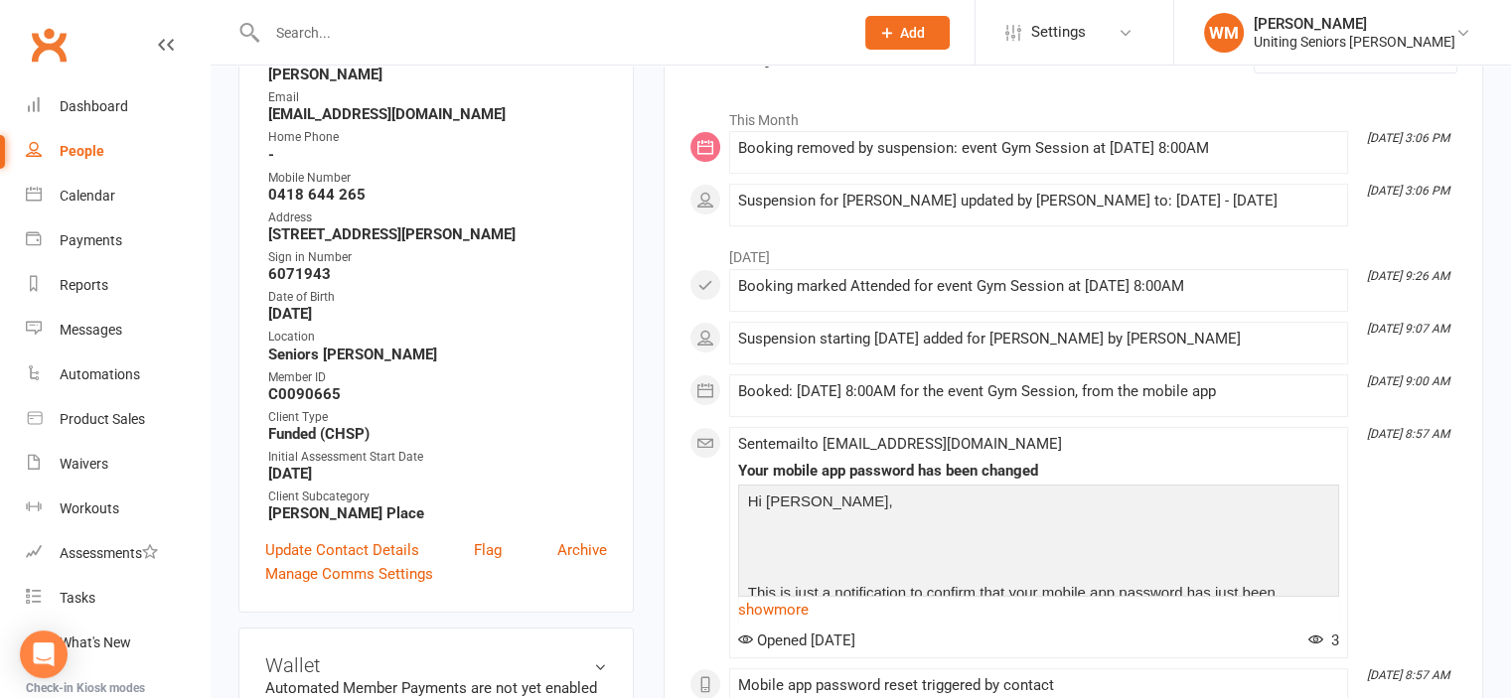
click at [1265, 384] on div "Booked: 08 Aug 2025 at 8:00AM for the event Gym Session, from the mobile app" at bounding box center [1038, 391] width 601 height 17
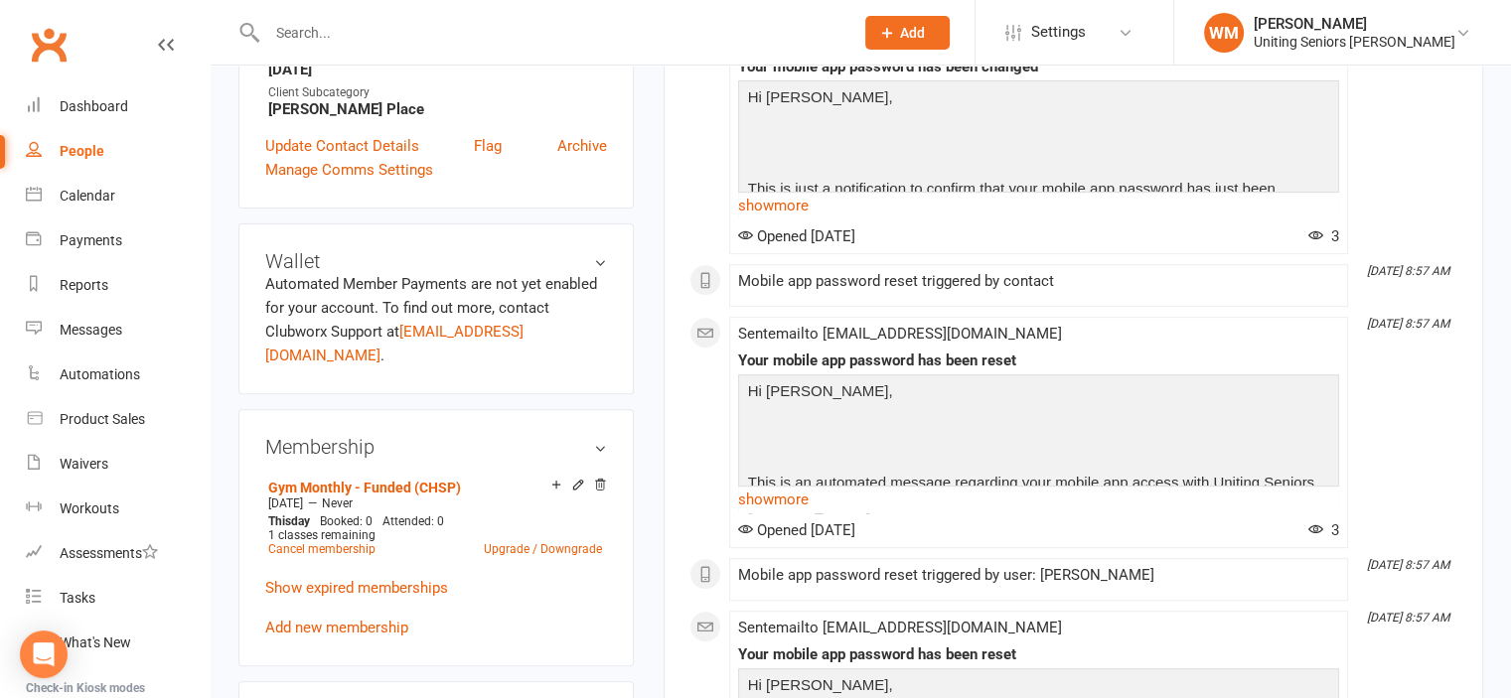
scroll to position [795, 0]
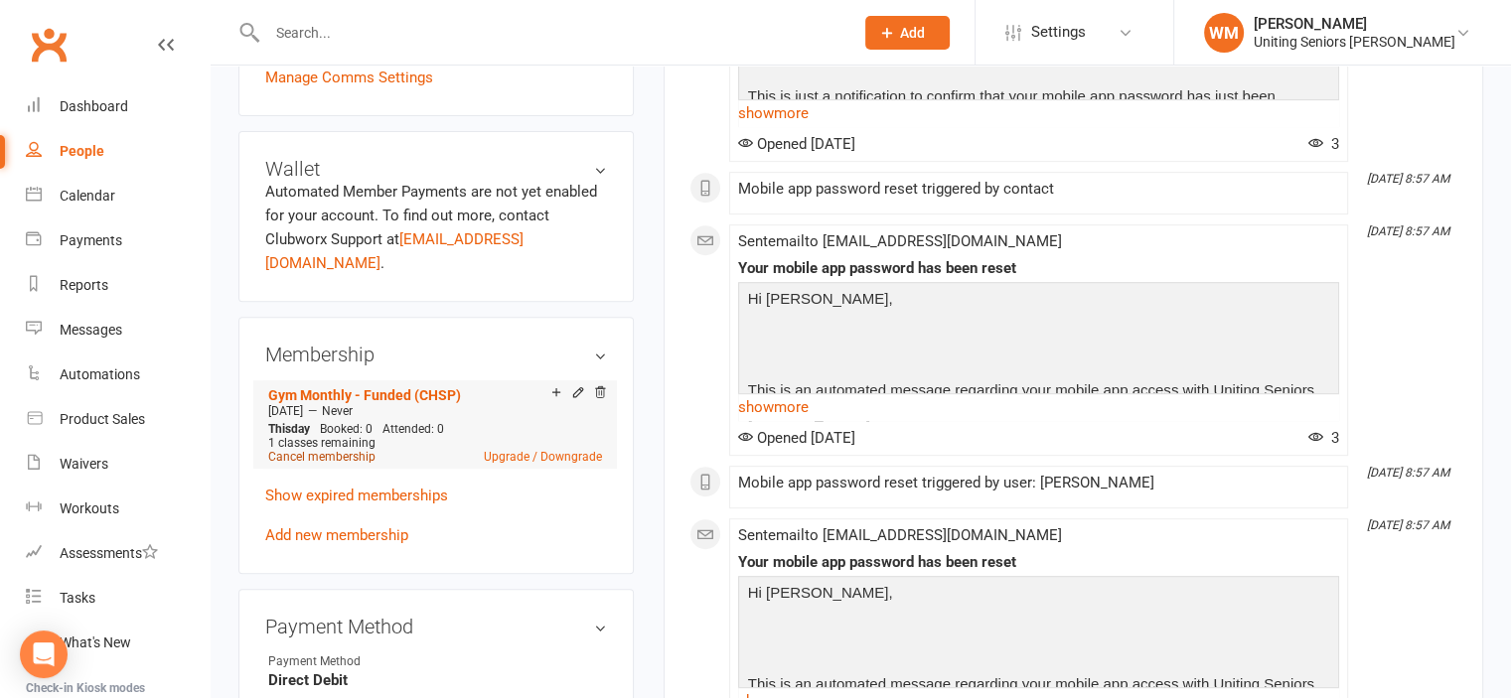
click at [346, 450] on link "Cancel membership" at bounding box center [321, 457] width 107 height 14
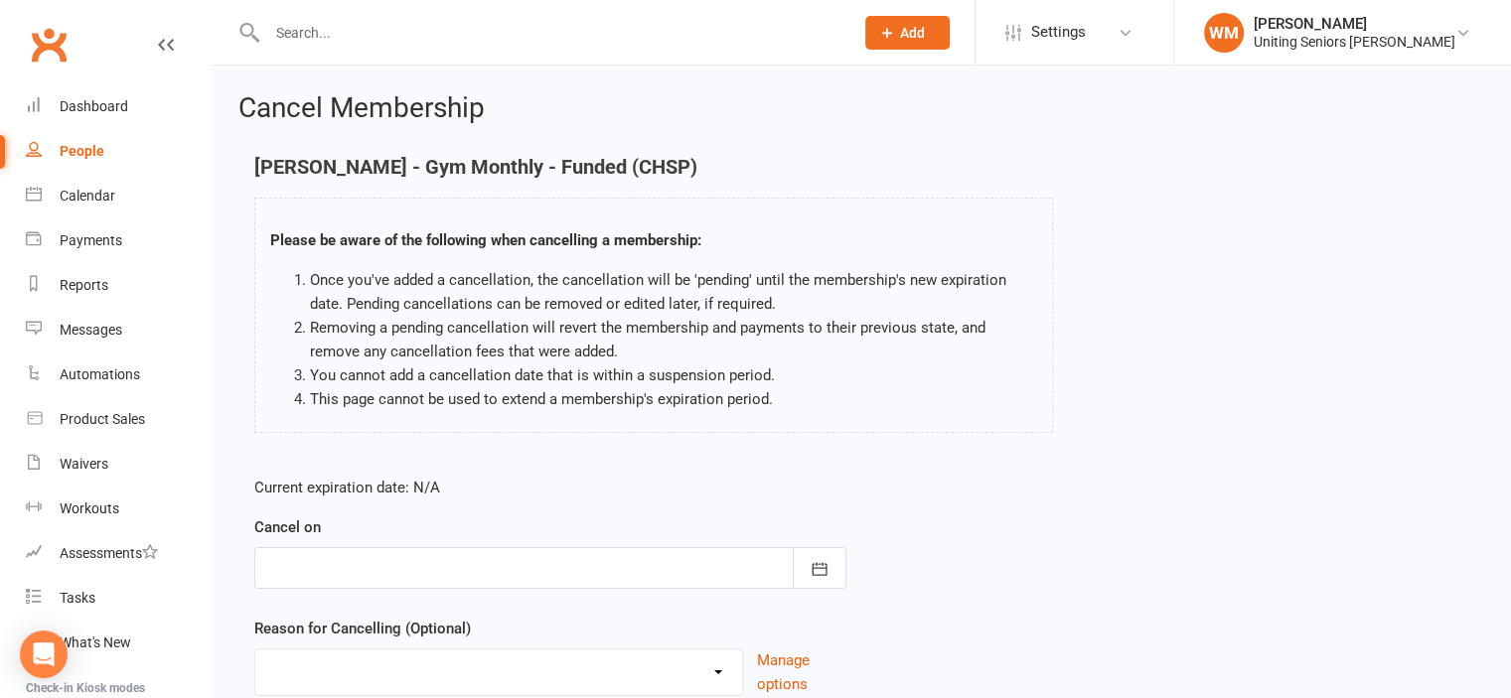
click at [465, 565] on div at bounding box center [550, 568] width 592 height 42
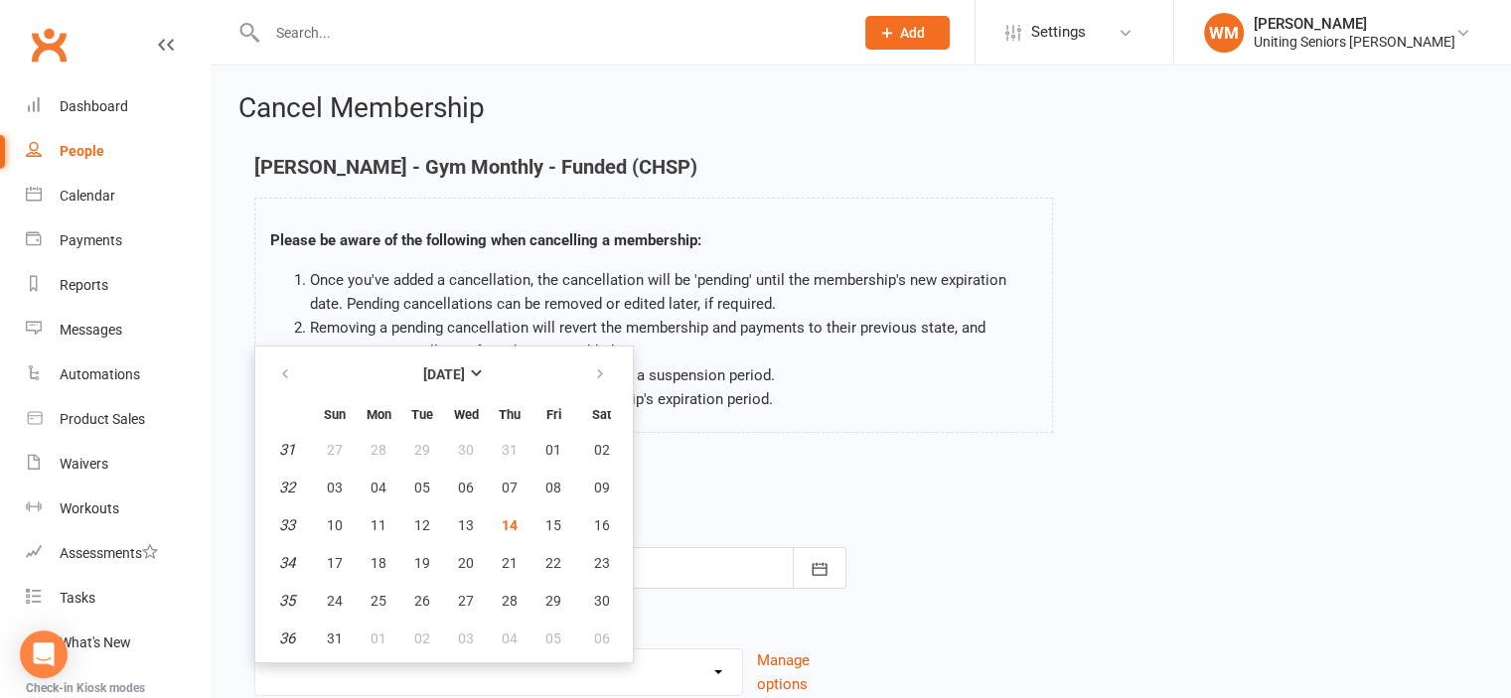
click at [679, 476] on p "Current expiration date: N/A" at bounding box center [550, 488] width 592 height 24
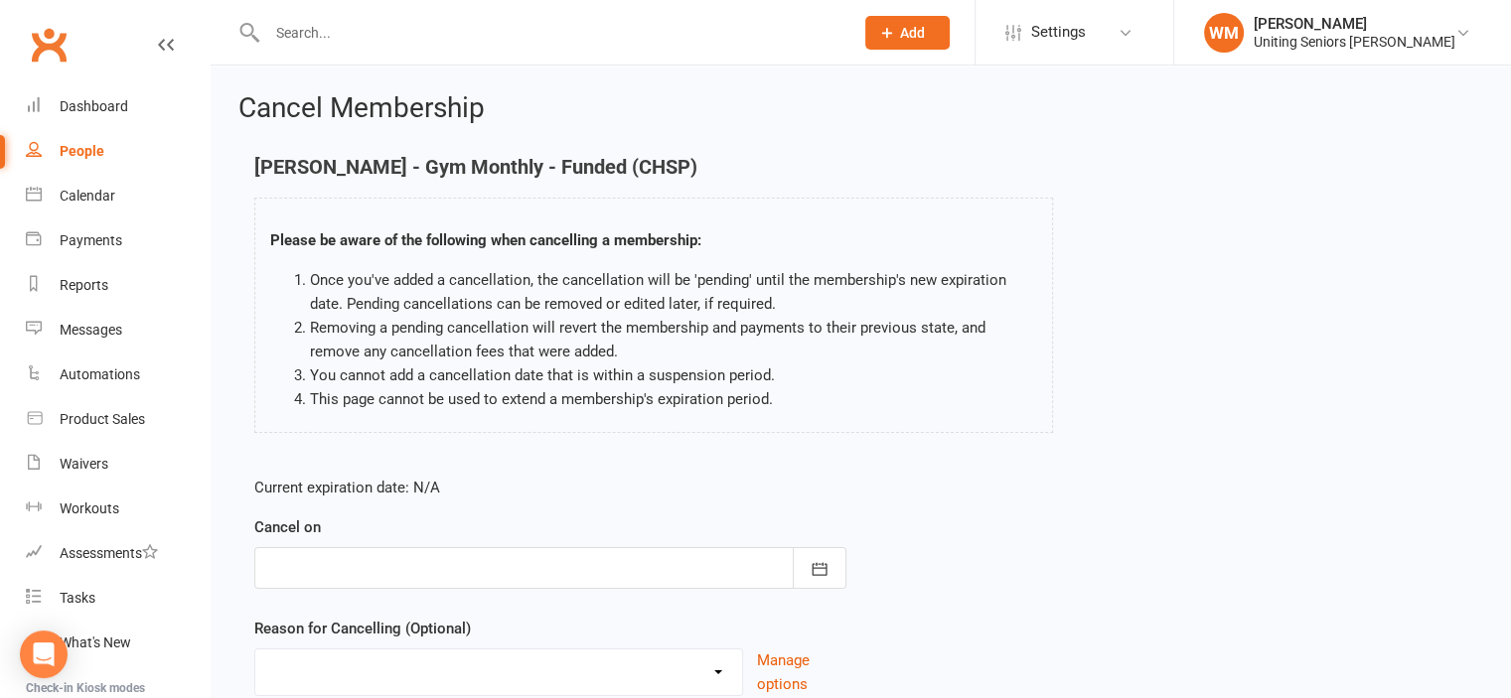
scroll to position [99, 0]
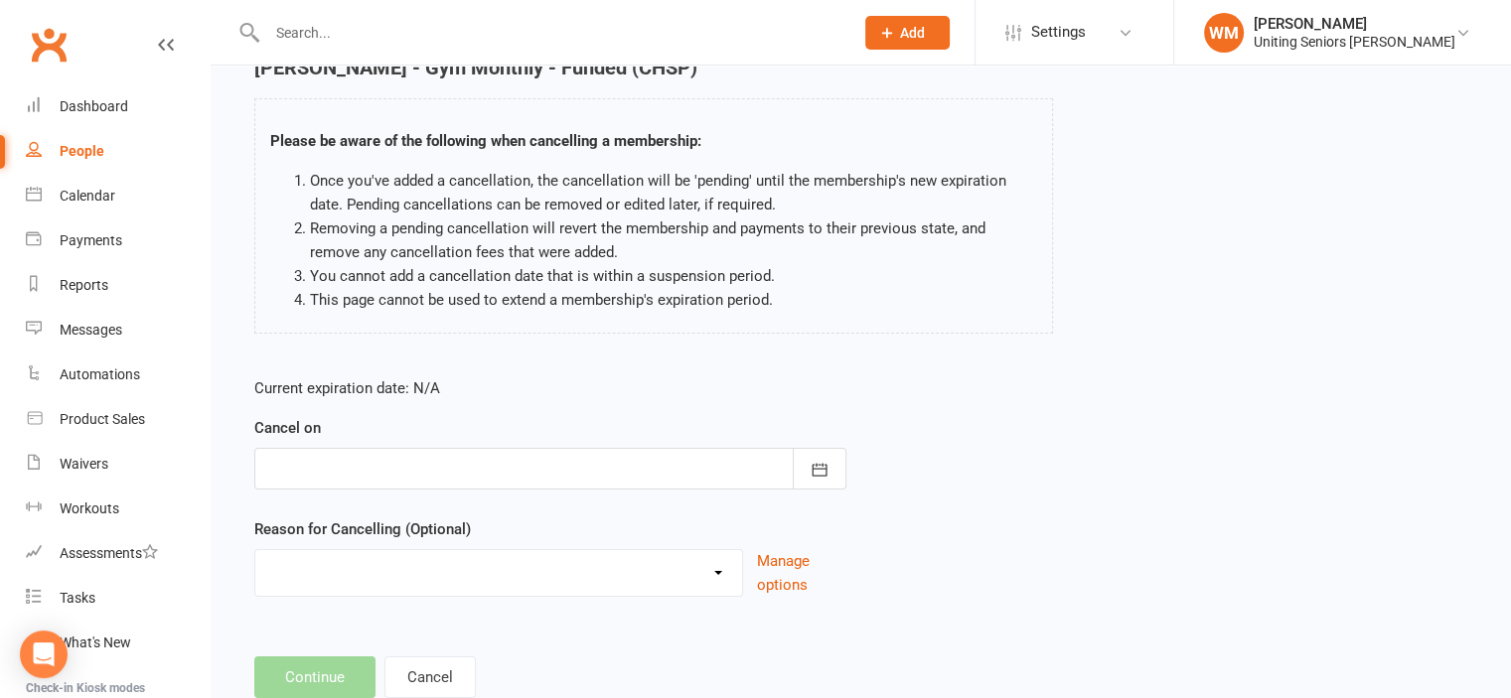
click at [586, 476] on div at bounding box center [550, 469] width 592 height 42
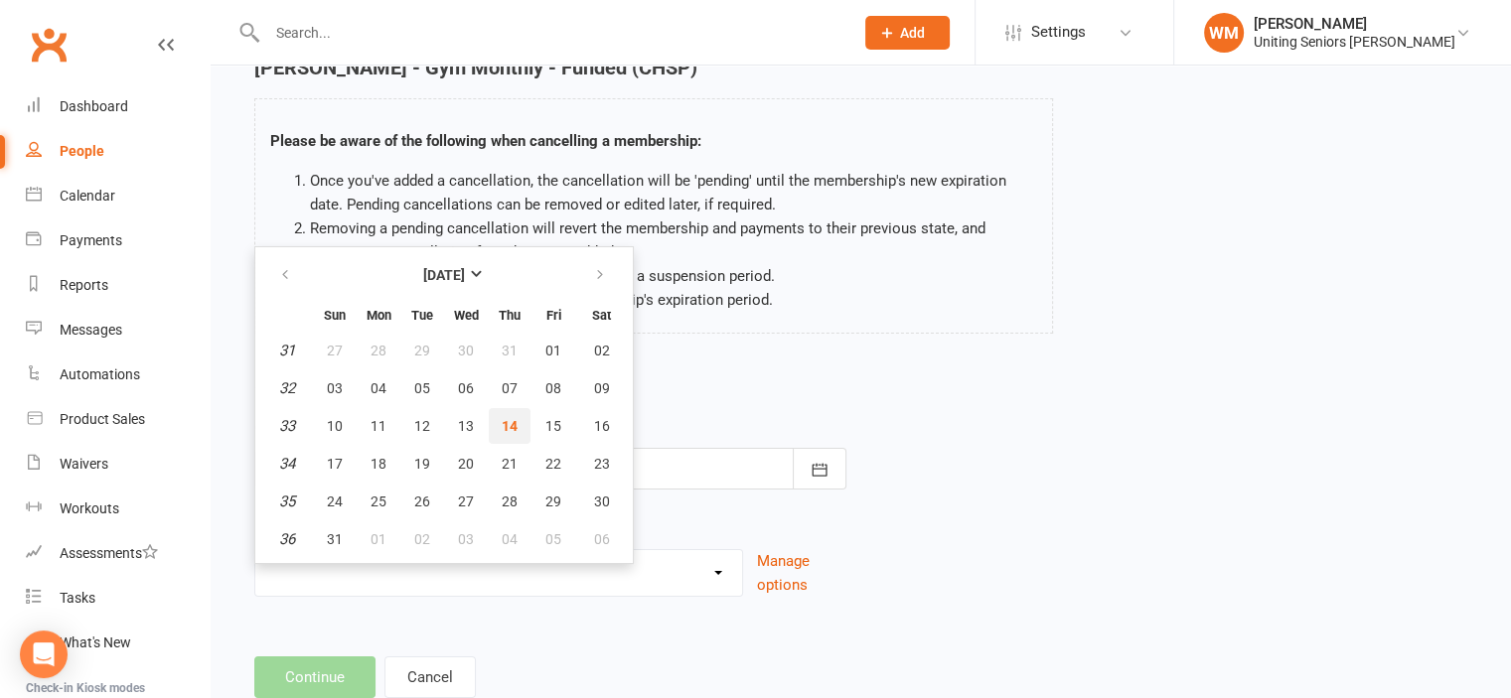
click at [509, 425] on span "14" at bounding box center [510, 426] width 16 height 16
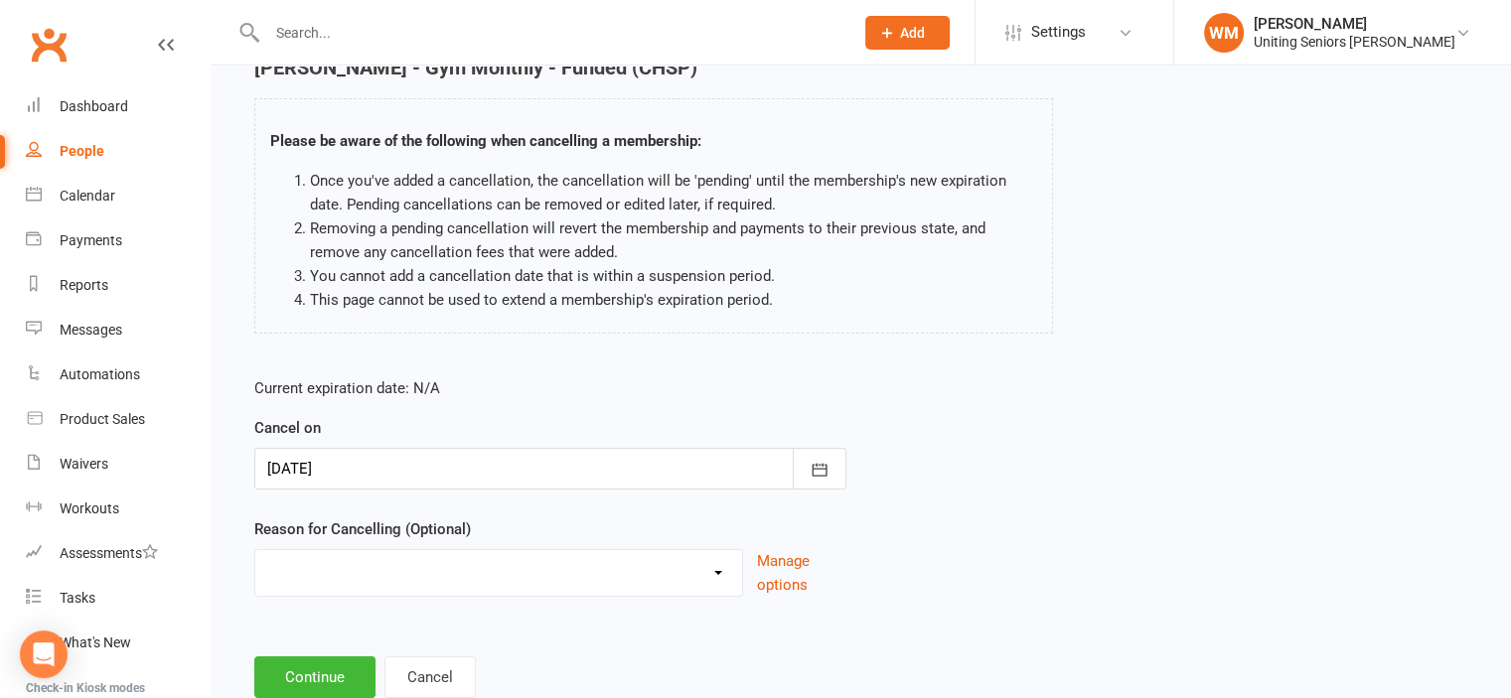
click at [487, 469] on div at bounding box center [550, 469] width 592 height 42
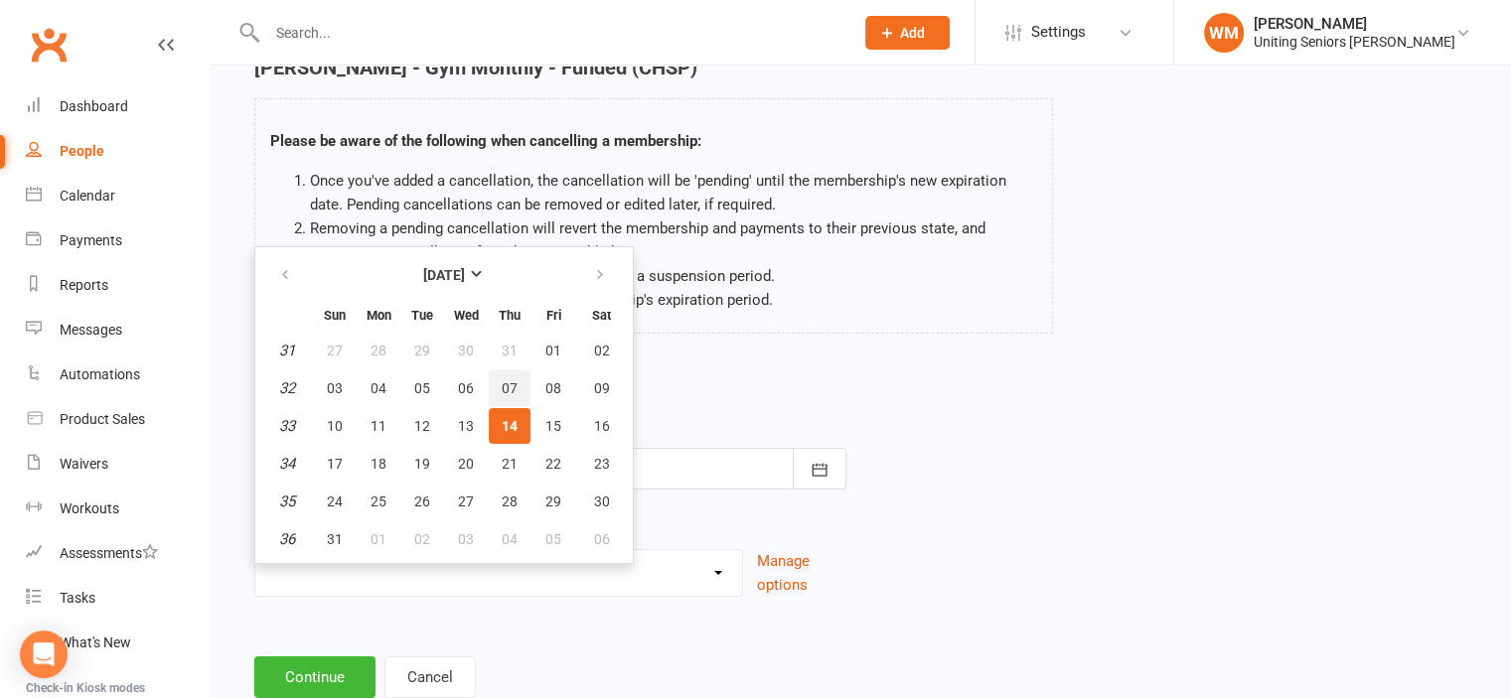
click at [508, 391] on span "07" at bounding box center [510, 388] width 16 height 16
type input "07 Aug 2025"
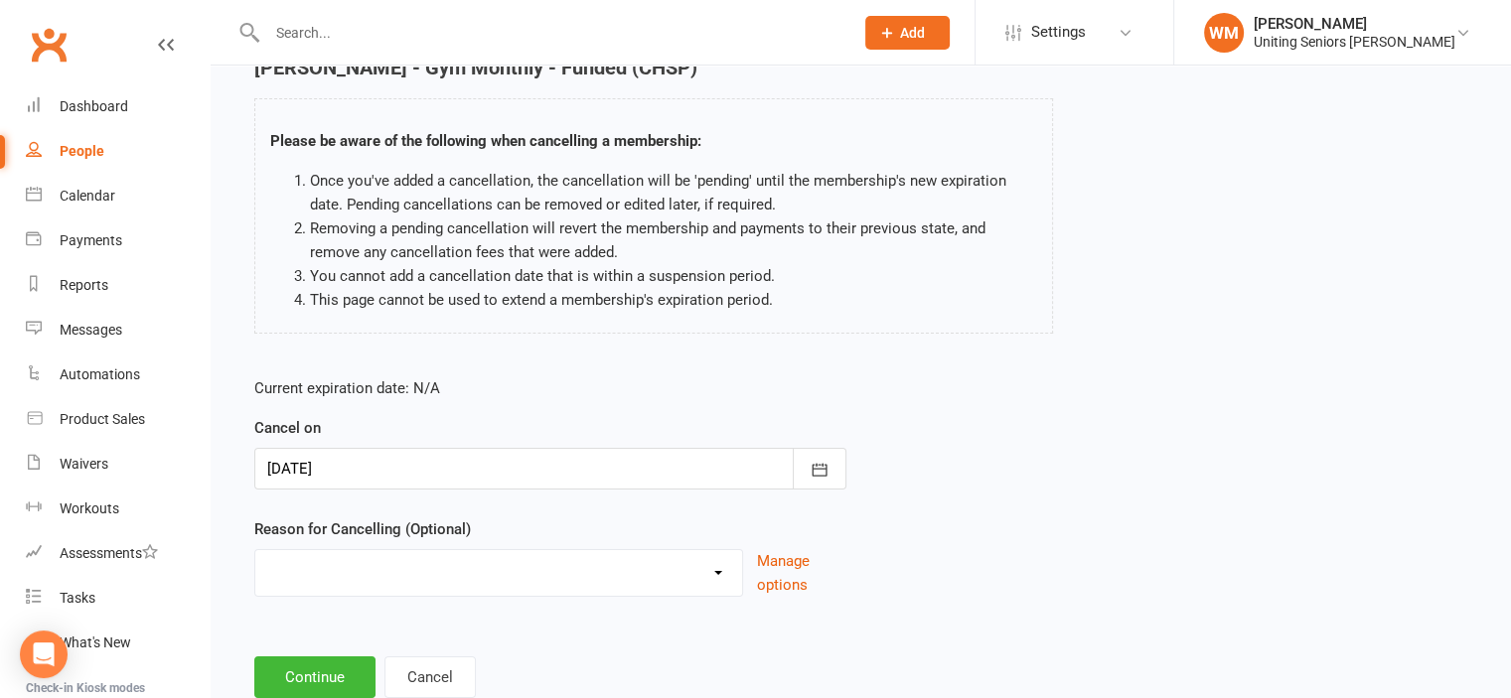
click at [492, 574] on select "Finish 10Vp Holiday Injury Other reason" at bounding box center [498, 570] width 487 height 40
select select "3"
click at [255, 550] on select "Finish 10Vp Holiday Injury Other reason" at bounding box center [498, 570] width 487 height 40
click at [415, 674] on input at bounding box center [550, 678] width 592 height 42
type input "health"
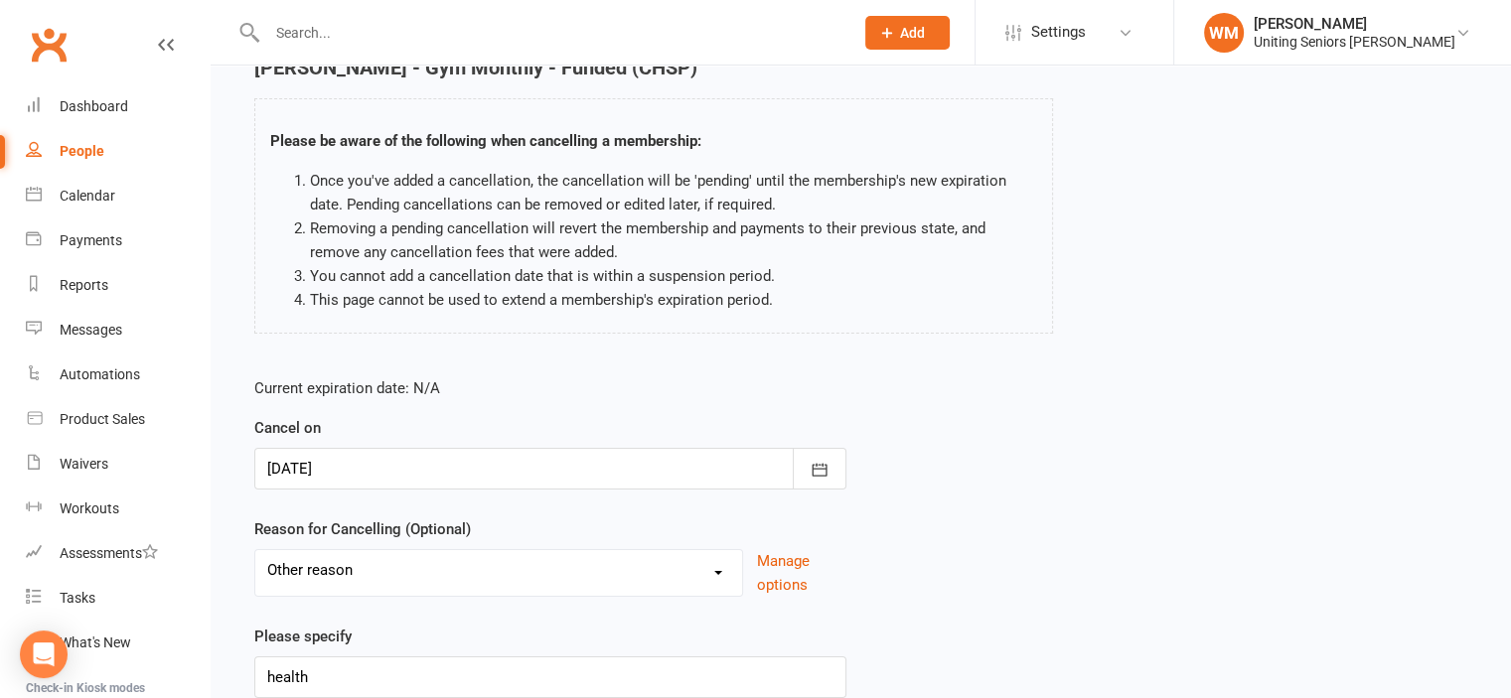
click at [1136, 572] on div "Current expiration date: N/A Cancel on 07 Aug 2025 August 2025 Sun Mon Tue Wed …" at bounding box center [860, 544] width 1243 height 365
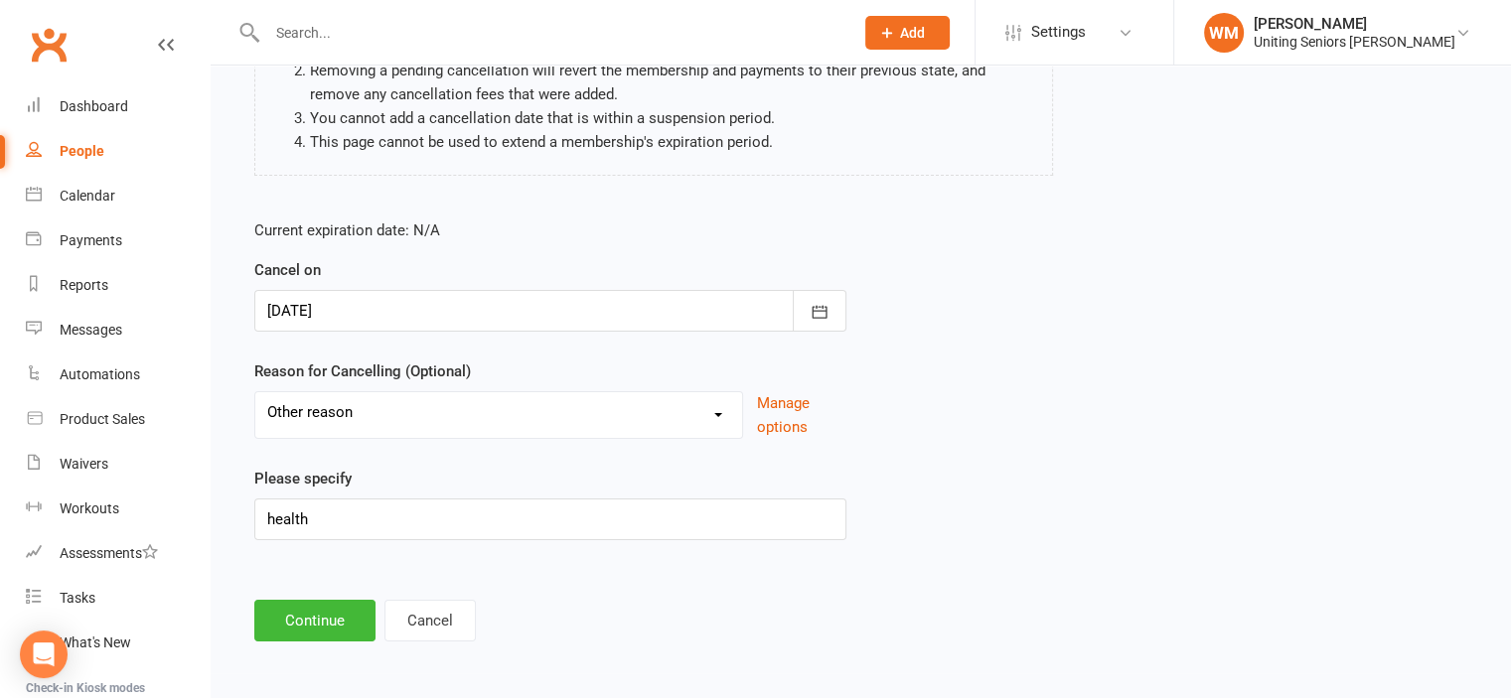
scroll to position [258, 0]
click at [308, 604] on button "Continue" at bounding box center [314, 620] width 121 height 42
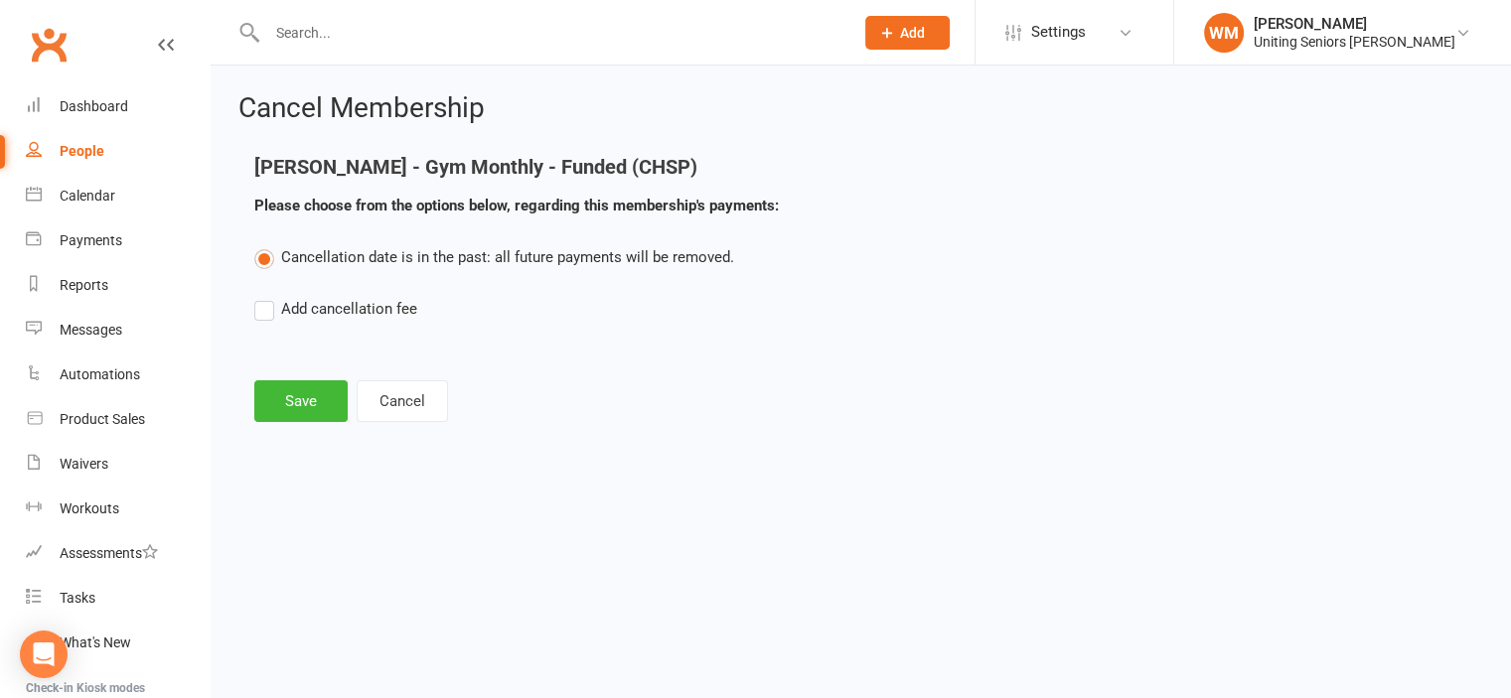
scroll to position [0, 0]
click at [311, 400] on button "Save" at bounding box center [300, 401] width 93 height 42
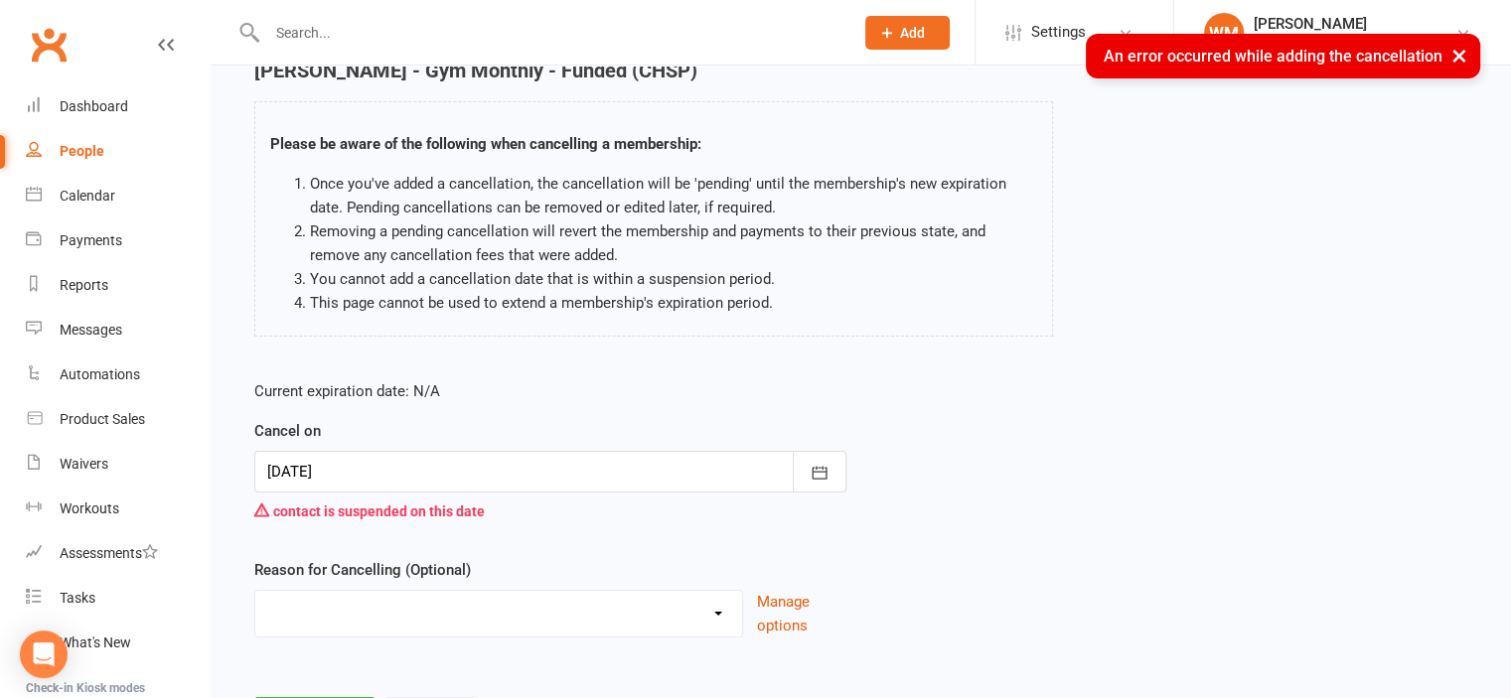
scroll to position [196, 0]
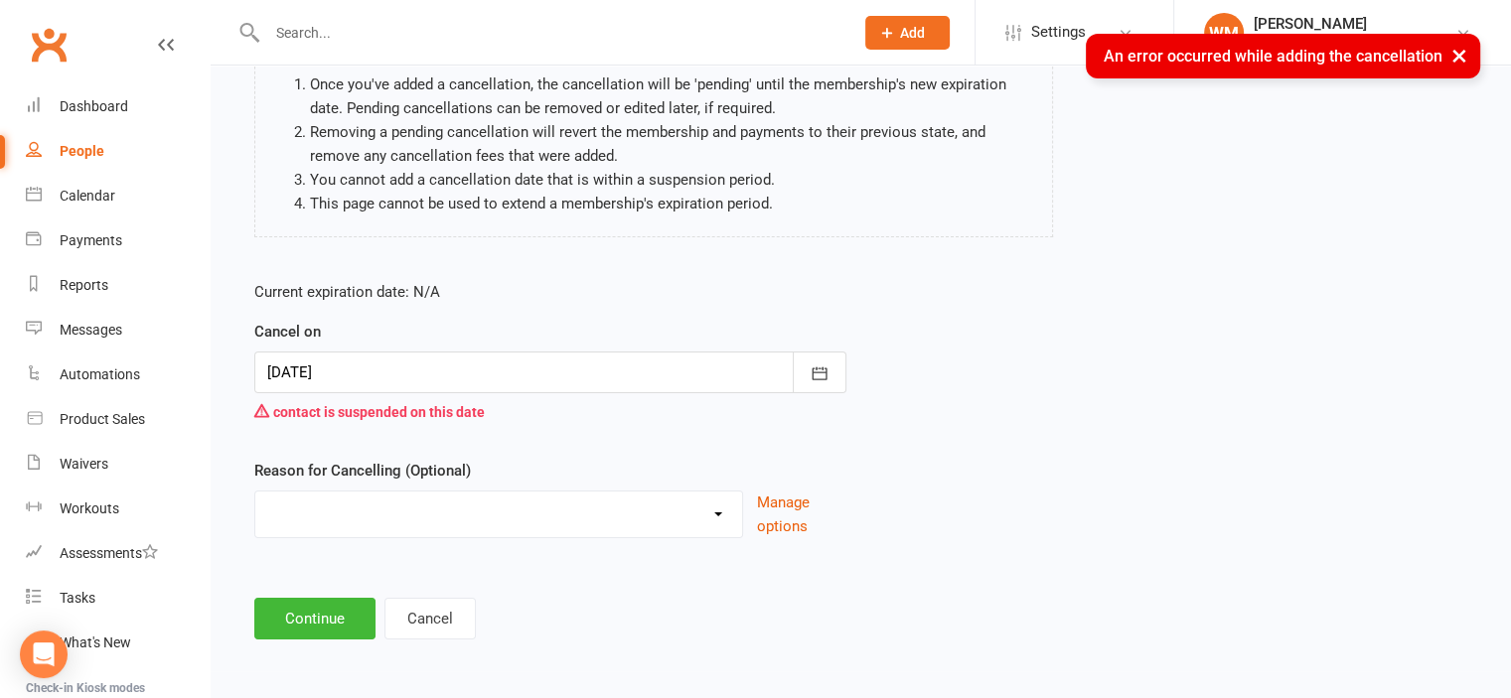
click at [516, 376] on div at bounding box center [550, 373] width 592 height 42
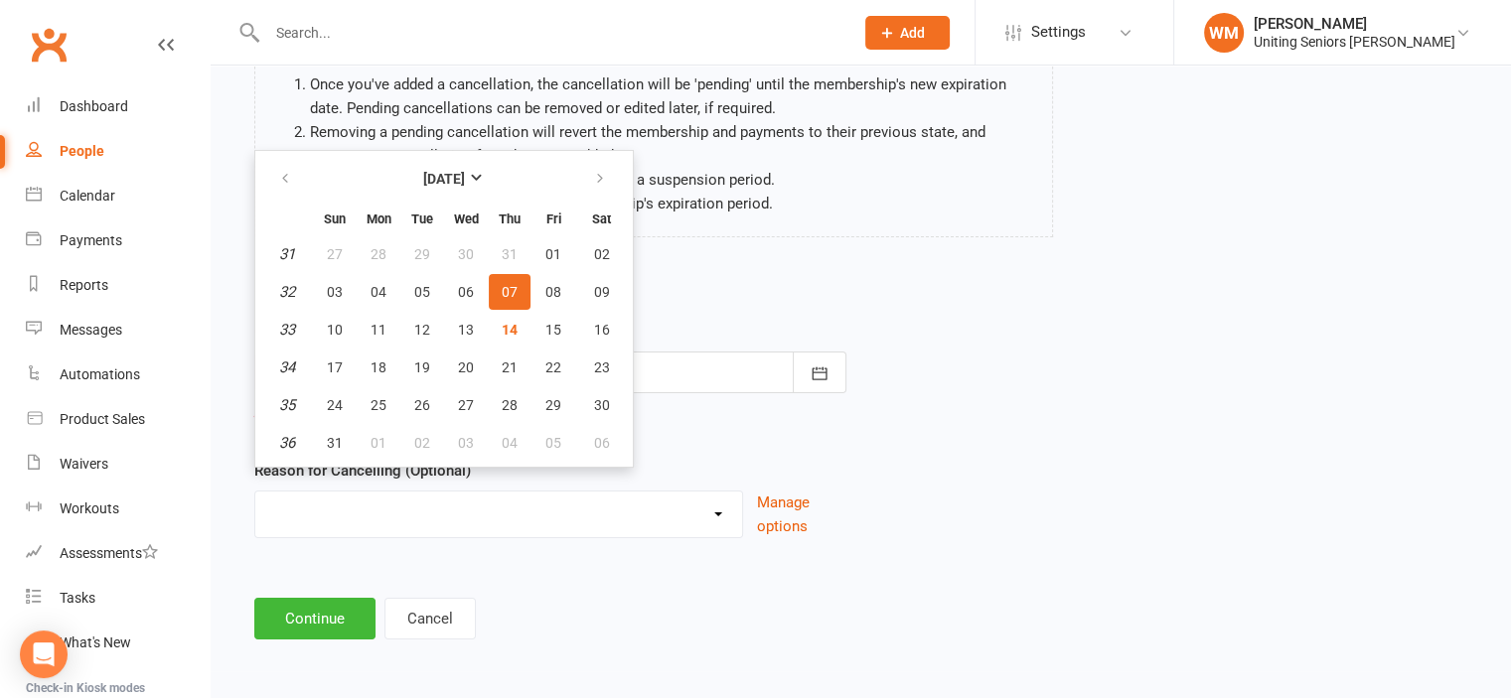
click at [934, 302] on div "Current expiration date: N/A Cancel on 07 Aug 2025 August 2025 Sun Mon Tue Wed …" at bounding box center [860, 415] width 1243 height 301
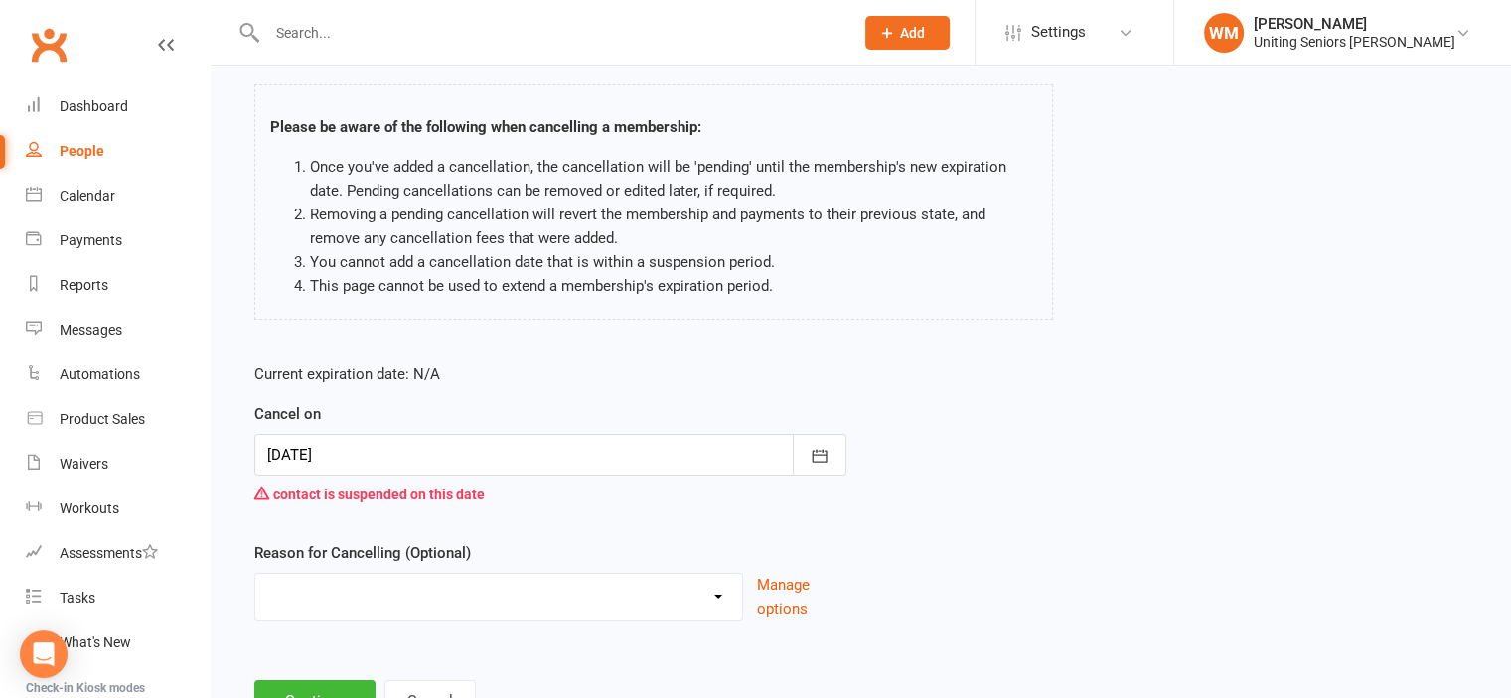
scroll to position [0, 0]
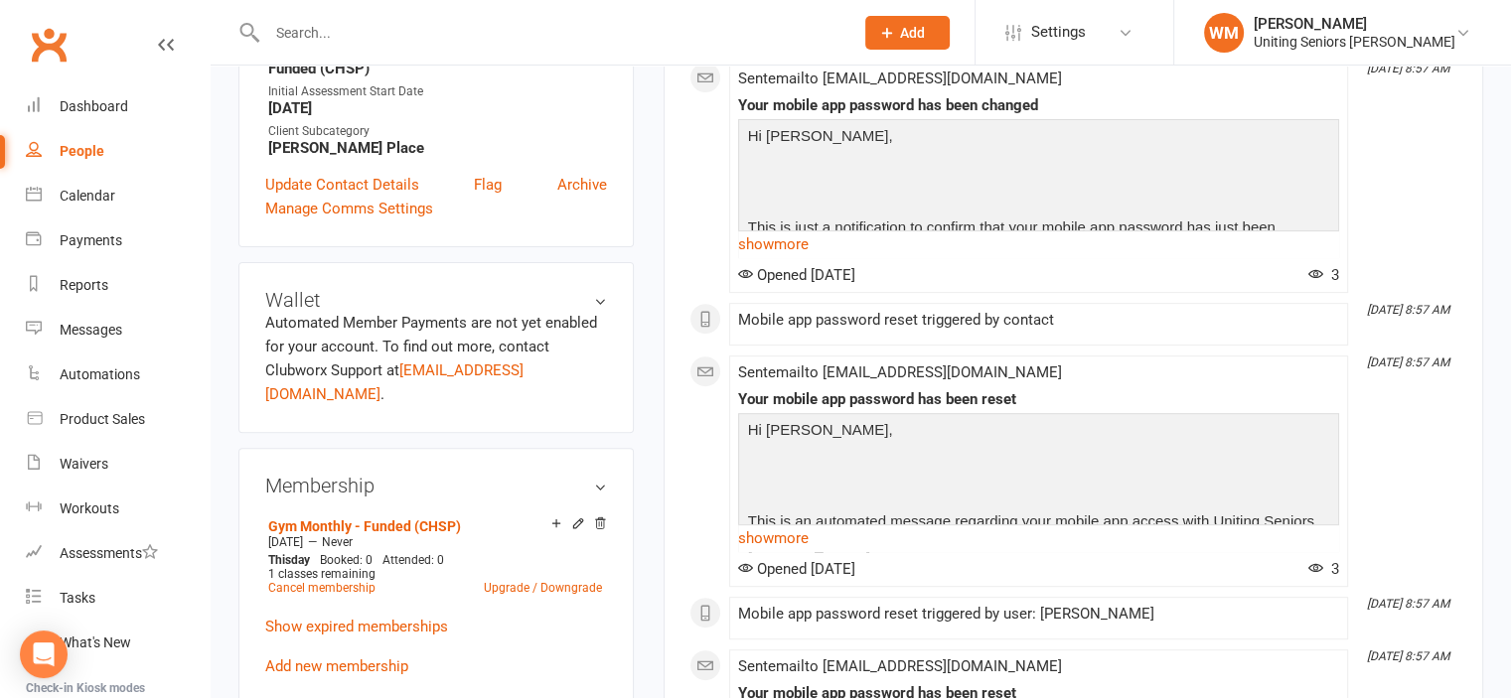
scroll to position [795, 0]
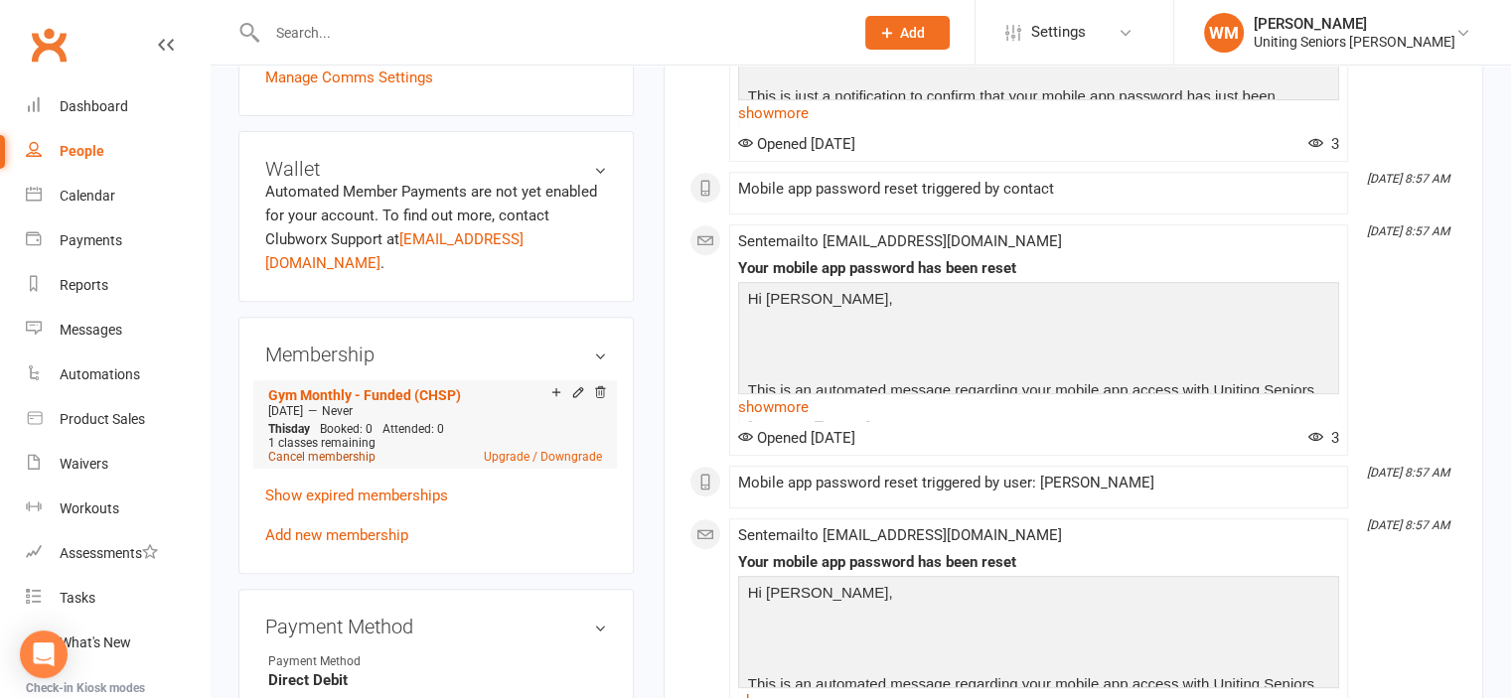
click at [341, 450] on link "Cancel membership" at bounding box center [321, 457] width 107 height 14
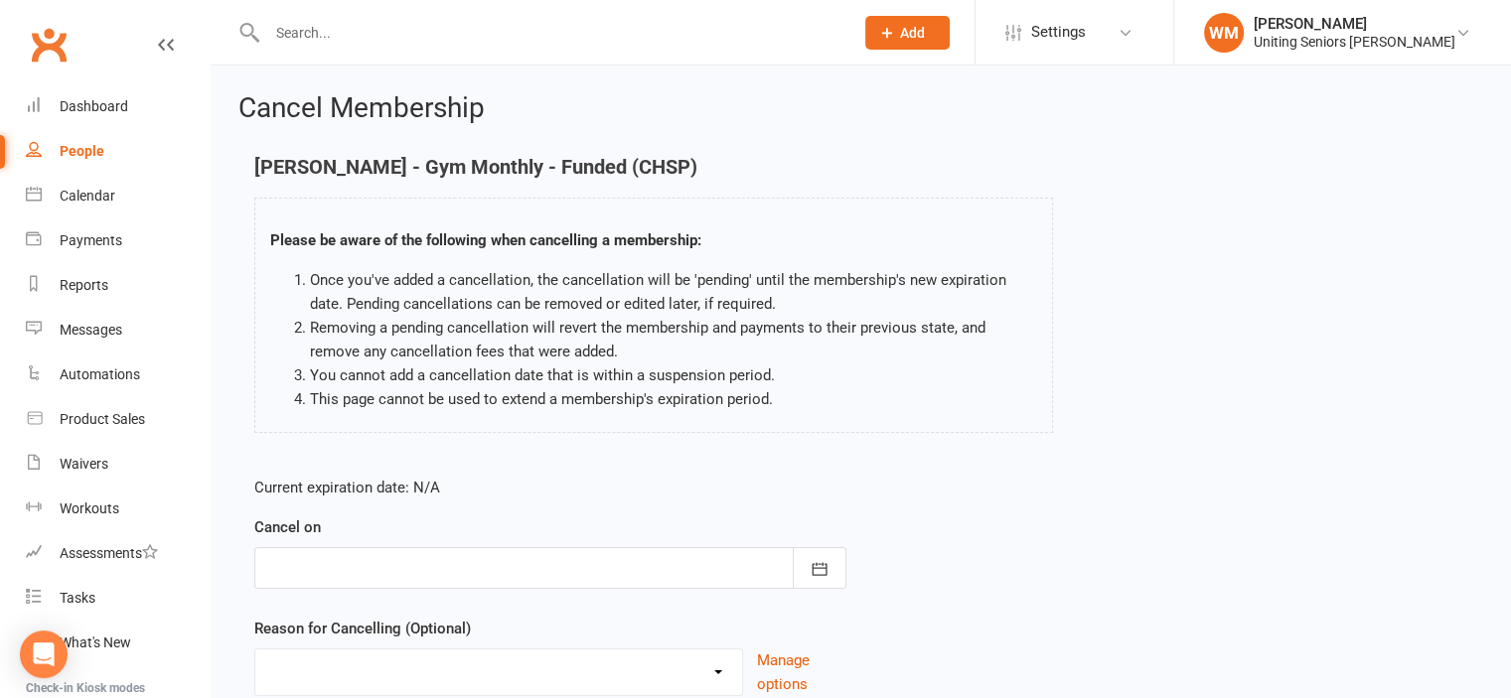
click at [560, 563] on div at bounding box center [550, 568] width 592 height 42
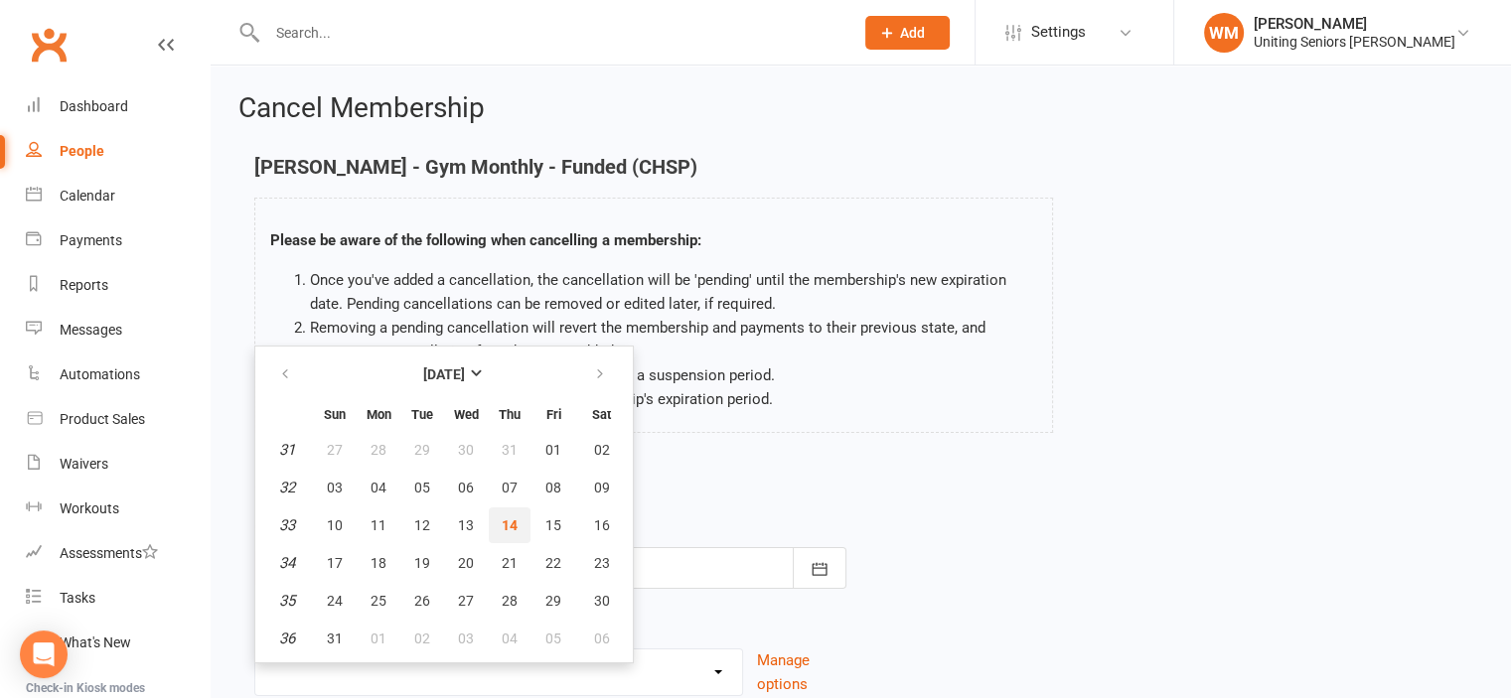
click at [504, 524] on span "14" at bounding box center [510, 526] width 16 height 16
type input "[DATE]"
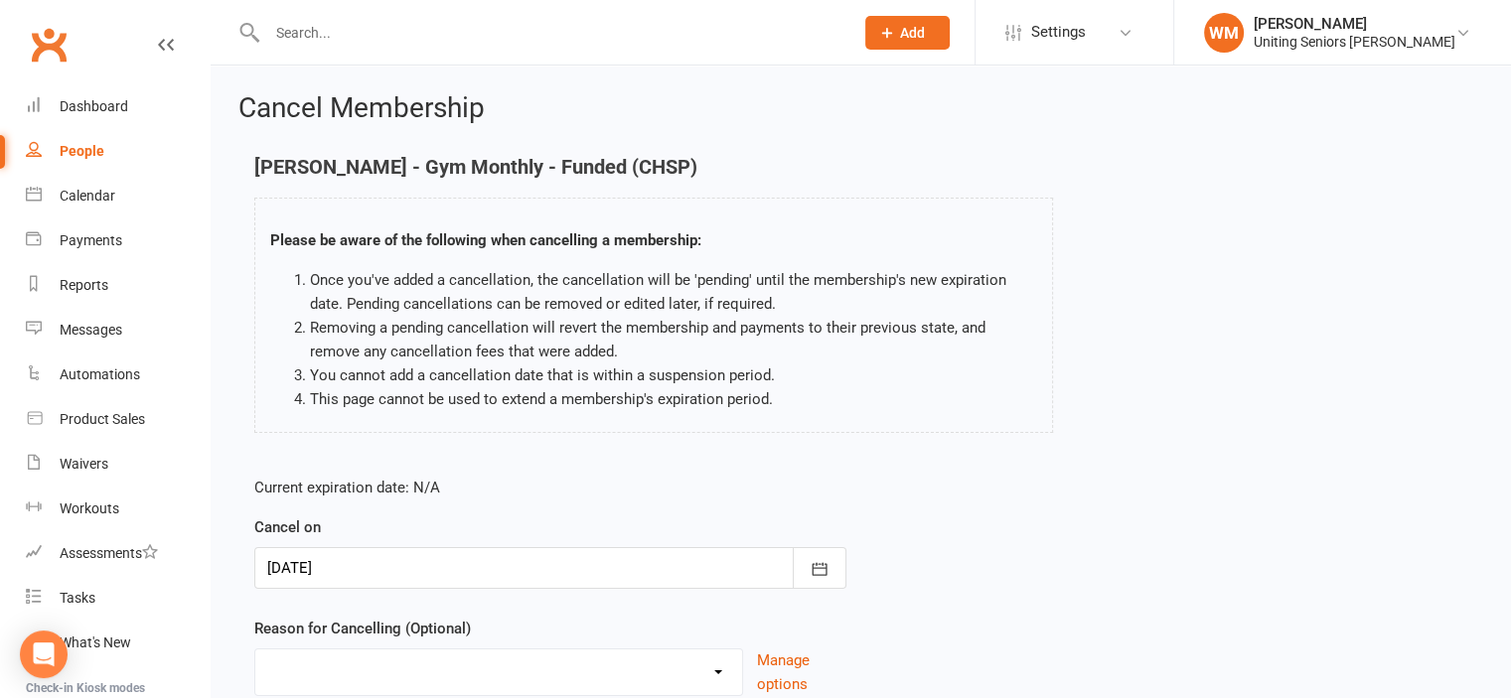
click at [469, 670] on select "Finish 10Vp Holiday Injury Other reason" at bounding box center [498, 670] width 487 height 40
select select "2"
click at [255, 650] on select "Finish 10Vp Holiday Injury Other reason" at bounding box center [498, 670] width 487 height 40
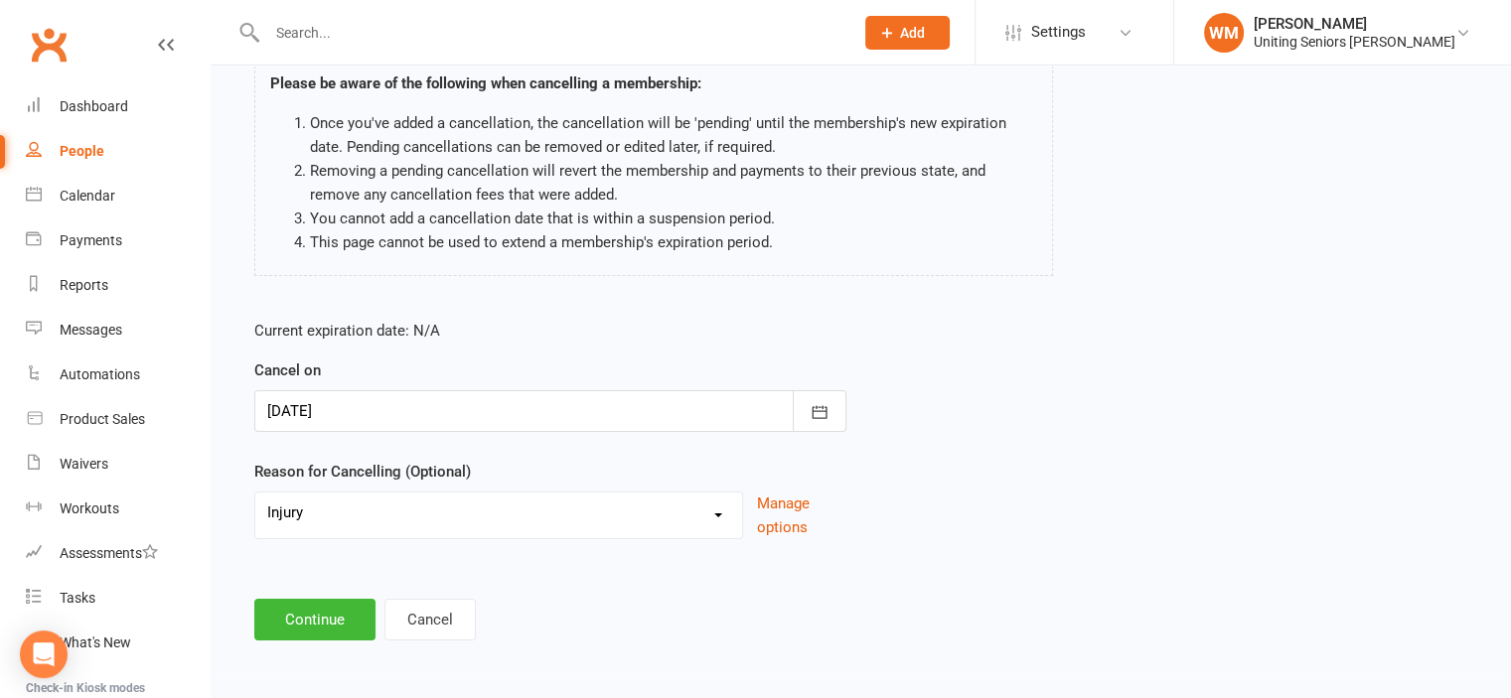
scroll to position [158, 0]
click at [330, 618] on button "Continue" at bounding box center [314, 619] width 121 height 42
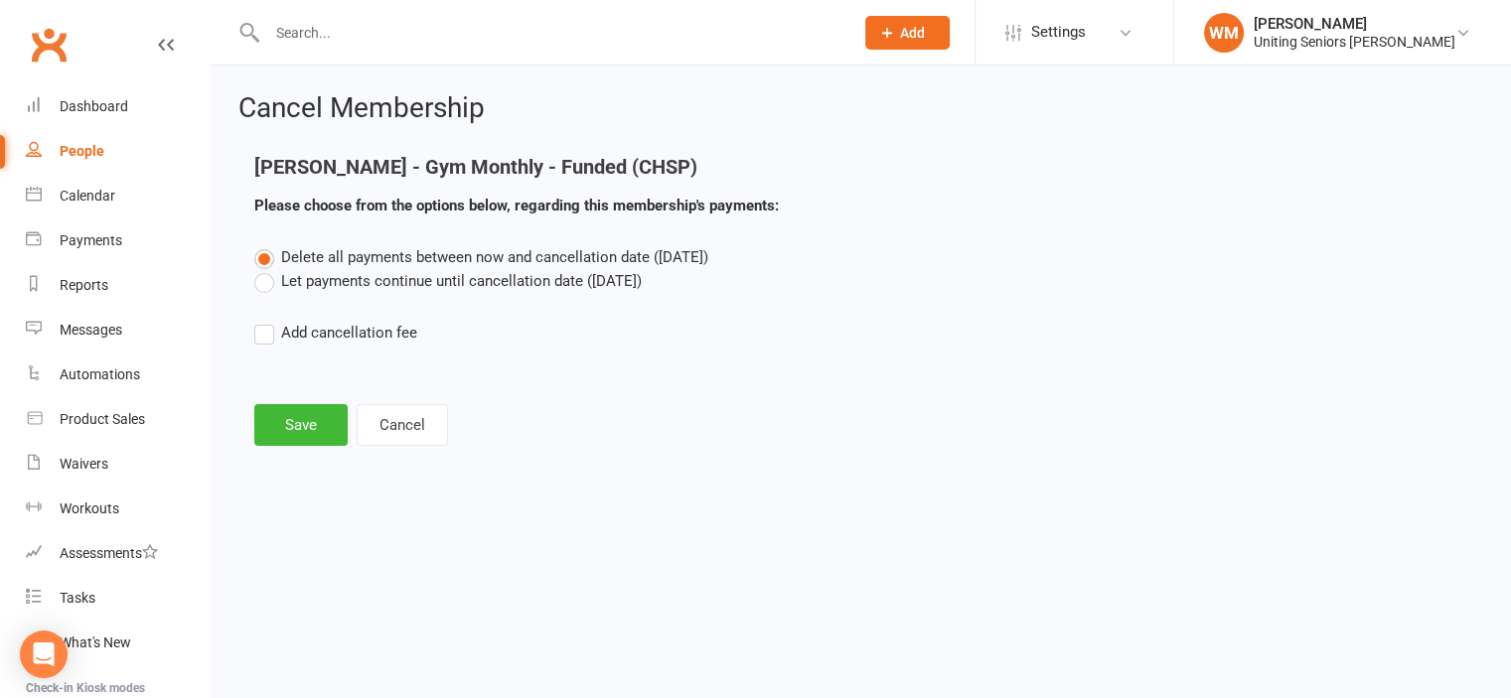
scroll to position [0, 0]
click at [308, 411] on button "Save" at bounding box center [300, 425] width 93 height 42
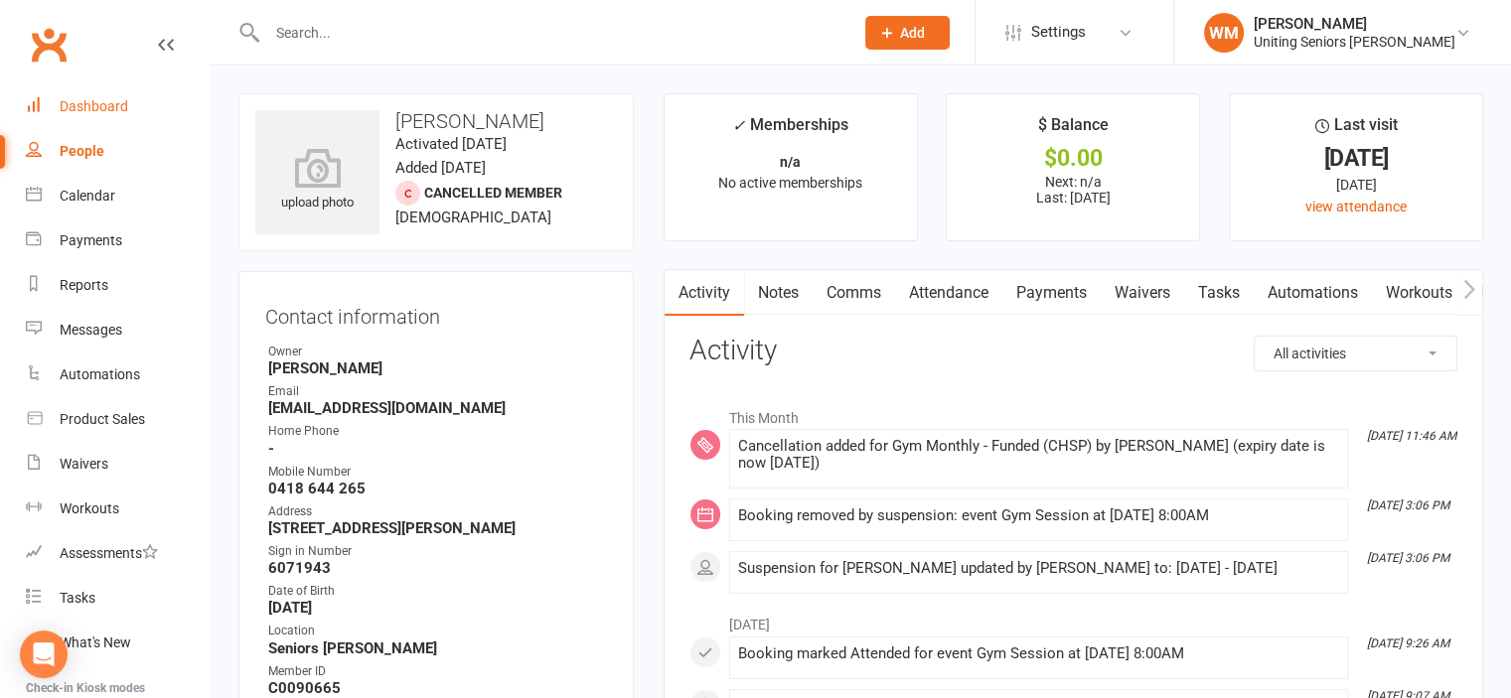
click at [112, 102] on div "Dashboard" at bounding box center [94, 106] width 69 height 16
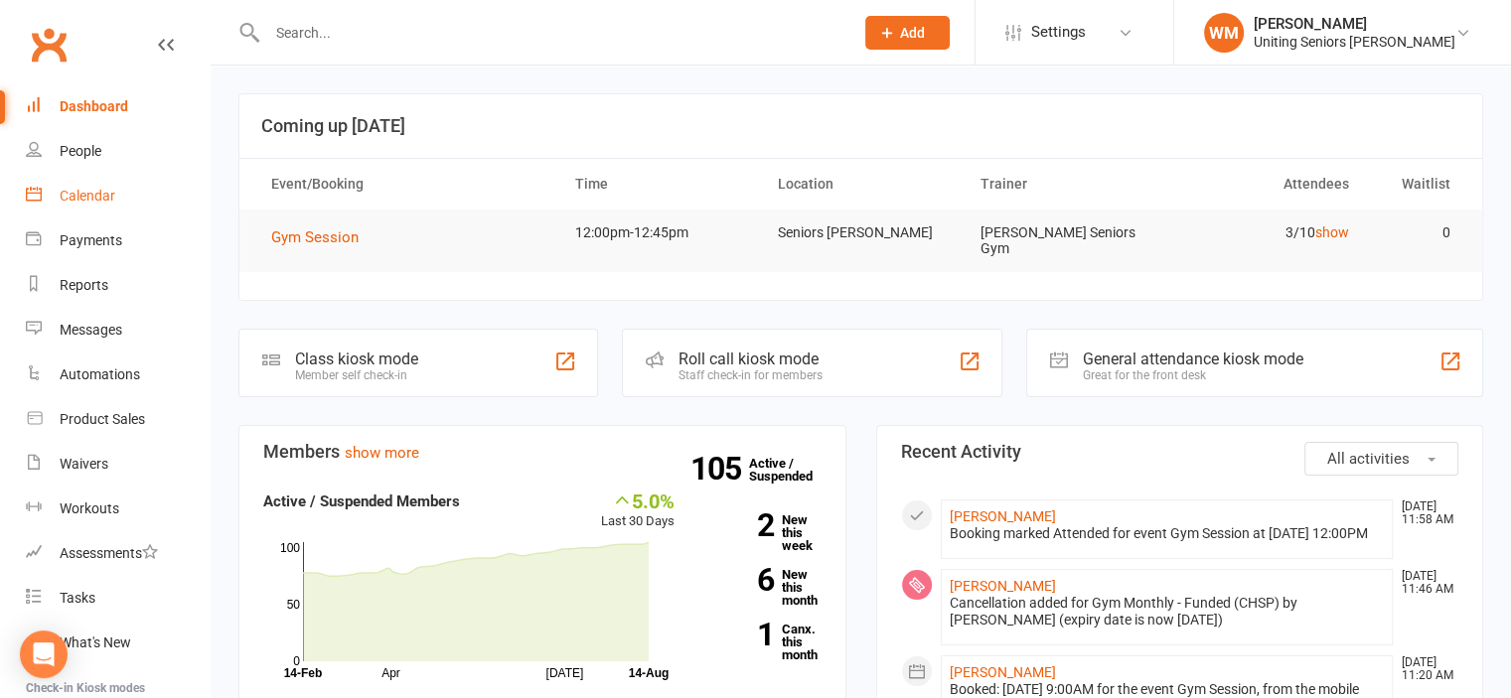
click at [81, 200] on div "Calendar" at bounding box center [88, 196] width 56 height 16
